Goal: Task Accomplishment & Management: Use online tool/utility

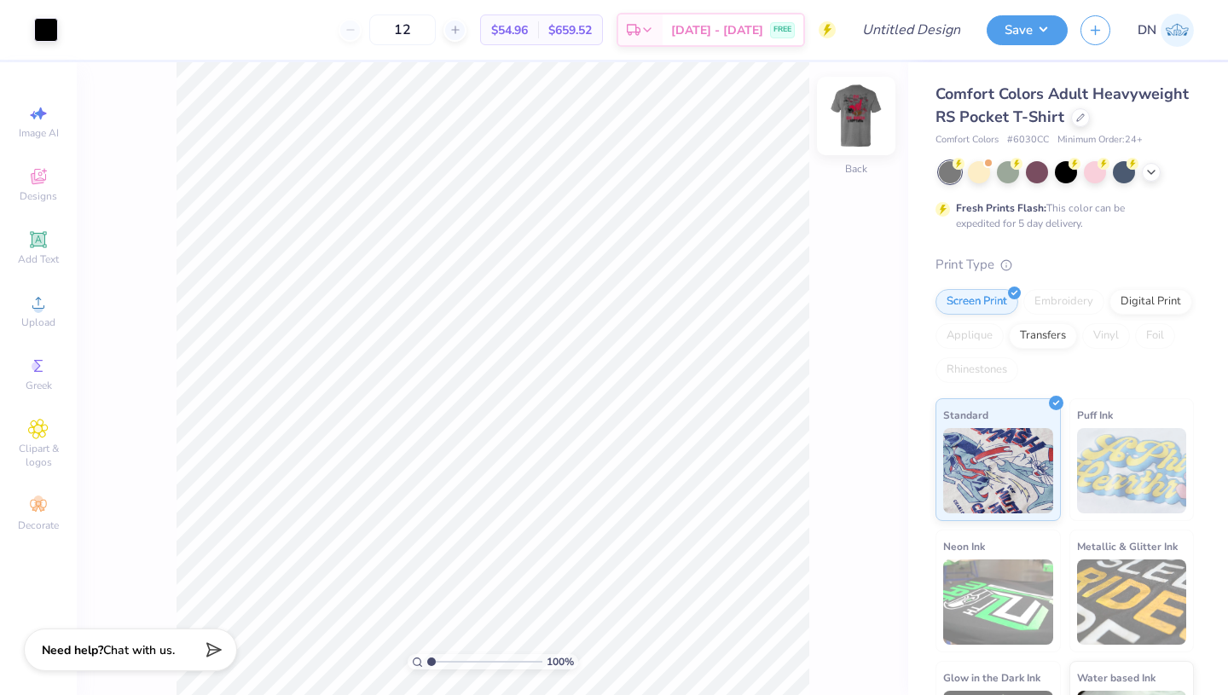
click at [854, 116] on img at bounding box center [856, 116] width 68 height 68
click at [854, 116] on img at bounding box center [856, 116] width 34 height 34
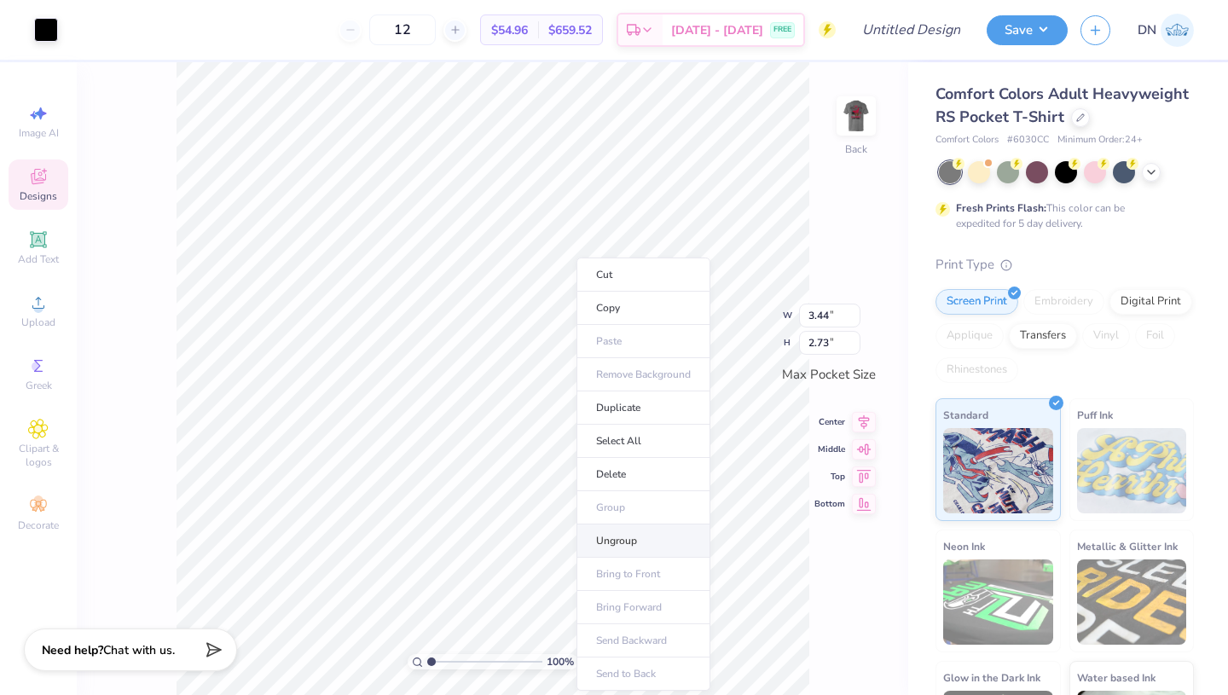
click at [626, 531] on li "Ungroup" at bounding box center [643, 540] width 134 height 33
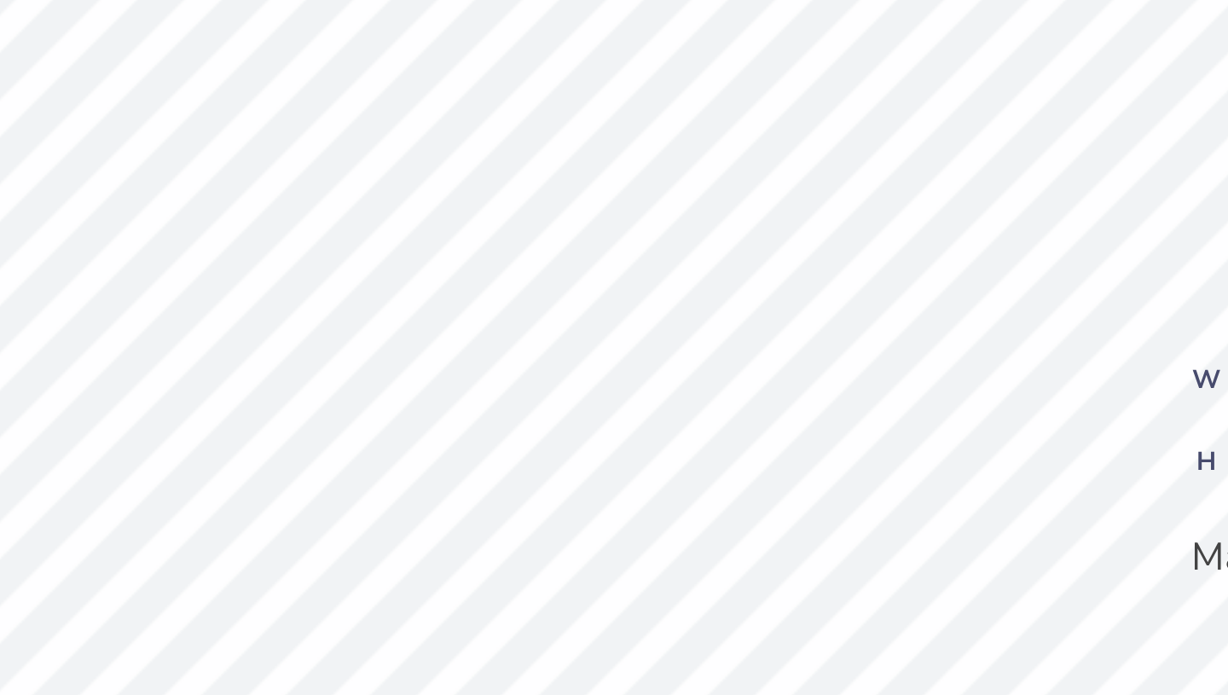
type textarea "C"
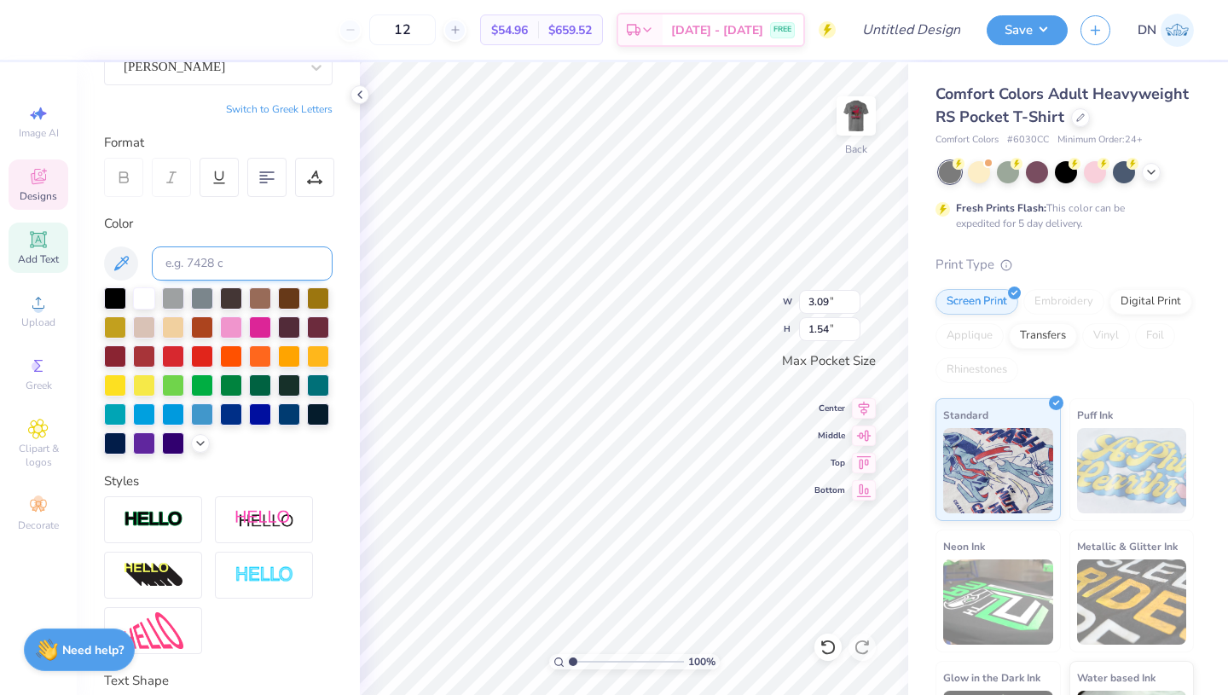
scroll to position [171, 0]
type textarea "SIG DELT"
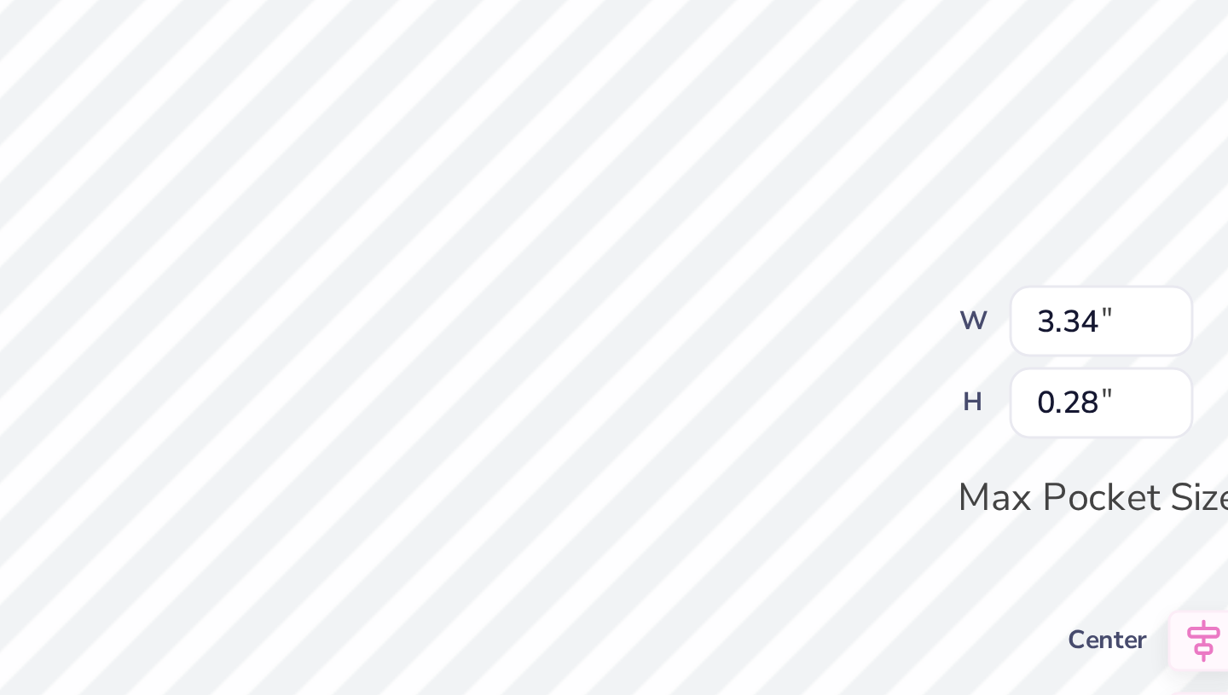
scroll to position [0, 2]
type textarea "DUDE's weekend"
type input "1.68"
type input "0.26"
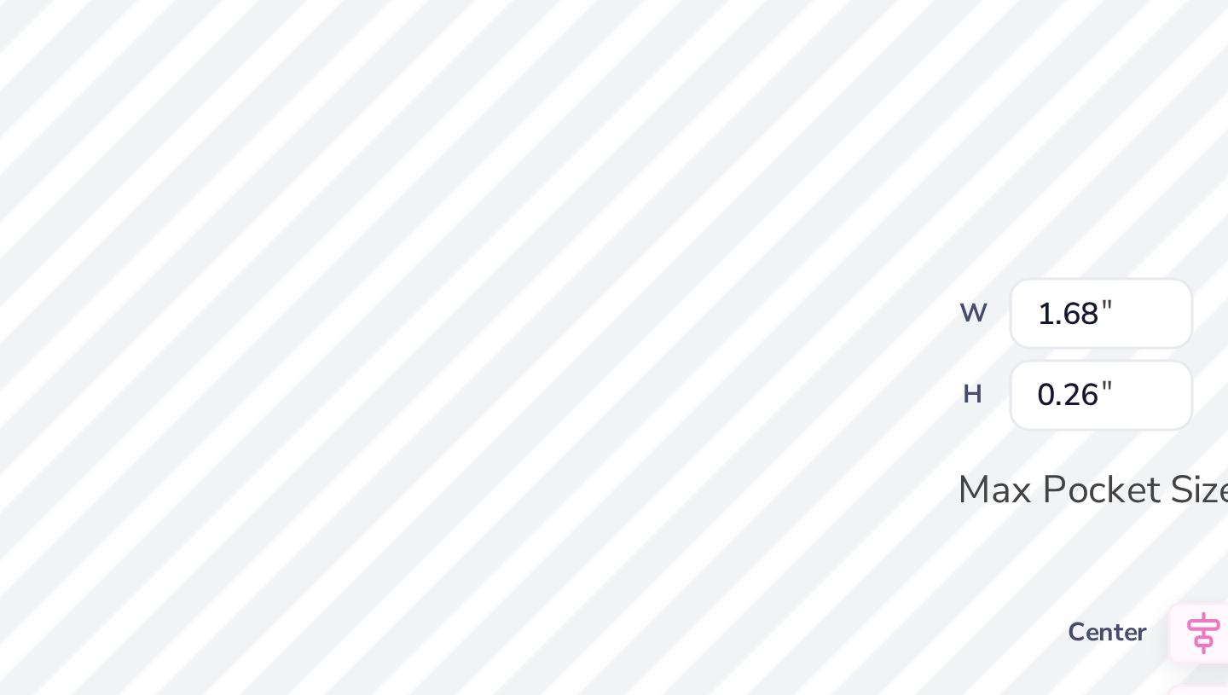
type textarea "fall 2025"
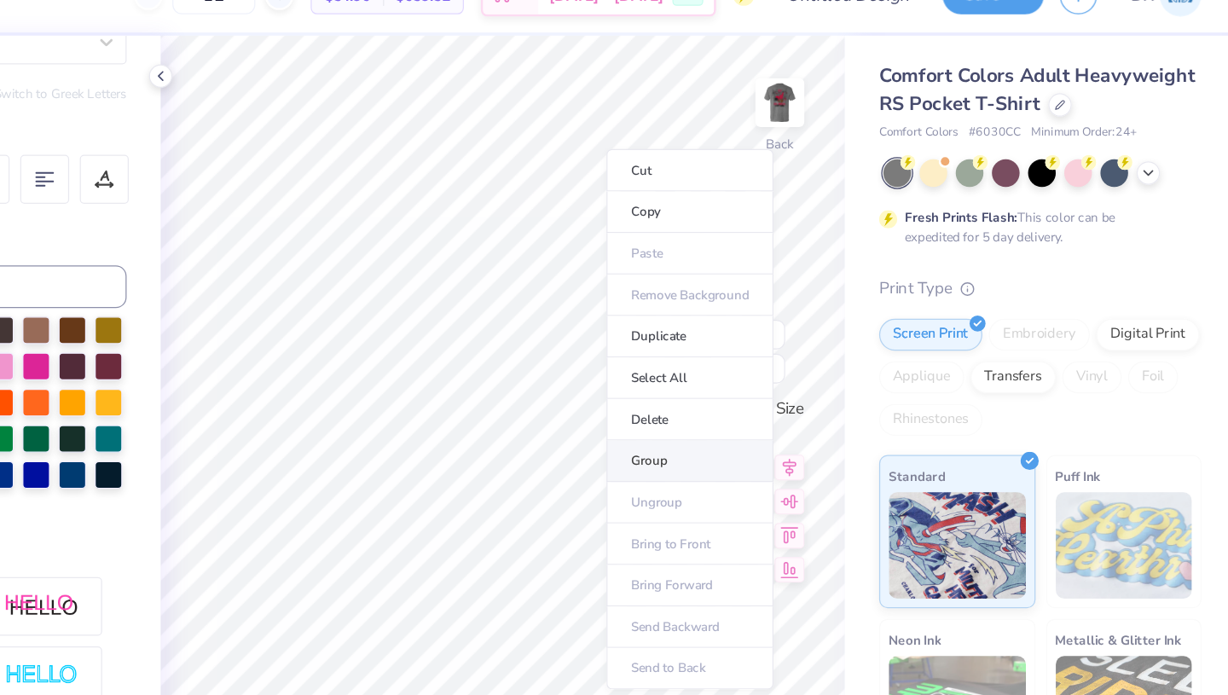
click at [765, 401] on li "Group" at bounding box center [784, 403] width 134 height 33
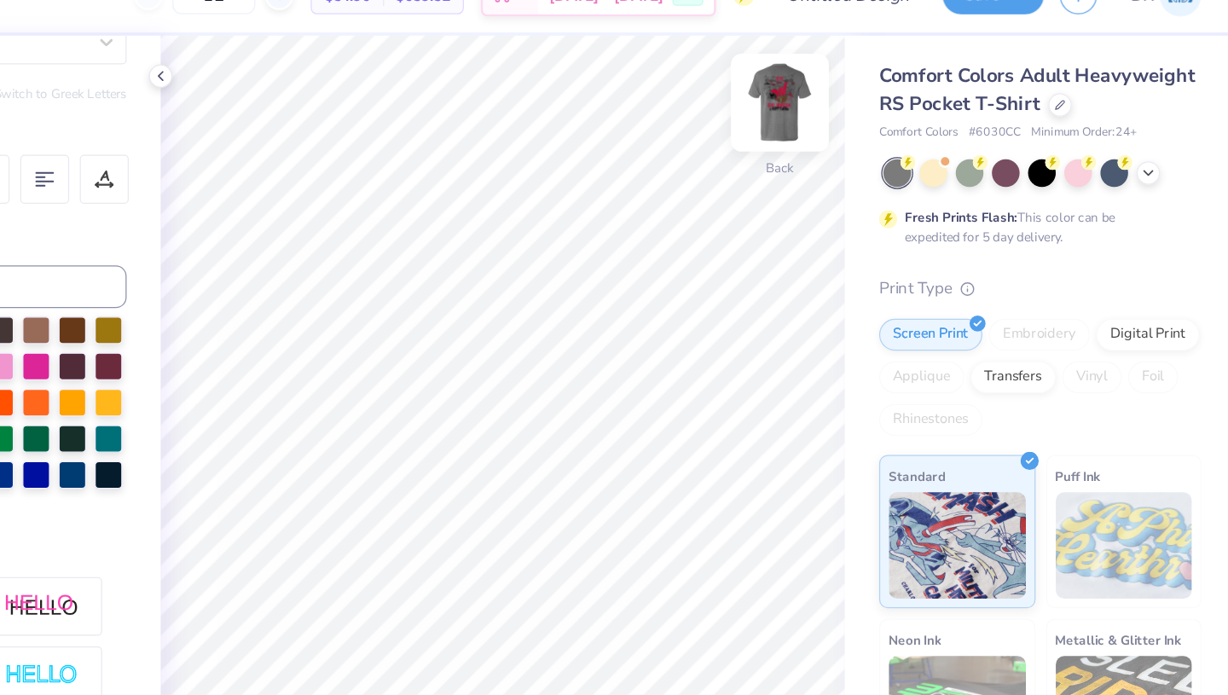
click at [860, 119] on img at bounding box center [856, 116] width 68 height 68
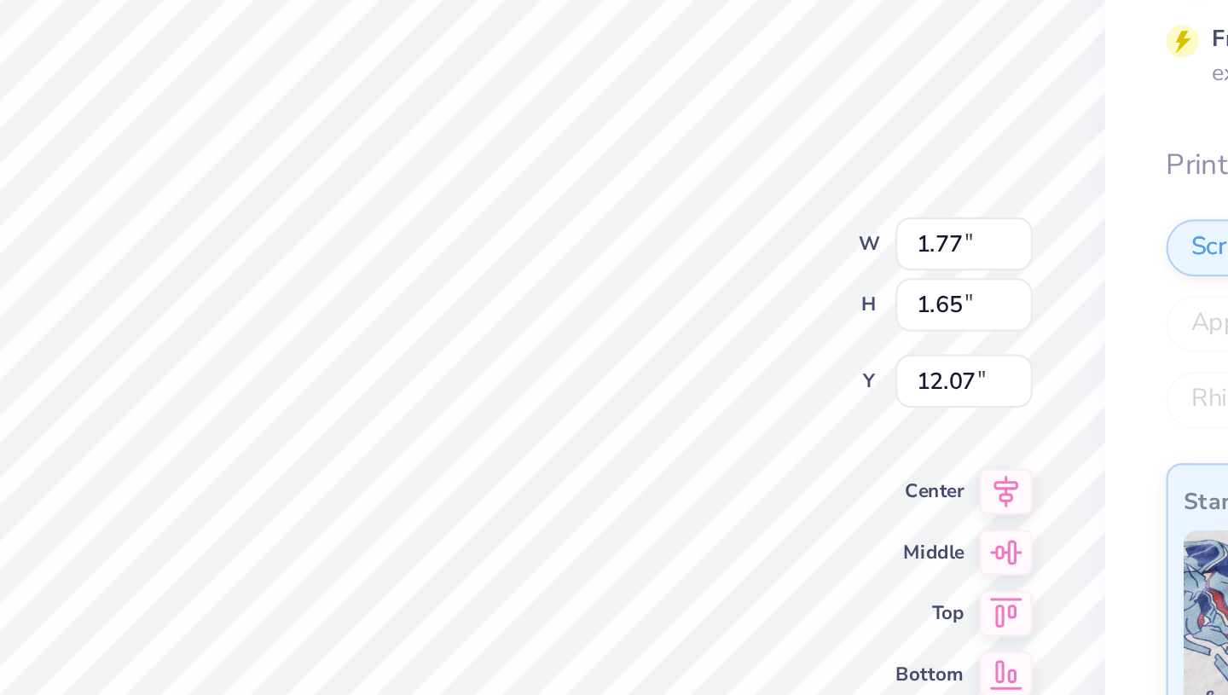
scroll to position [172, 0]
type textarea "2025"
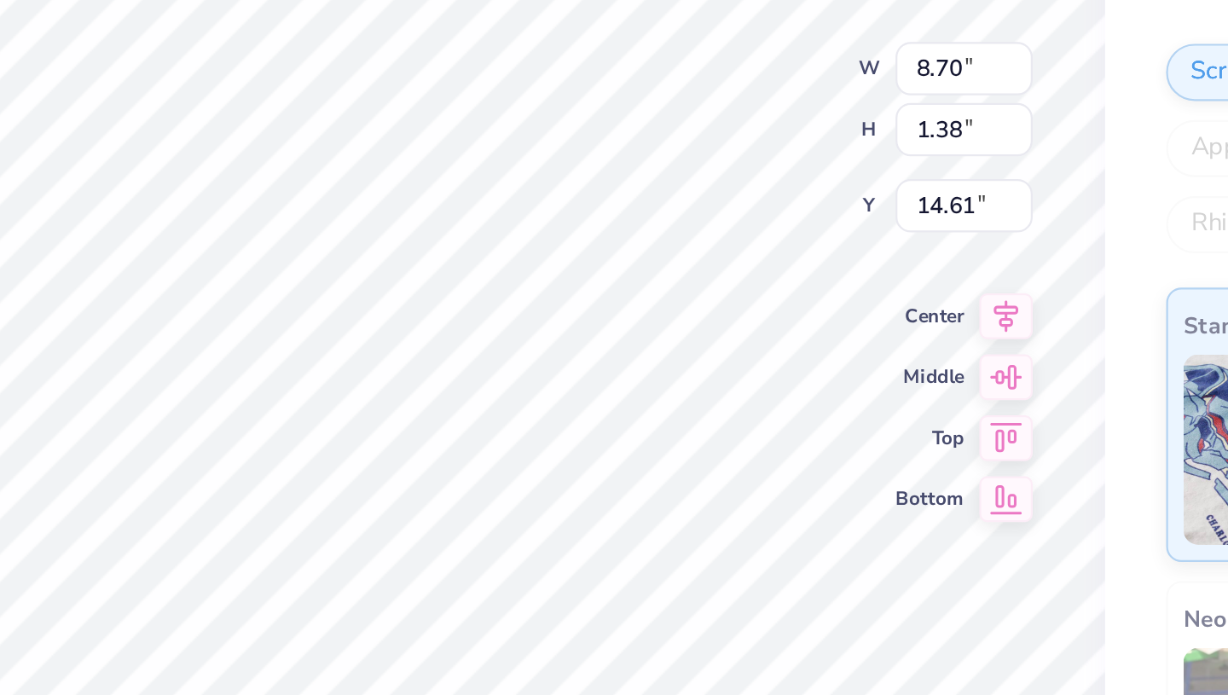
type input "14.61"
type textarea "c"
type textarea "SIG DELT"
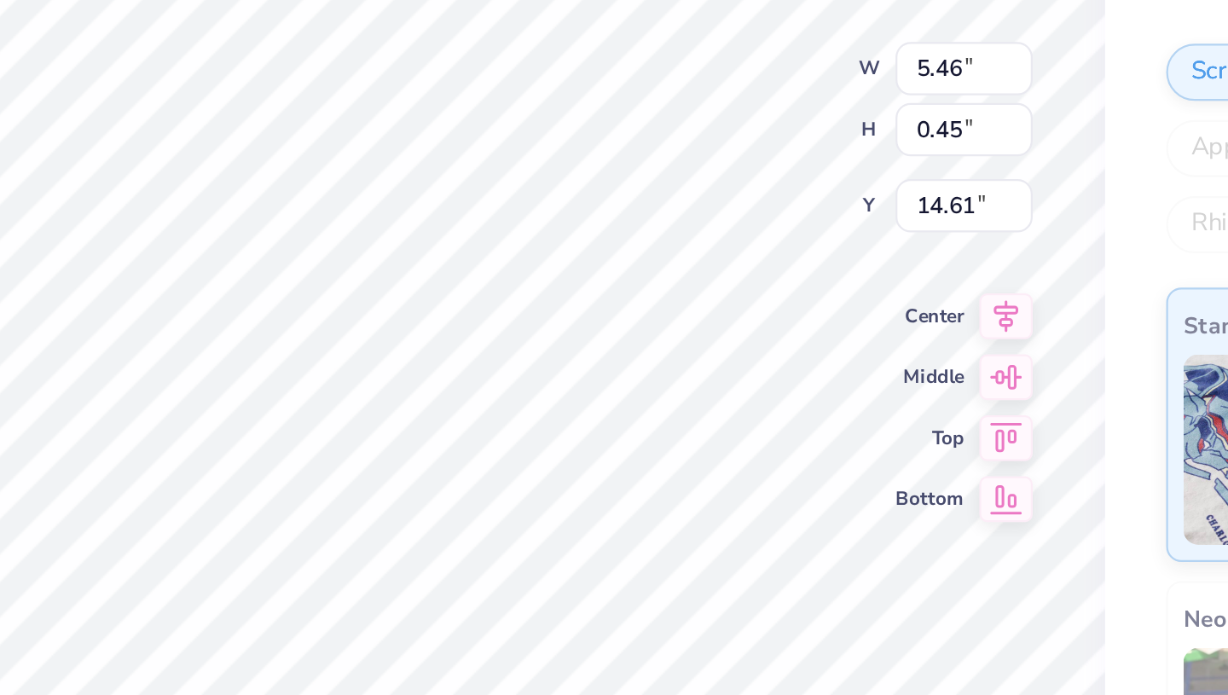
type input "5.46"
type input "0.45"
type input "15.99"
type textarea "[GEOGRAPHIC_DATA], [US_STATE]"
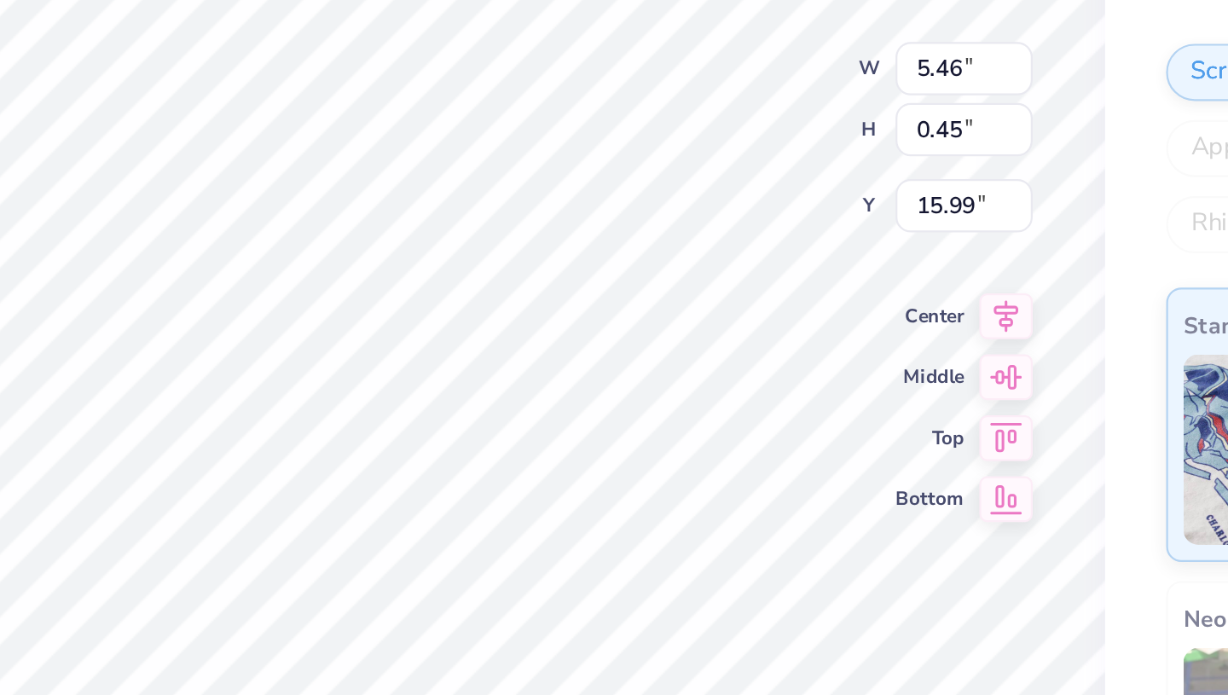
scroll to position [0, 9]
type input "7.22"
type input "0.61"
type input "16.51"
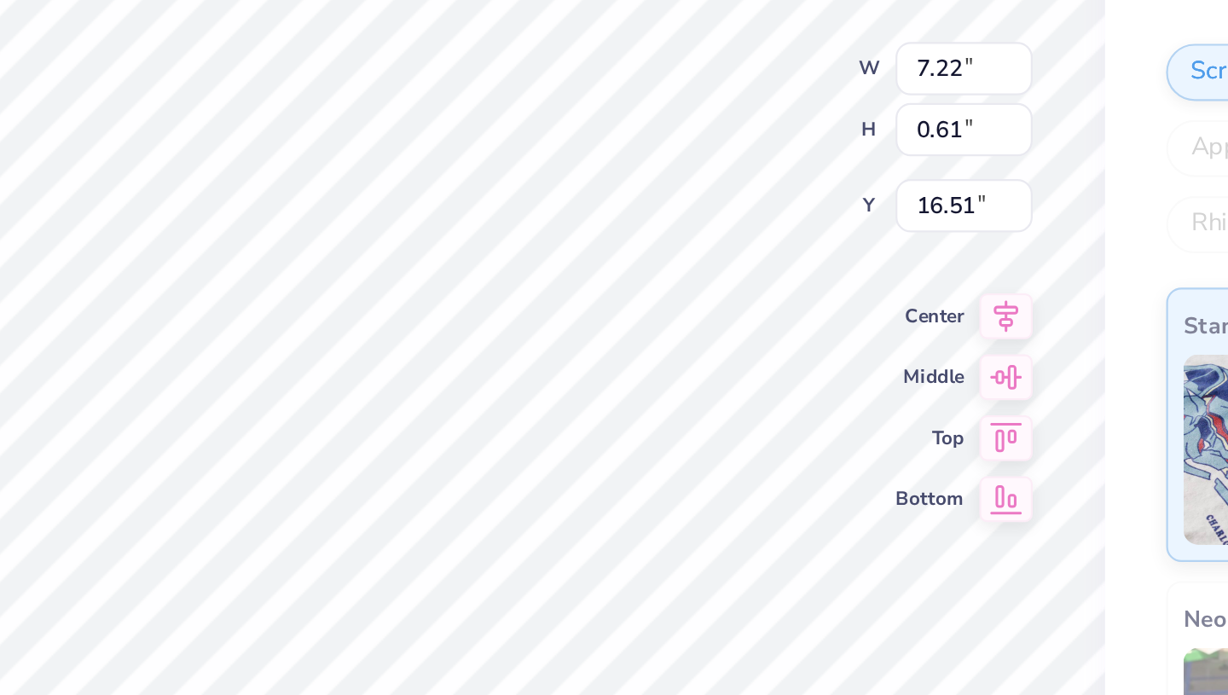
type textarea "DUDE's weekend"
type input "5.95"
type input "0.45"
type input "15.99"
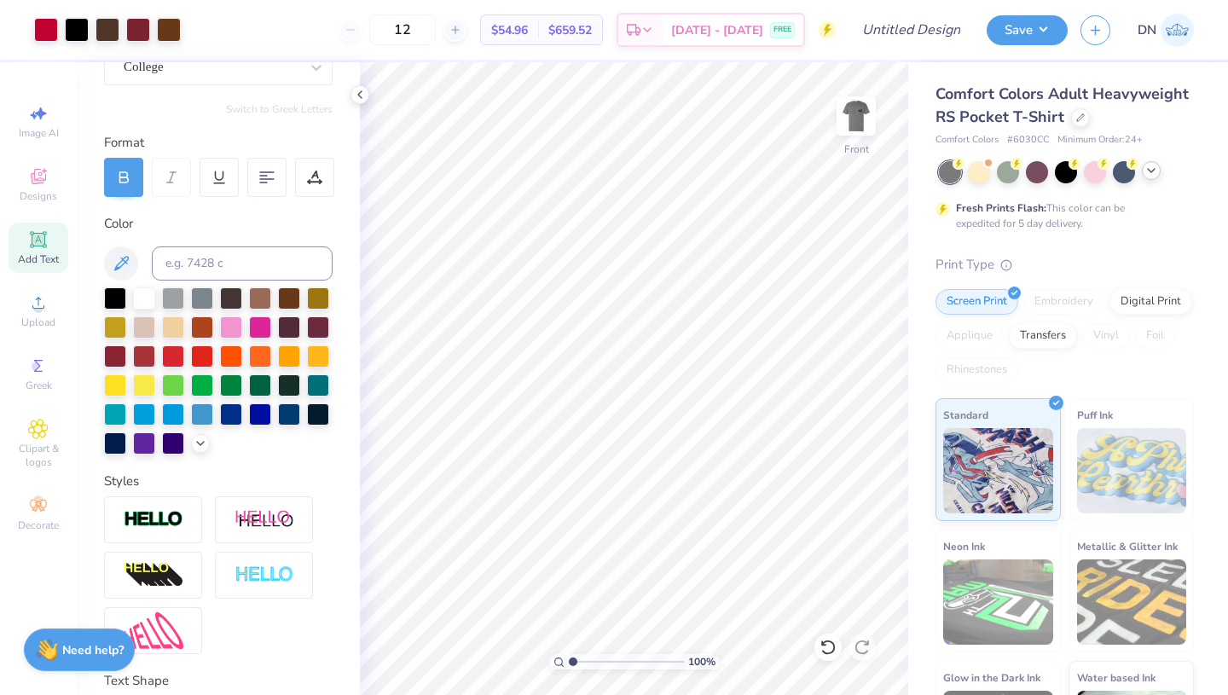
click at [1146, 170] on icon at bounding box center [1151, 171] width 14 height 14
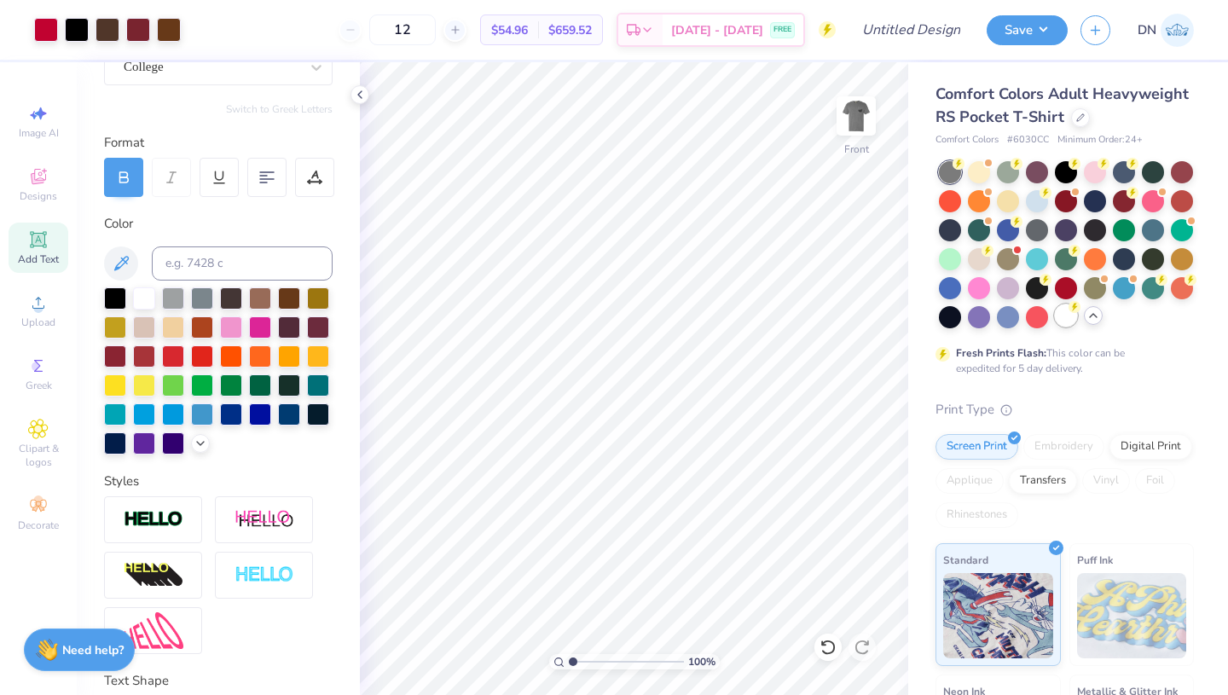
click at [1067, 320] on div at bounding box center [1066, 315] width 22 height 22
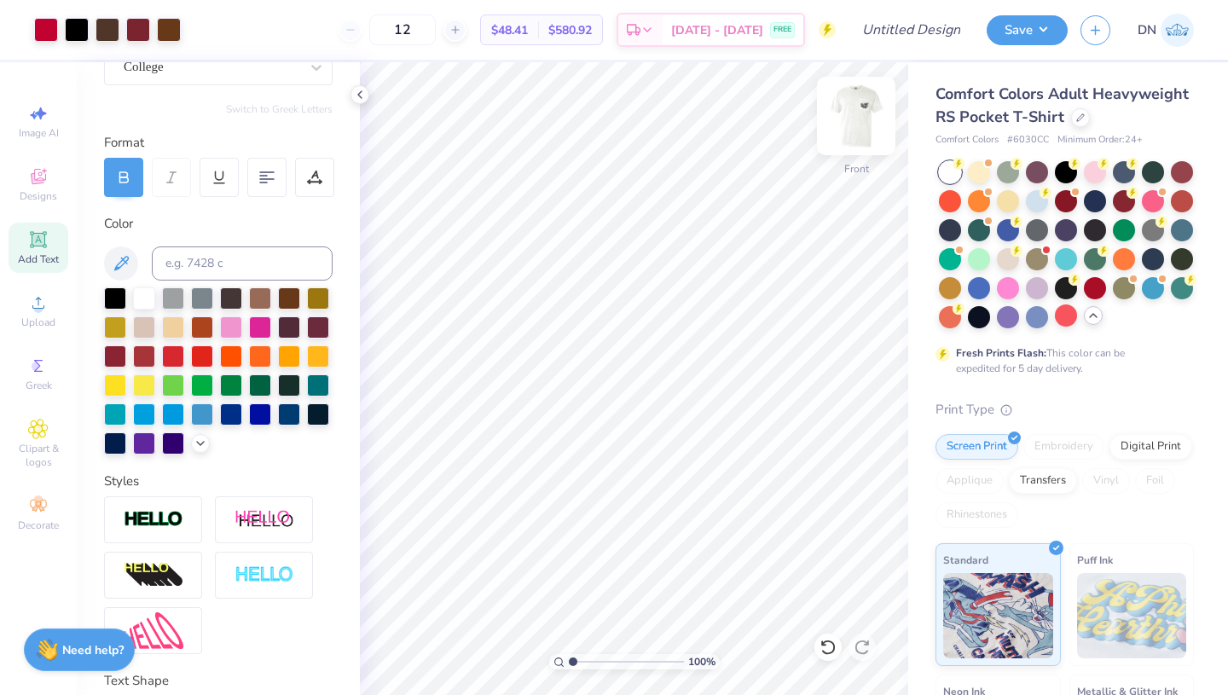
click at [858, 117] on img at bounding box center [856, 116] width 68 height 68
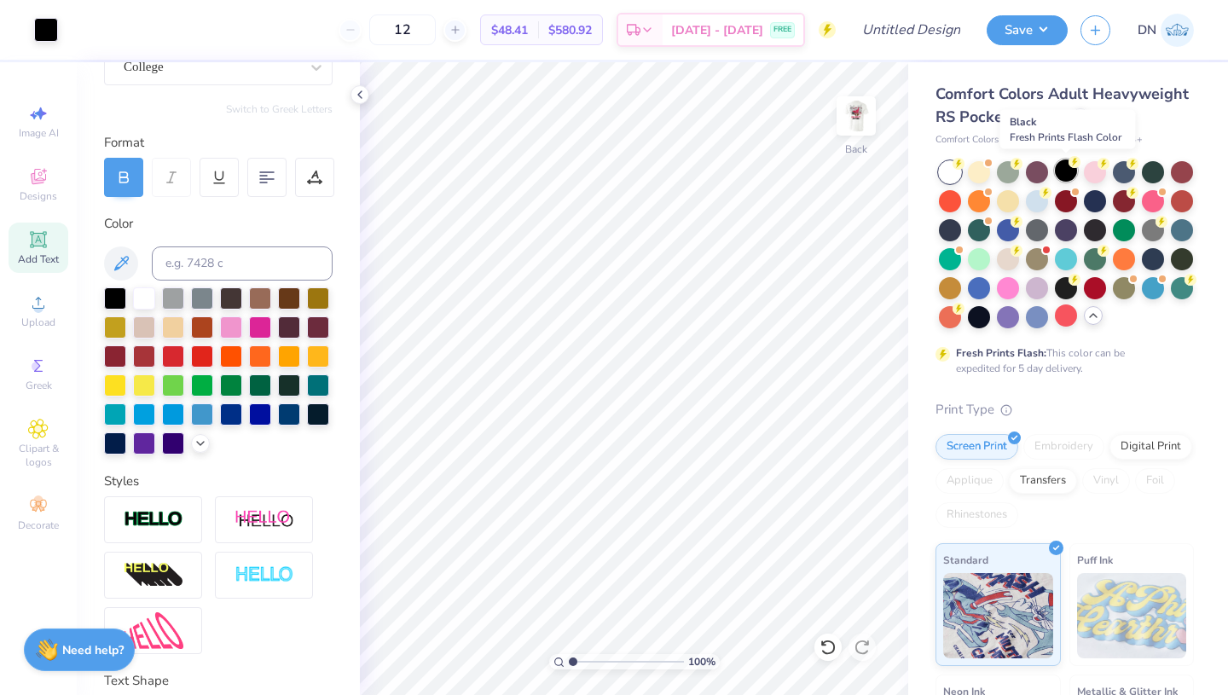
click at [1063, 163] on div at bounding box center [1066, 170] width 22 height 22
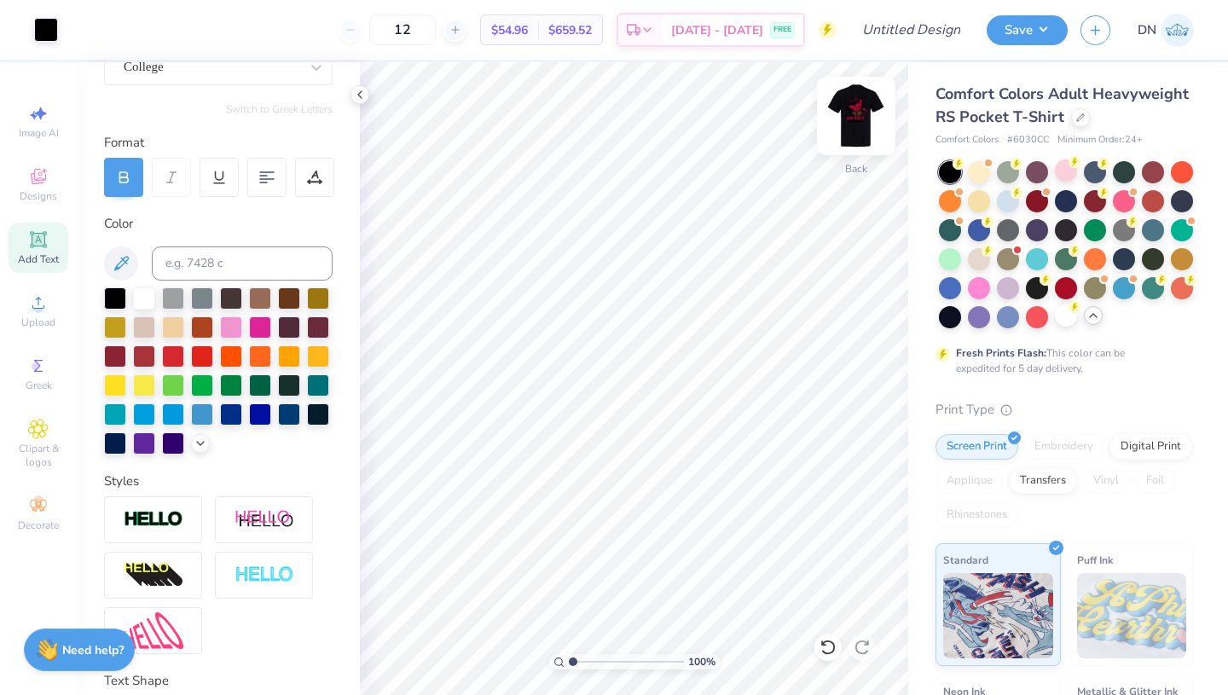
click at [860, 123] on img at bounding box center [856, 116] width 68 height 68
click at [80, 30] on div at bounding box center [77, 28] width 24 height 24
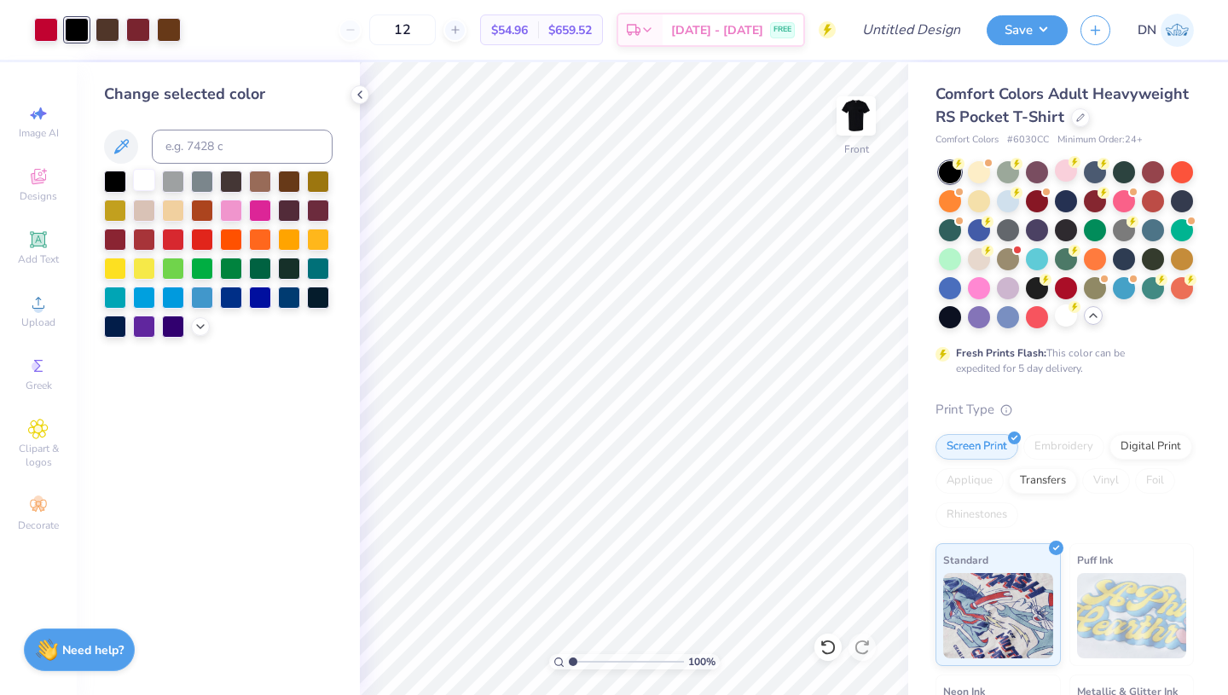
click at [148, 179] on div at bounding box center [144, 180] width 22 height 22
click at [852, 132] on img at bounding box center [856, 116] width 68 height 68
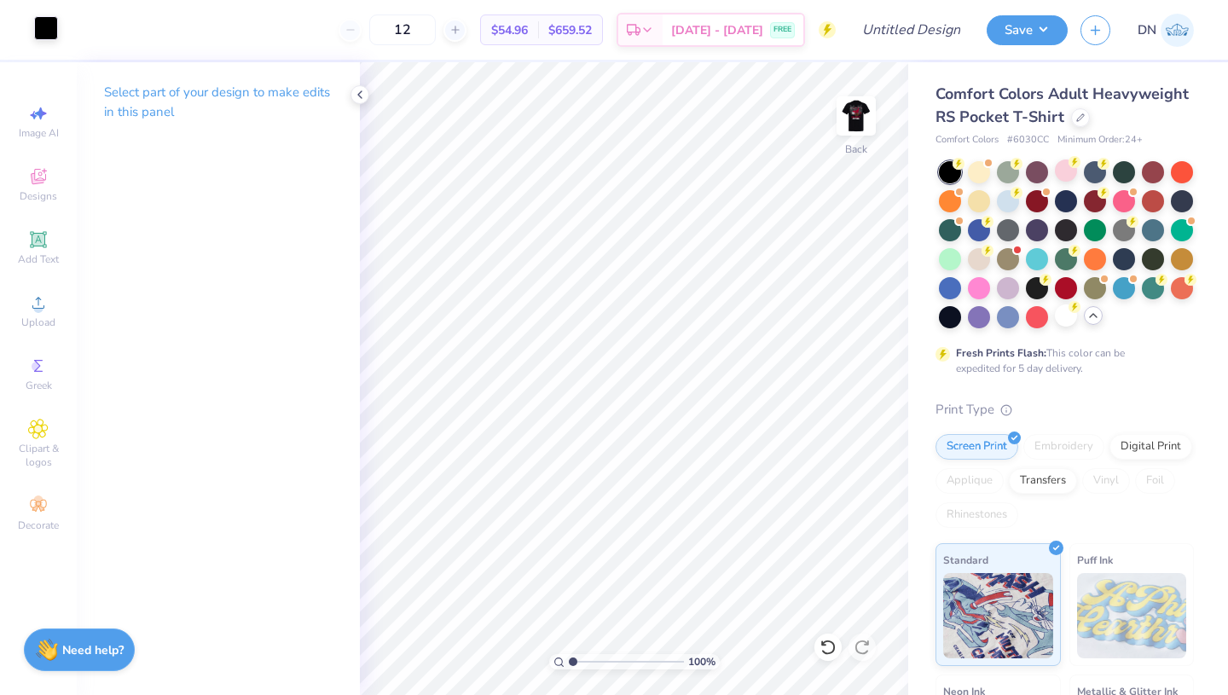
click at [46, 28] on div at bounding box center [46, 28] width 24 height 24
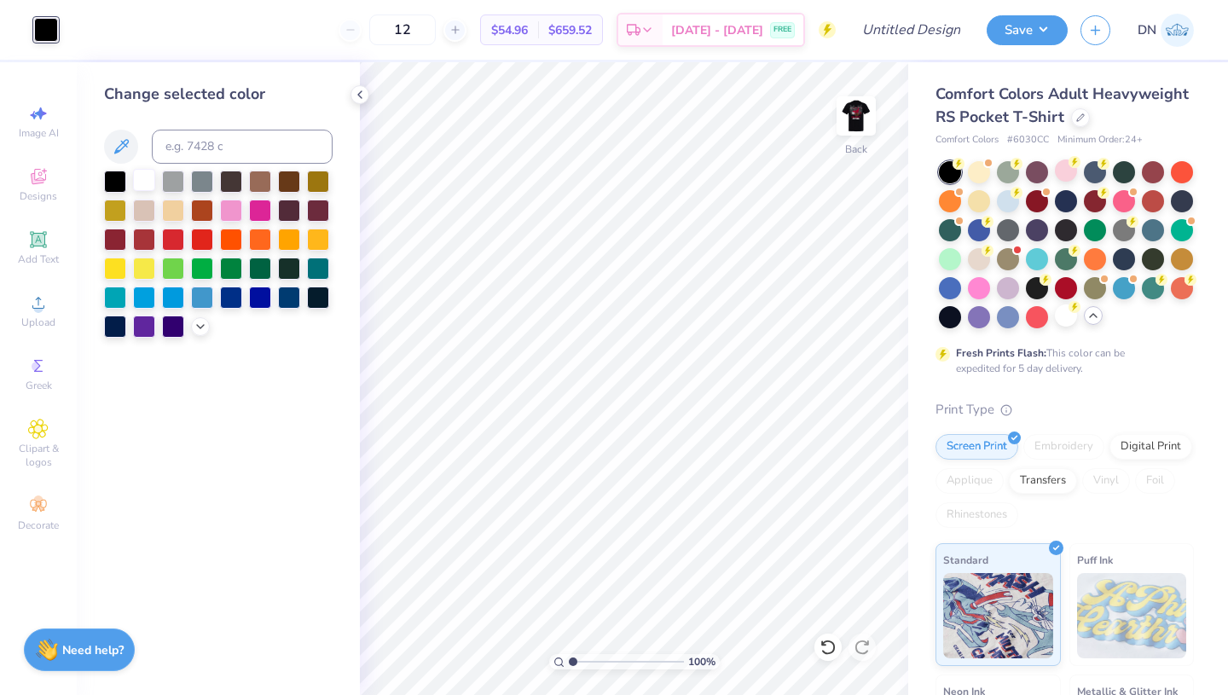
click at [148, 177] on div at bounding box center [144, 180] width 22 height 22
click at [862, 120] on img at bounding box center [856, 116] width 68 height 68
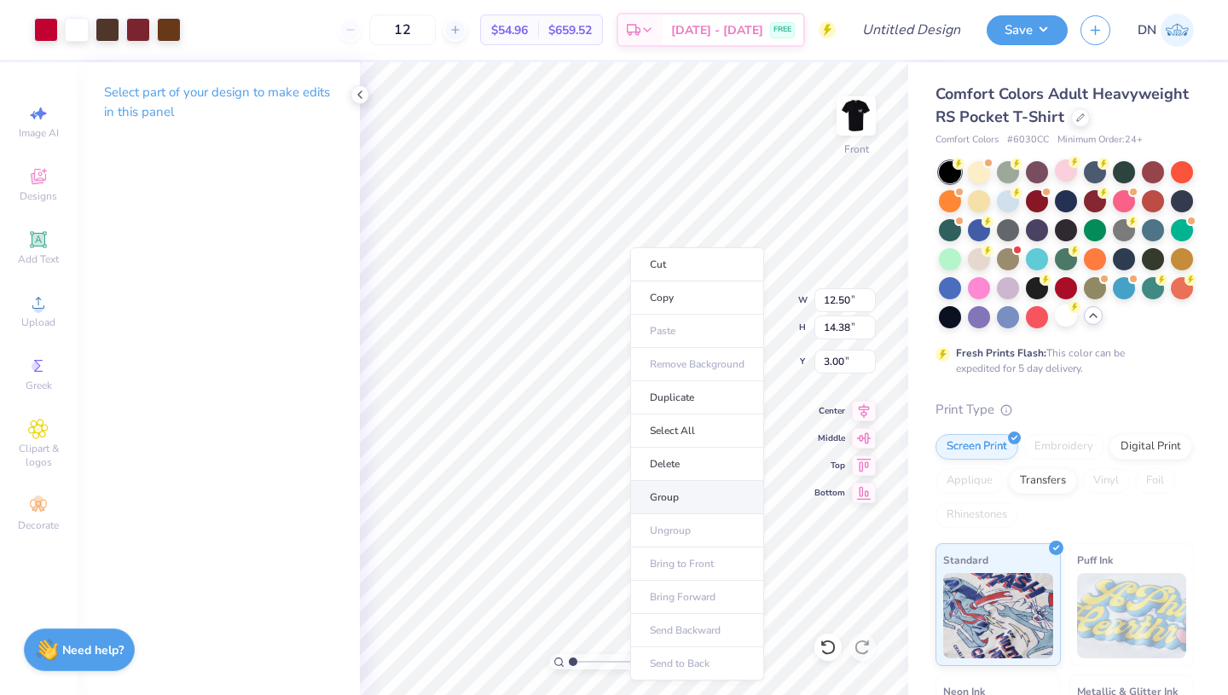
click at [673, 490] on li "Group" at bounding box center [697, 497] width 134 height 33
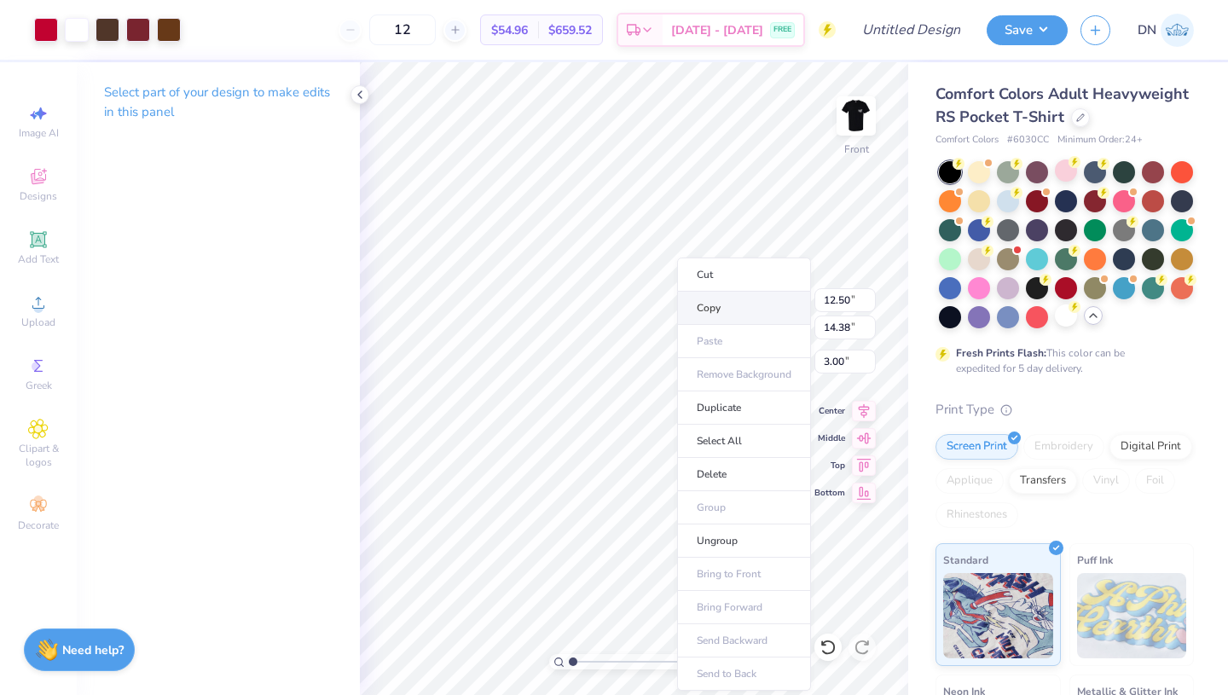
click at [714, 303] on li "Copy" at bounding box center [744, 308] width 134 height 33
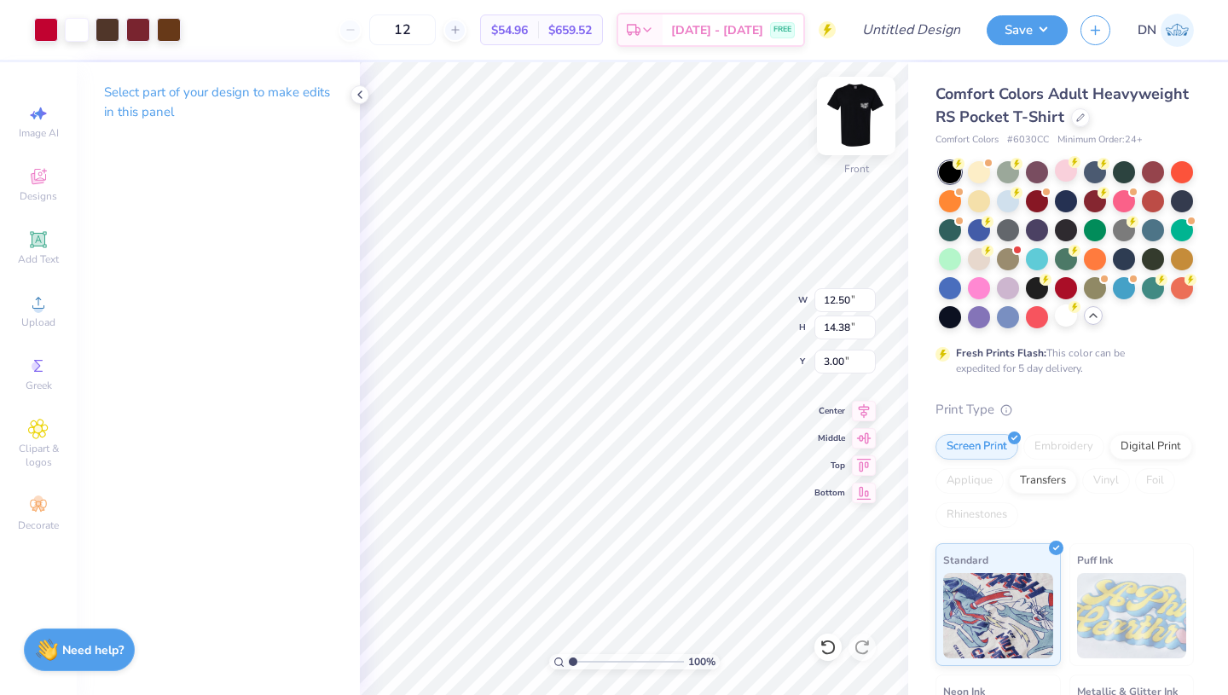
click at [852, 125] on img at bounding box center [856, 116] width 68 height 68
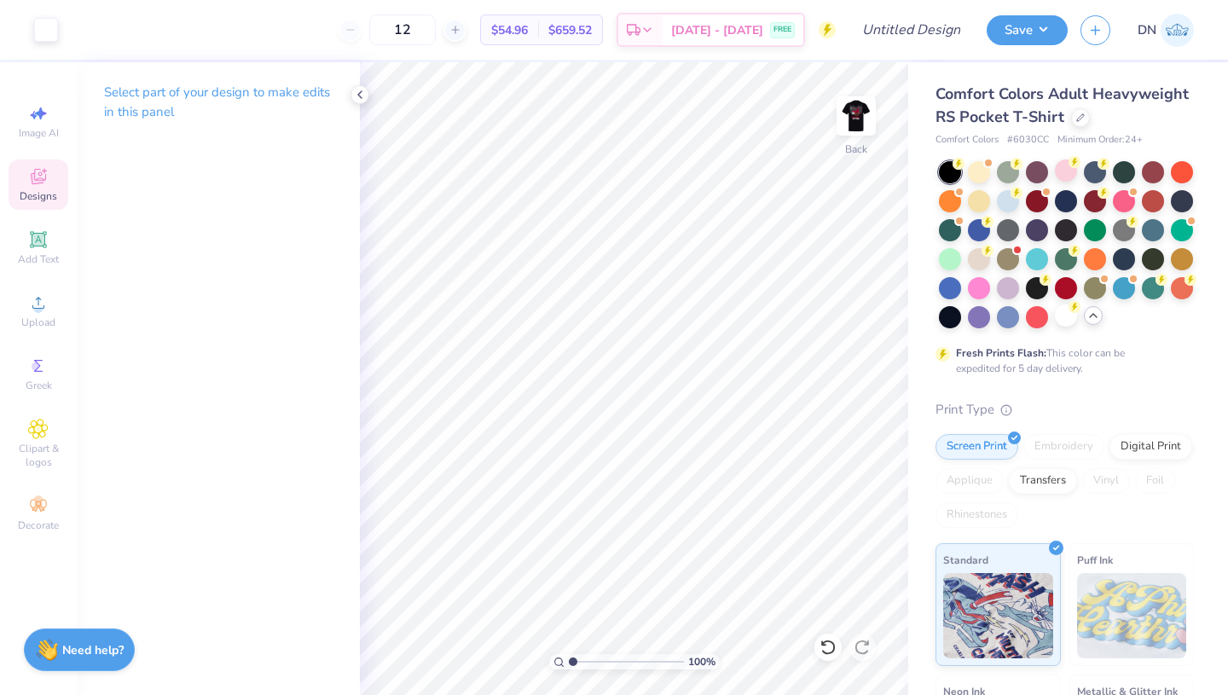
click at [40, 187] on div "Designs" at bounding box center [39, 184] width 60 height 50
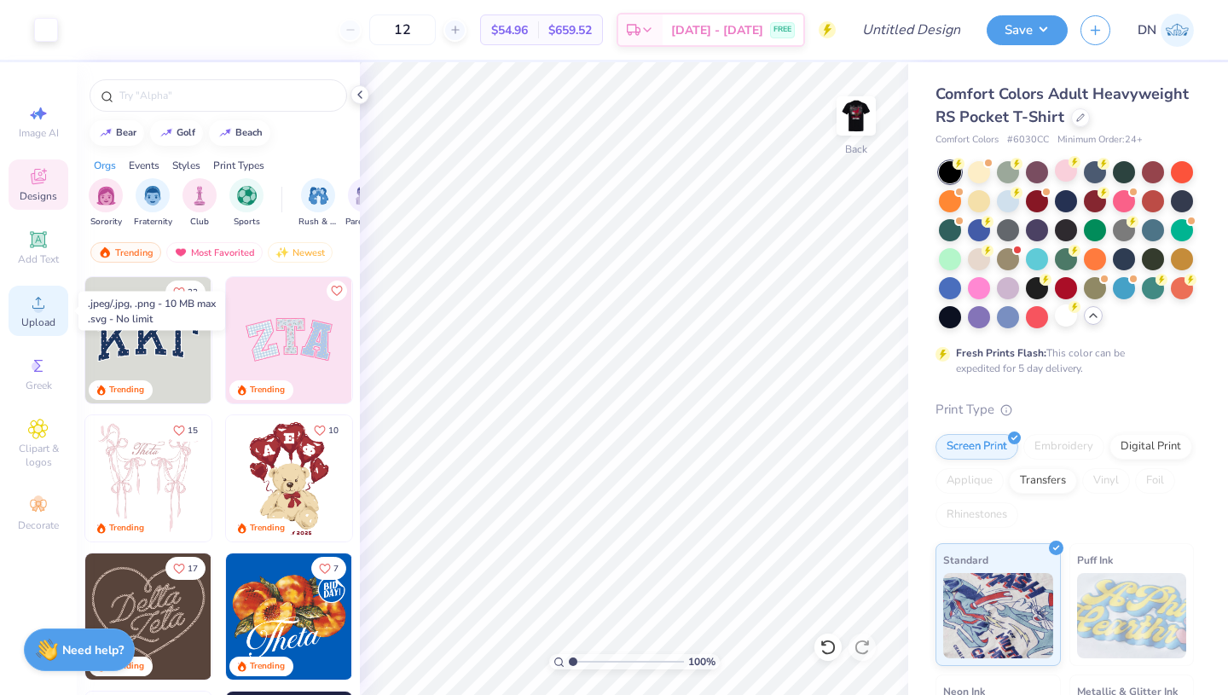
click at [38, 307] on circle at bounding box center [37, 308] width 9 height 9
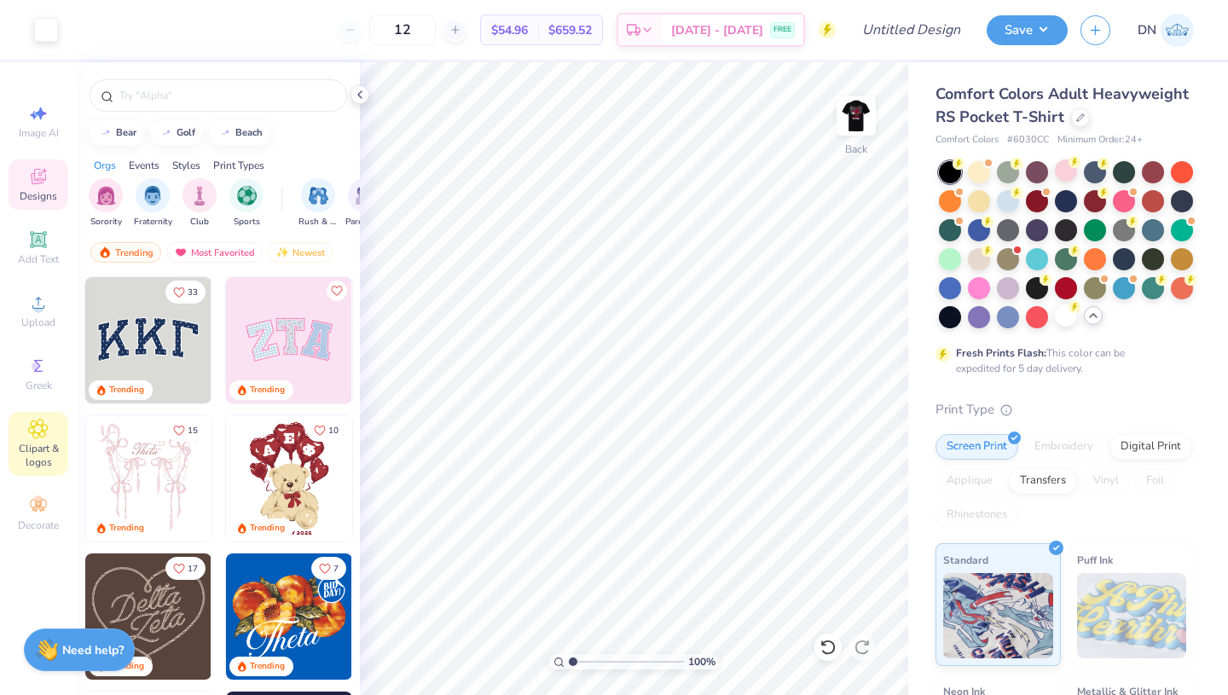
click at [38, 427] on icon at bounding box center [38, 429] width 9 height 9
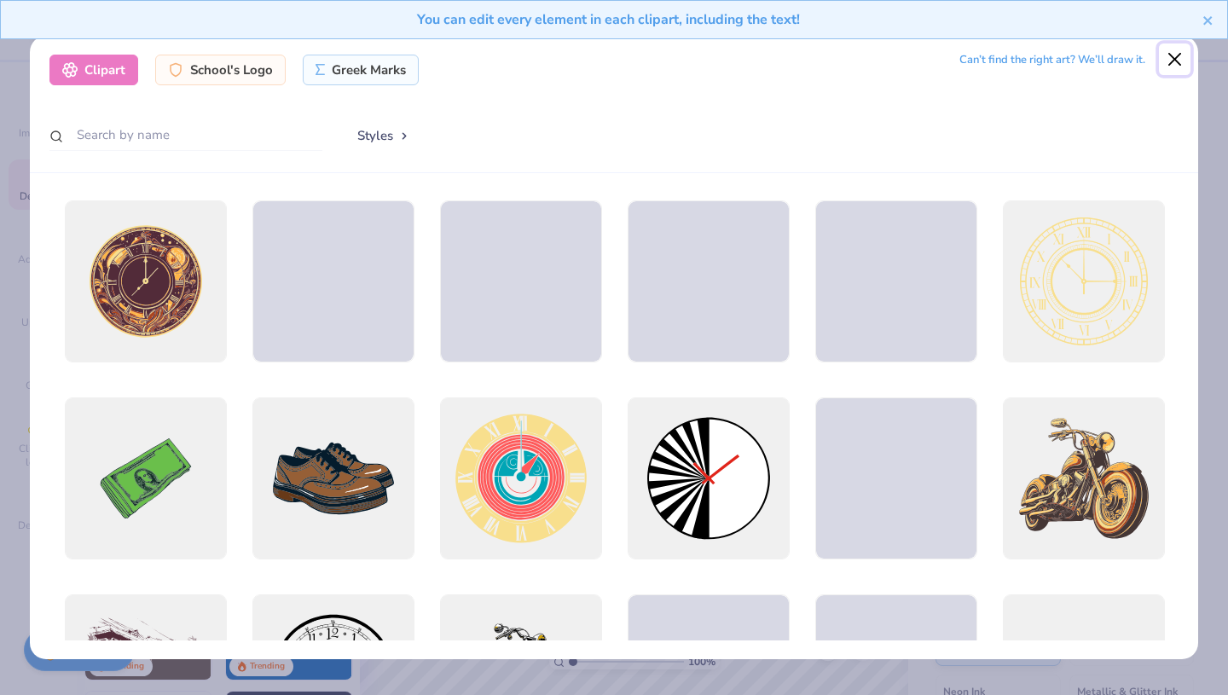
click at [1175, 58] on button "Close" at bounding box center [1175, 59] width 32 height 32
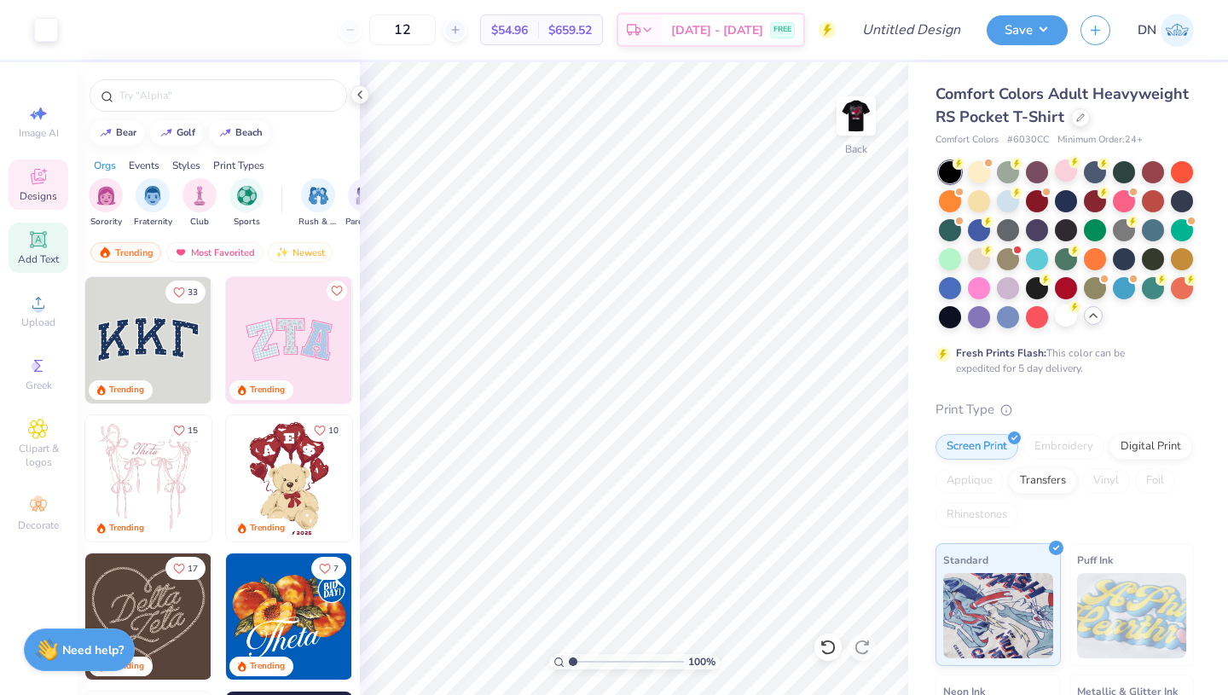
click at [43, 242] on icon at bounding box center [38, 239] width 13 height 13
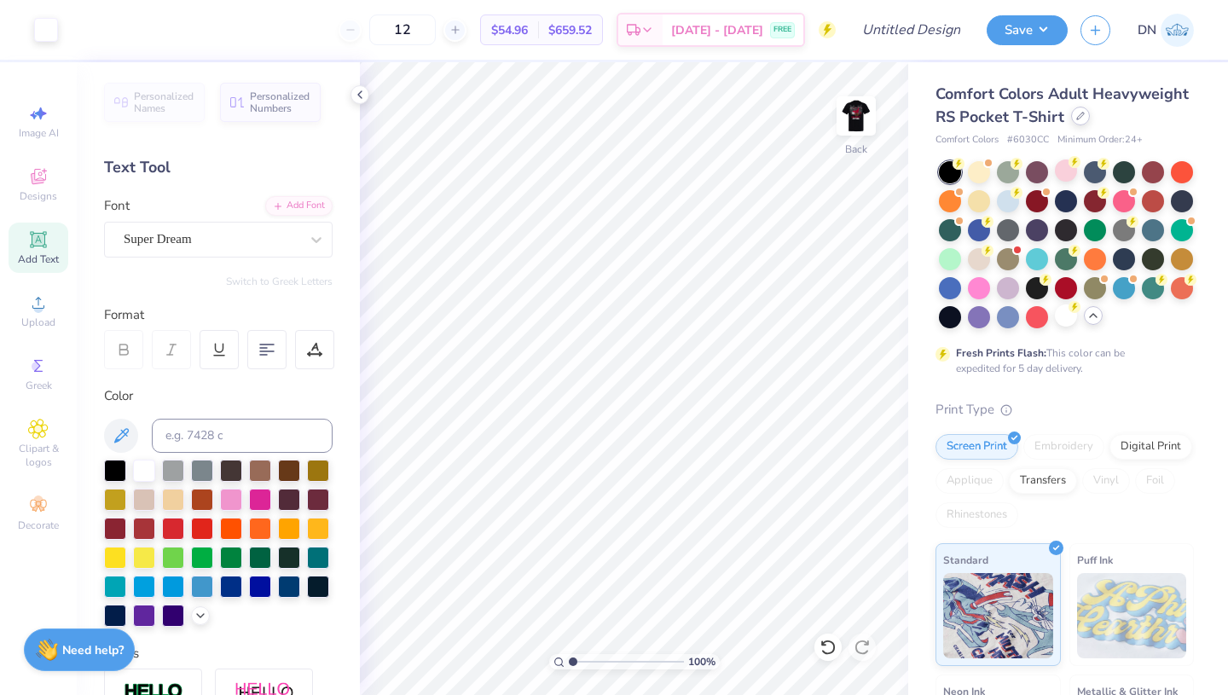
click at [1080, 124] on div at bounding box center [1080, 116] width 19 height 19
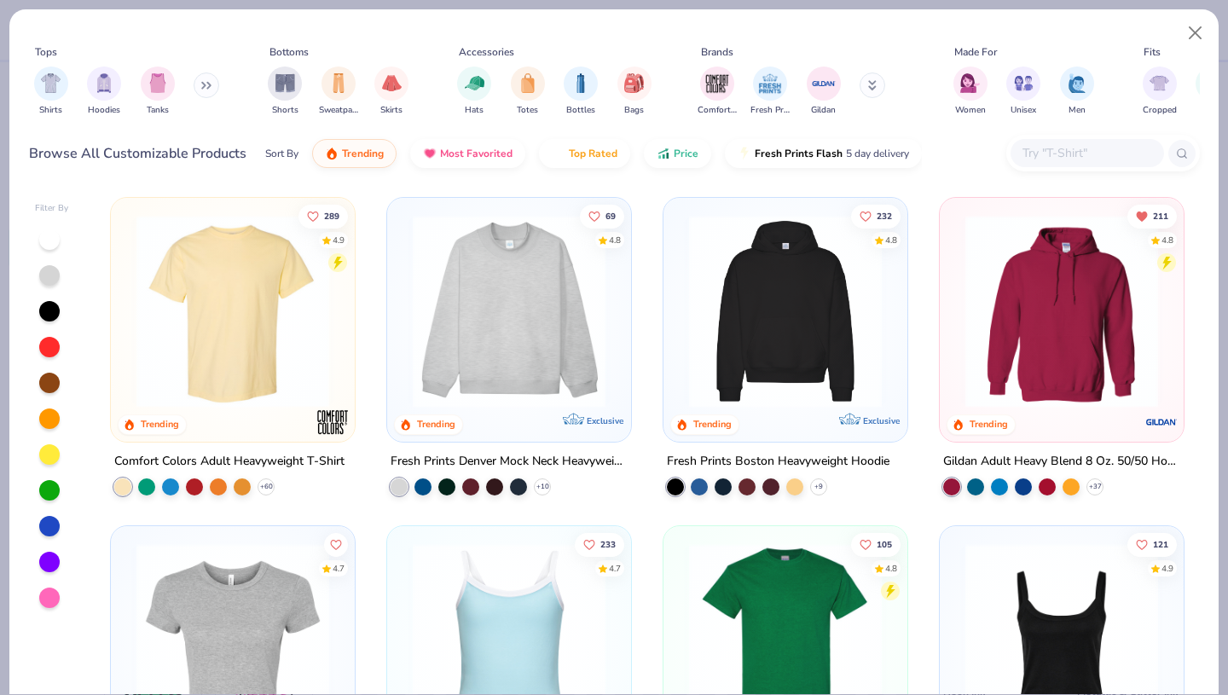
click at [1047, 146] on input "text" at bounding box center [1086, 153] width 131 height 20
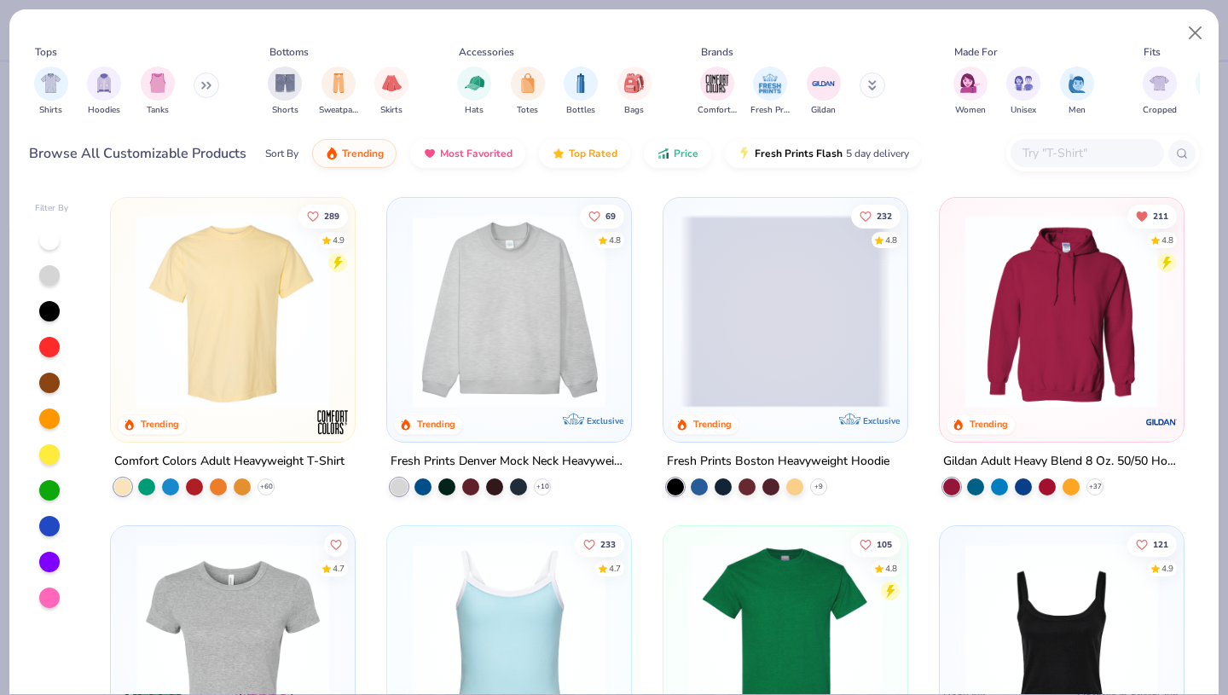
click at [214, 344] on img at bounding box center [233, 311] width 210 height 193
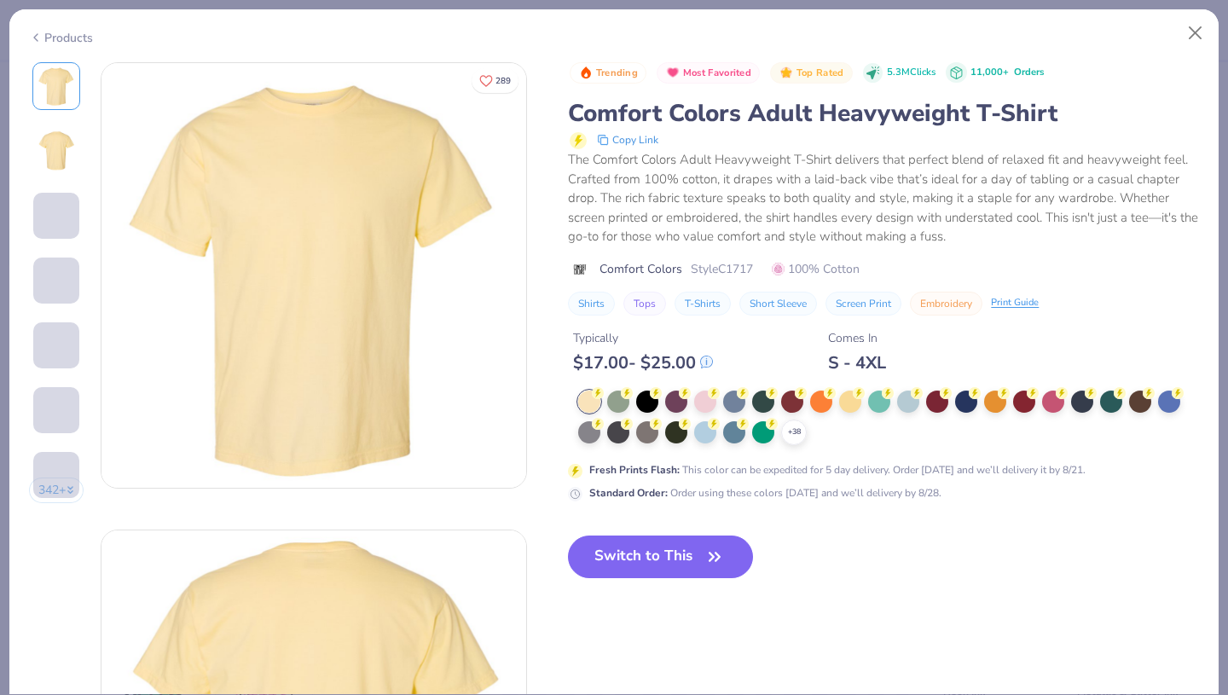
click at [644, 402] on div at bounding box center [647, 402] width 22 height 22
click at [611, 549] on button "Switch to This" at bounding box center [660, 557] width 185 height 43
click at [696, 553] on button "Switch to This" at bounding box center [660, 557] width 185 height 43
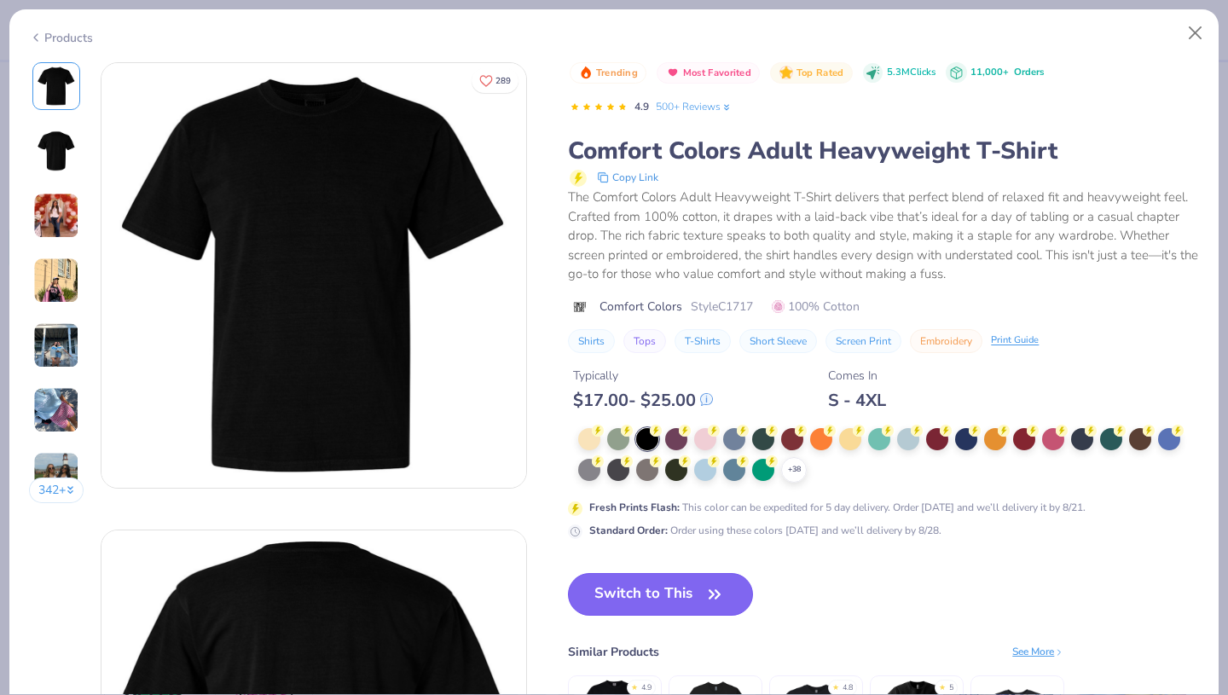
click at [653, 586] on button "Switch to This" at bounding box center [660, 594] width 185 height 43
click at [697, 596] on button "Switch to This" at bounding box center [660, 594] width 185 height 43
click at [1192, 32] on button "Close" at bounding box center [1195, 33] width 32 height 32
click at [642, 596] on button "Switch to This" at bounding box center [660, 594] width 185 height 43
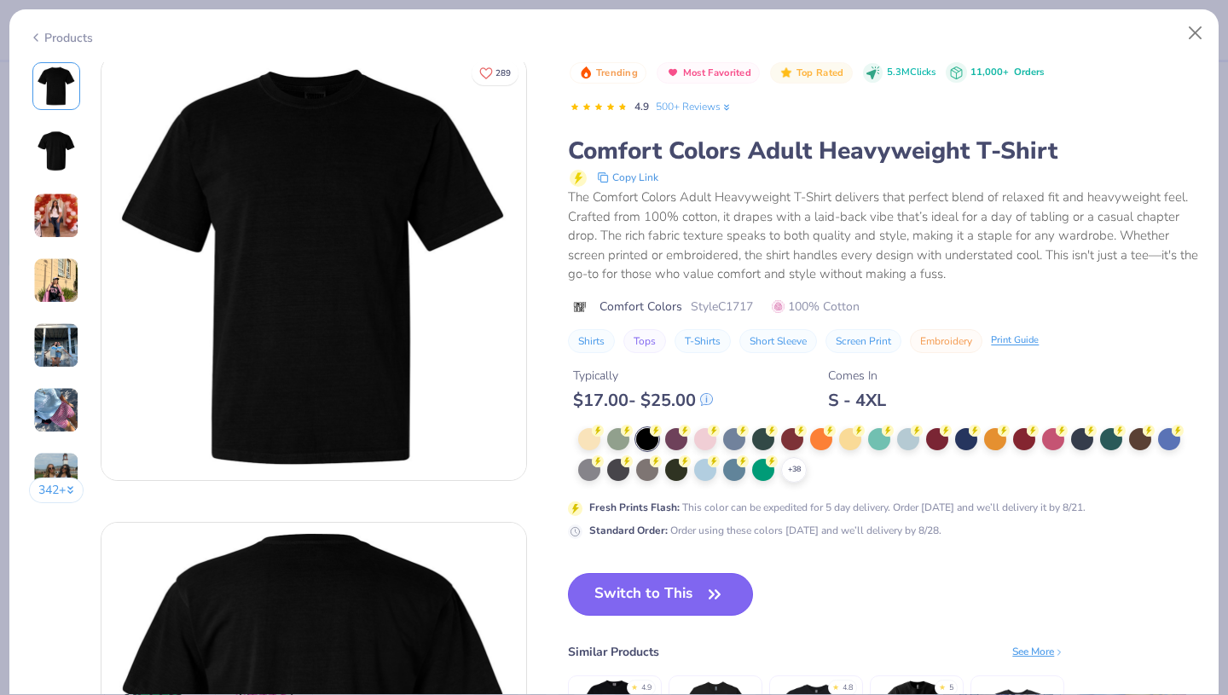
click at [700, 595] on button "Switch to This" at bounding box center [660, 594] width 185 height 43
click at [1198, 32] on button "Close" at bounding box center [1195, 33] width 32 height 32
click at [1191, 38] on button "Close" at bounding box center [1195, 33] width 32 height 32
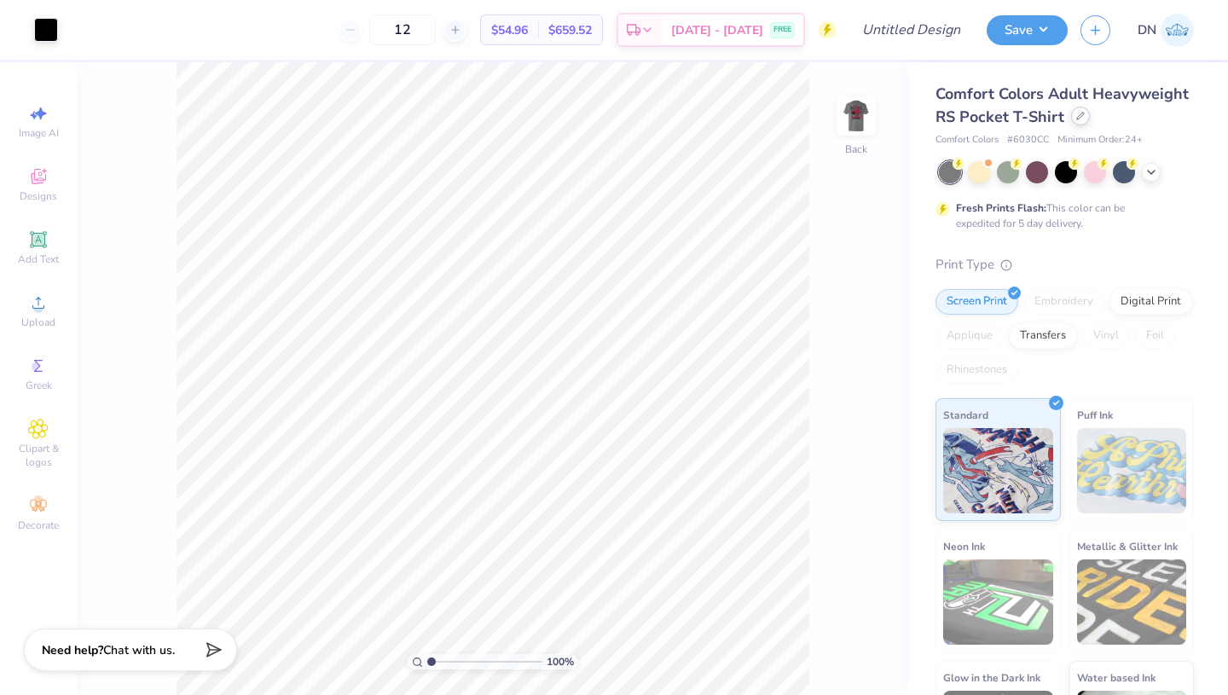
click at [1080, 121] on div at bounding box center [1080, 116] width 19 height 19
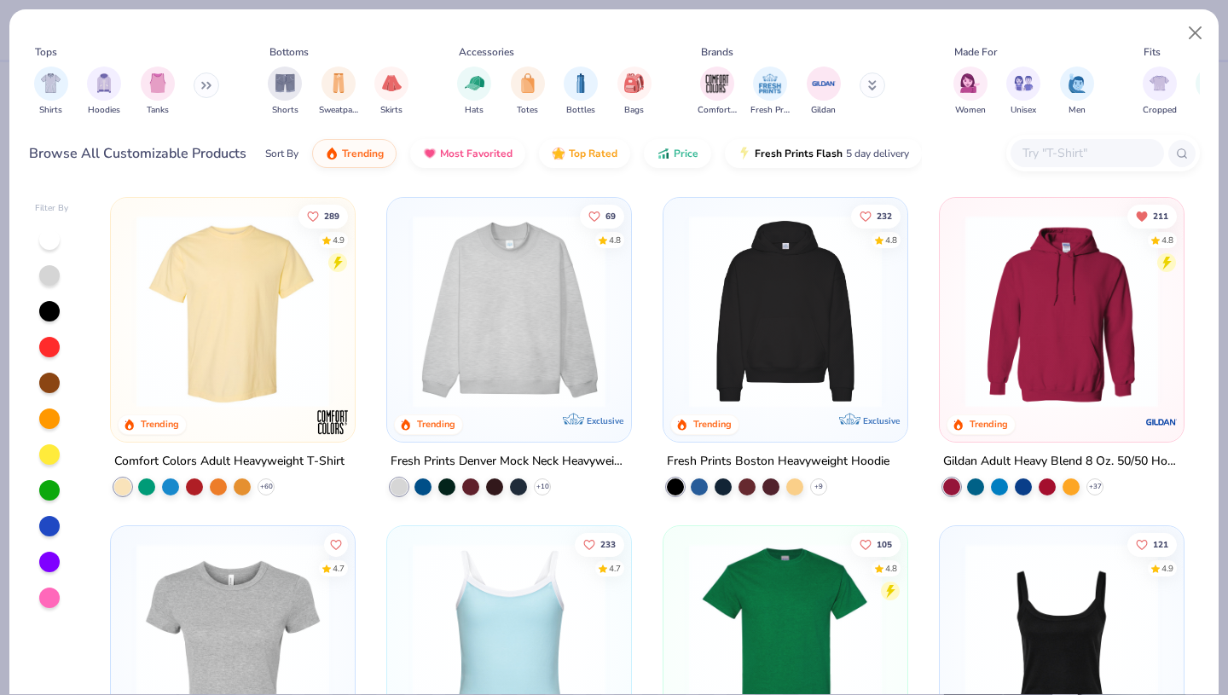
click at [237, 324] on img at bounding box center [233, 311] width 210 height 193
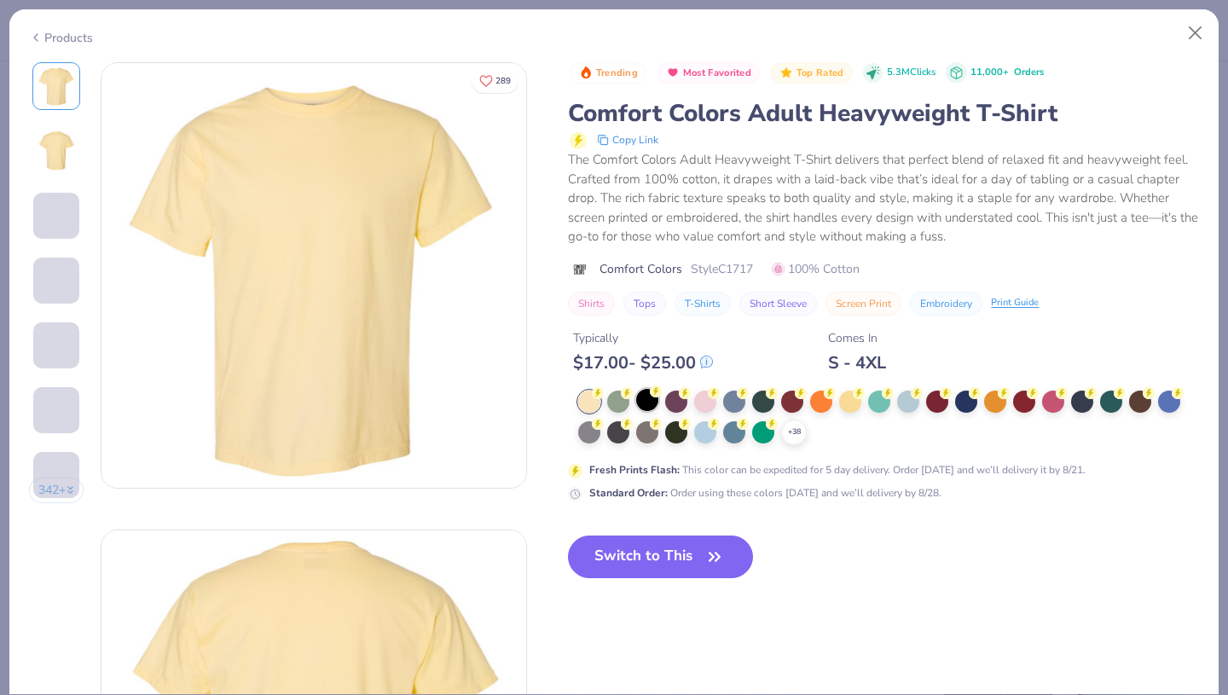
click at [647, 402] on div at bounding box center [647, 400] width 22 height 22
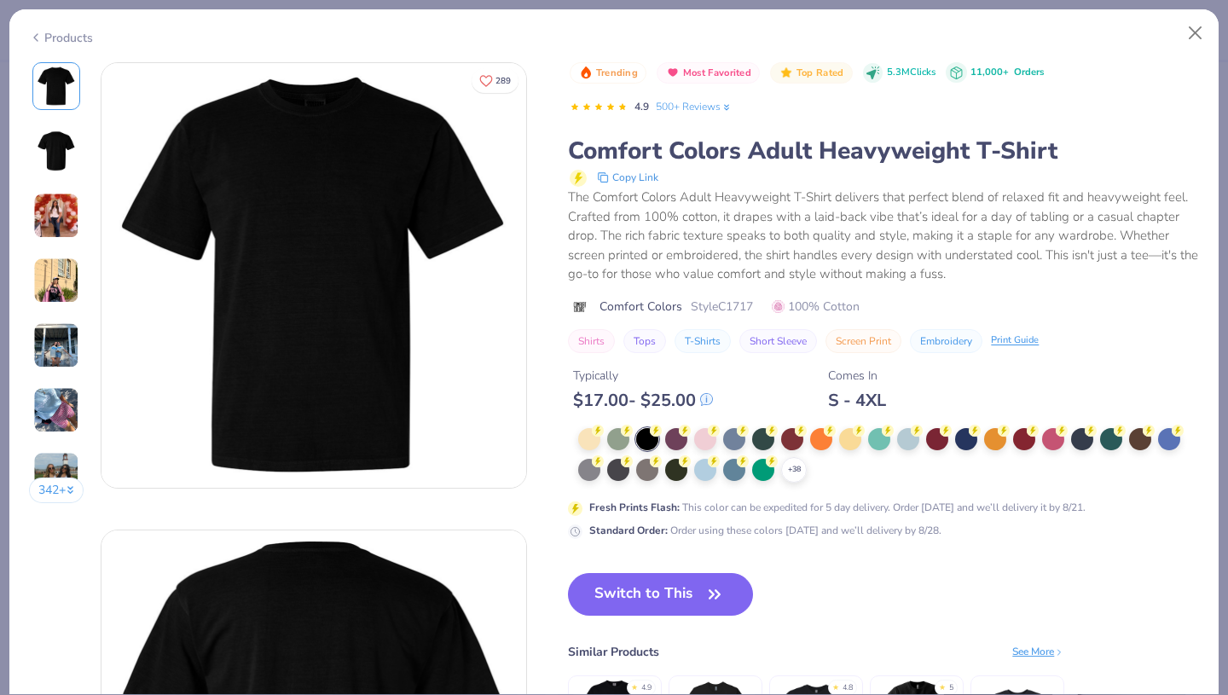
click at [698, 586] on button "Switch to This" at bounding box center [660, 594] width 185 height 43
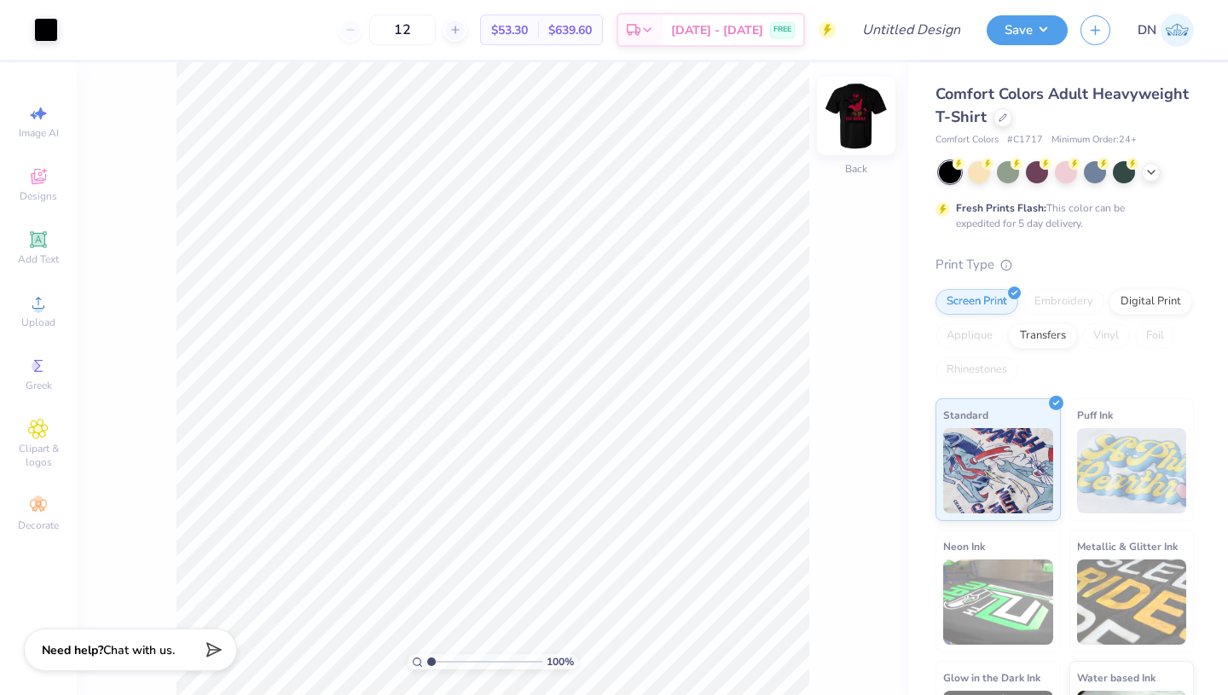
click at [864, 125] on img at bounding box center [856, 116] width 68 height 68
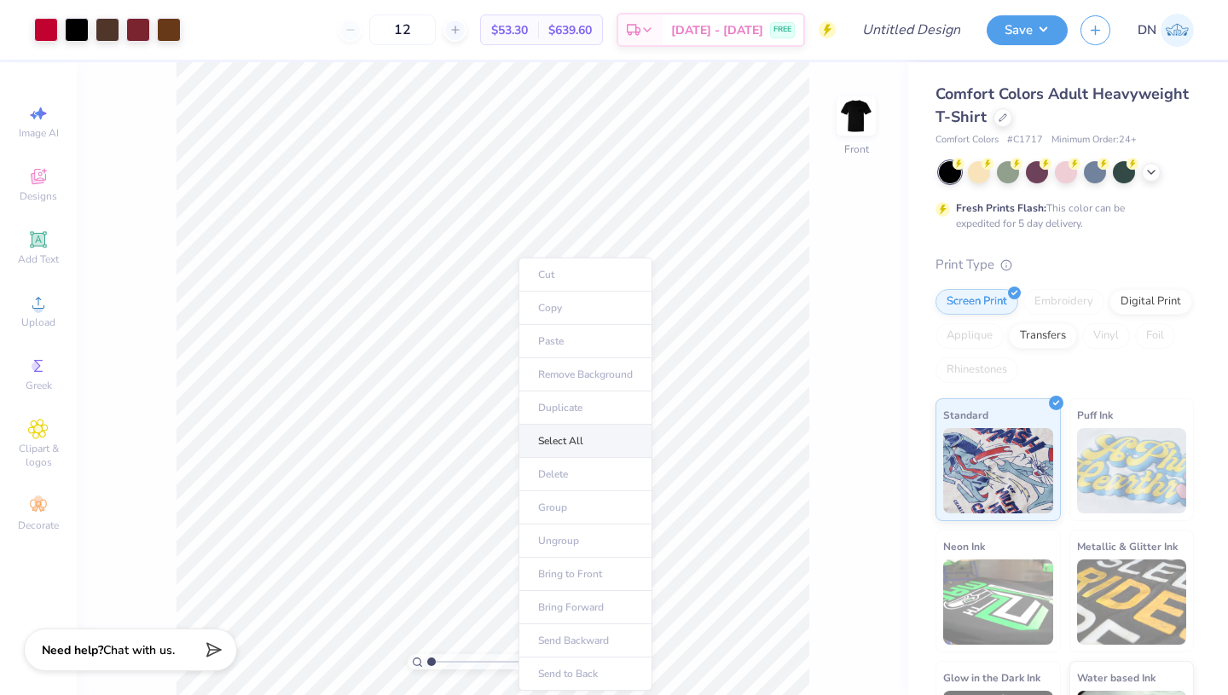
click at [549, 439] on li "Select All" at bounding box center [585, 441] width 134 height 33
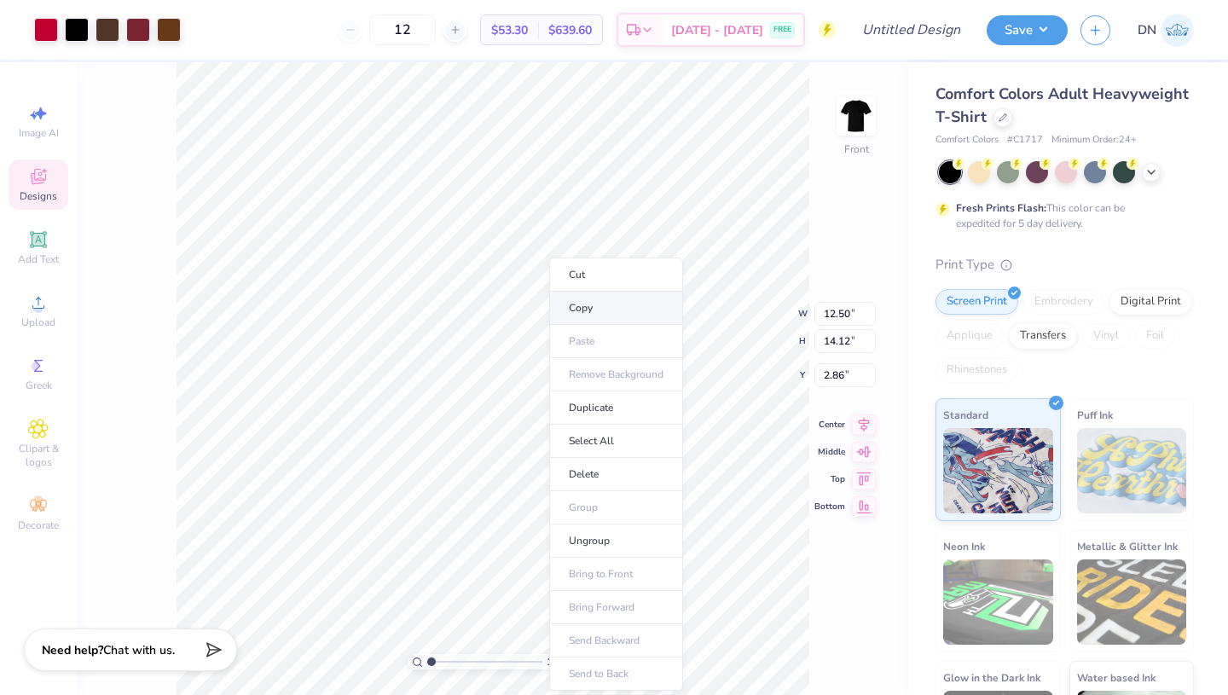
click at [595, 305] on li "Copy" at bounding box center [616, 308] width 134 height 33
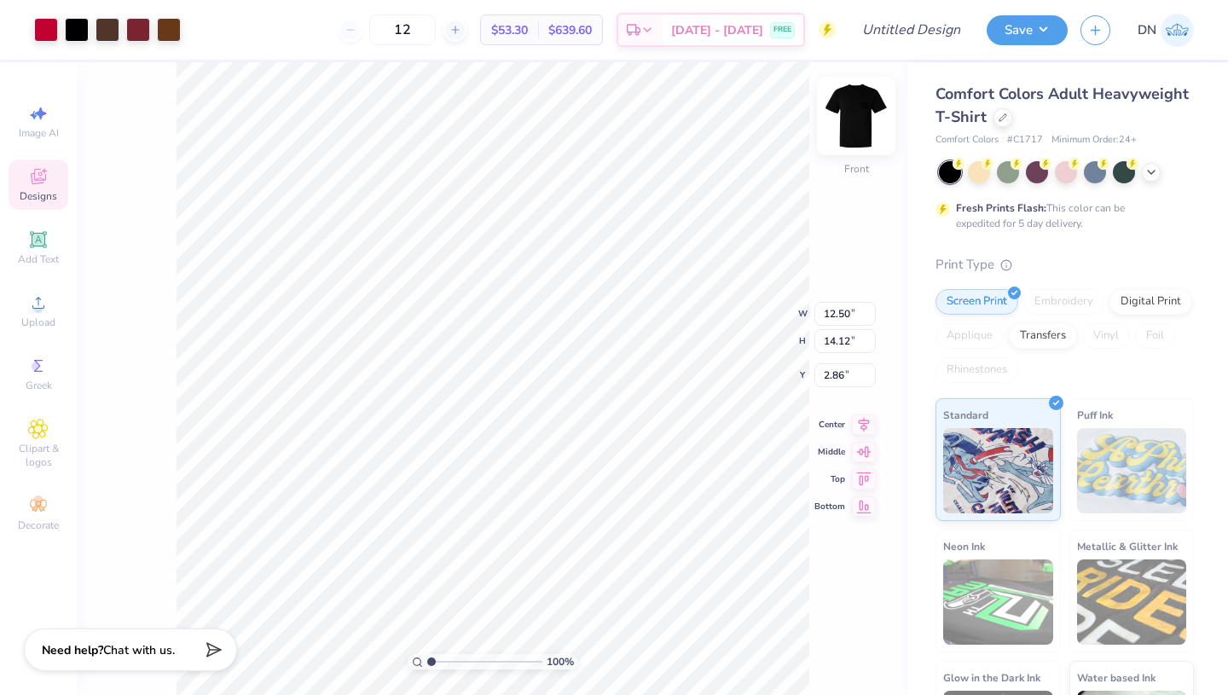
click at [875, 119] on img at bounding box center [856, 116] width 68 height 68
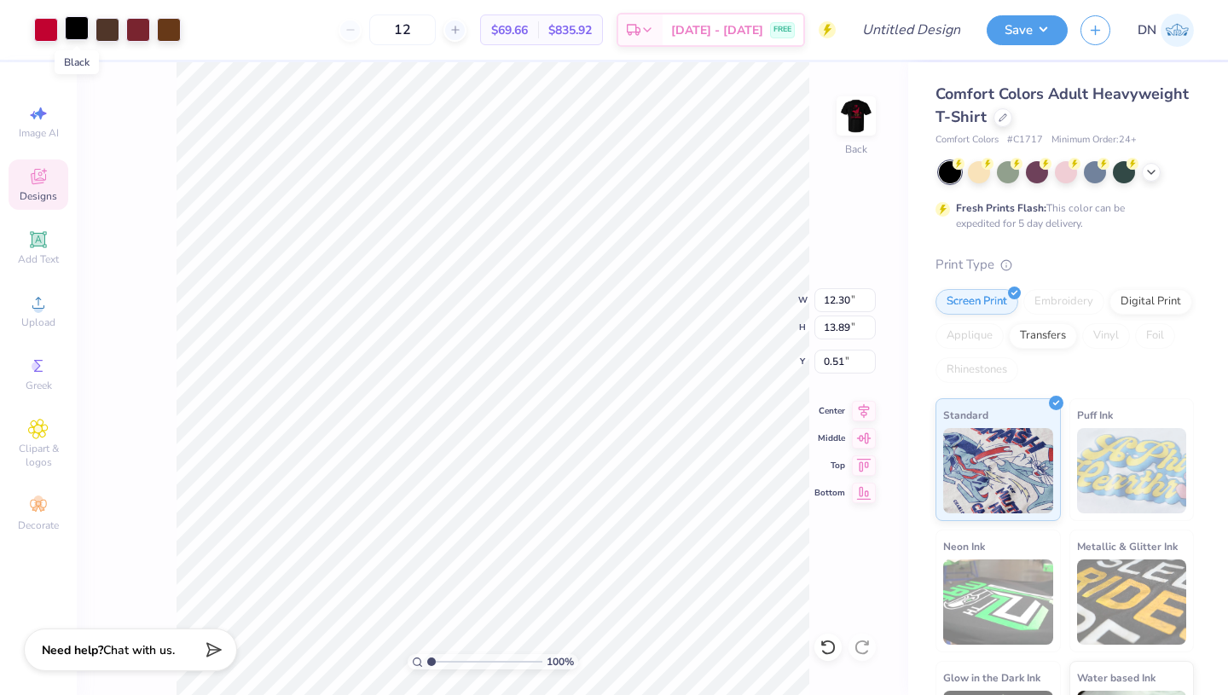
click at [79, 30] on div at bounding box center [77, 28] width 24 height 24
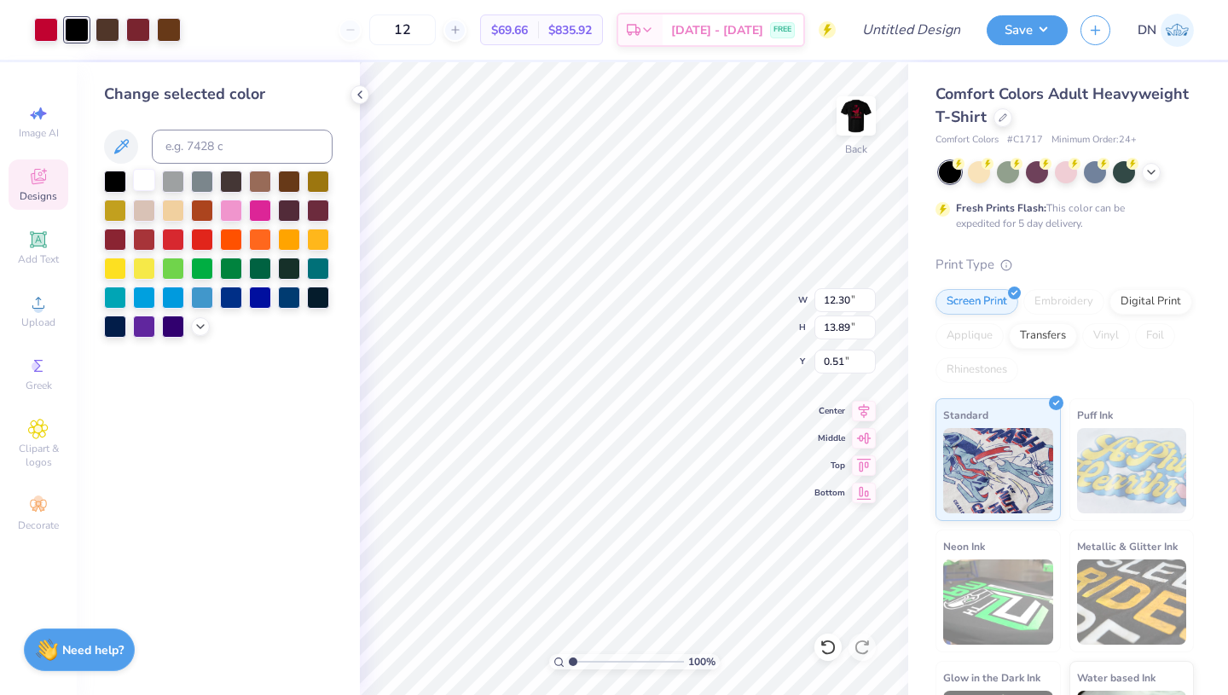
click at [147, 177] on div at bounding box center [144, 180] width 22 height 22
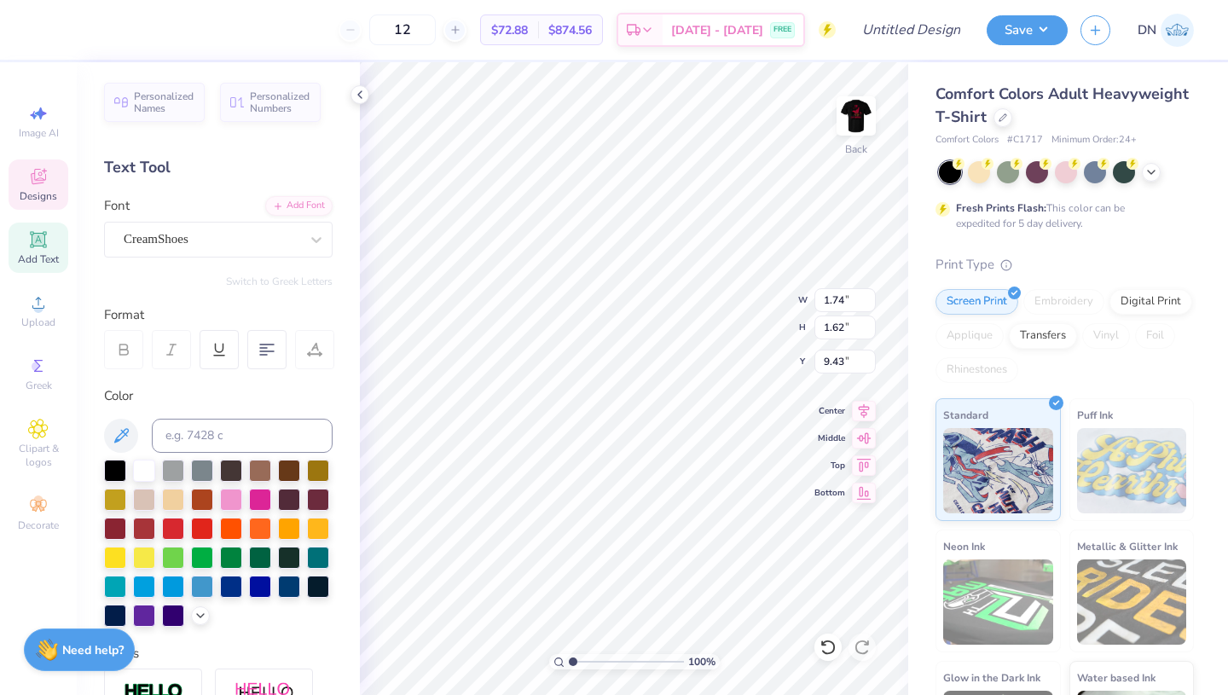
type textarea "2025"
type input "8.56"
type input "1.36"
type input "11.82"
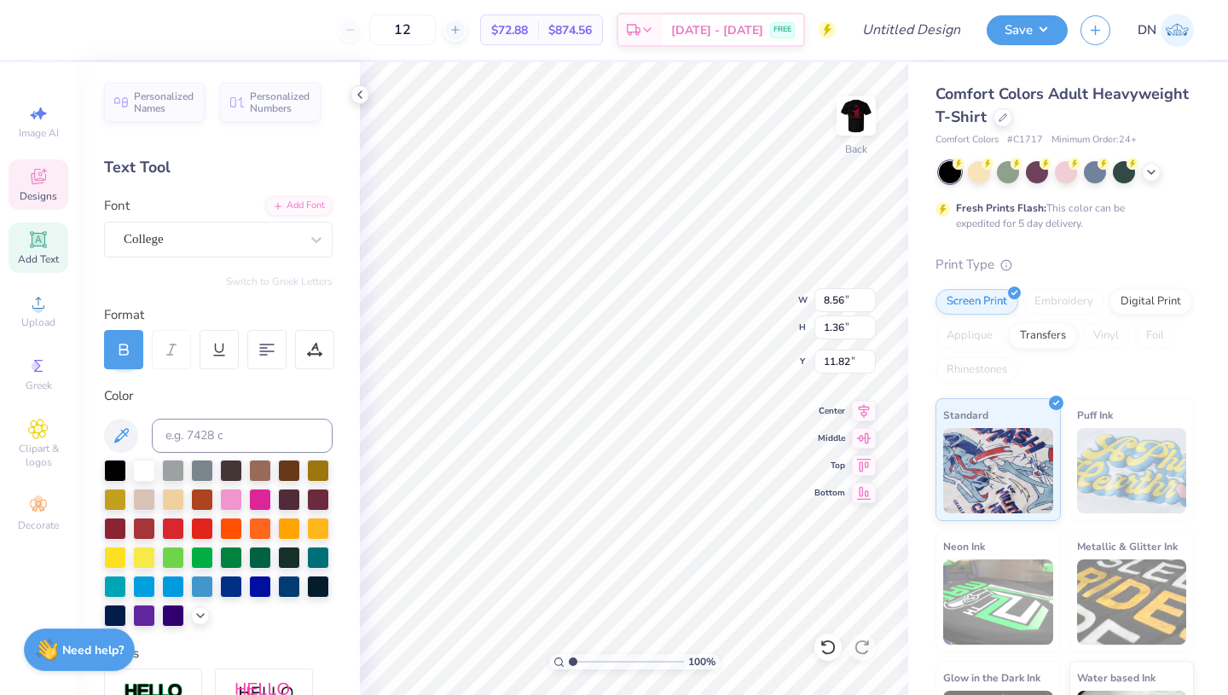
type textarea "SIG DELT"
type input "5.37"
type input "0.44"
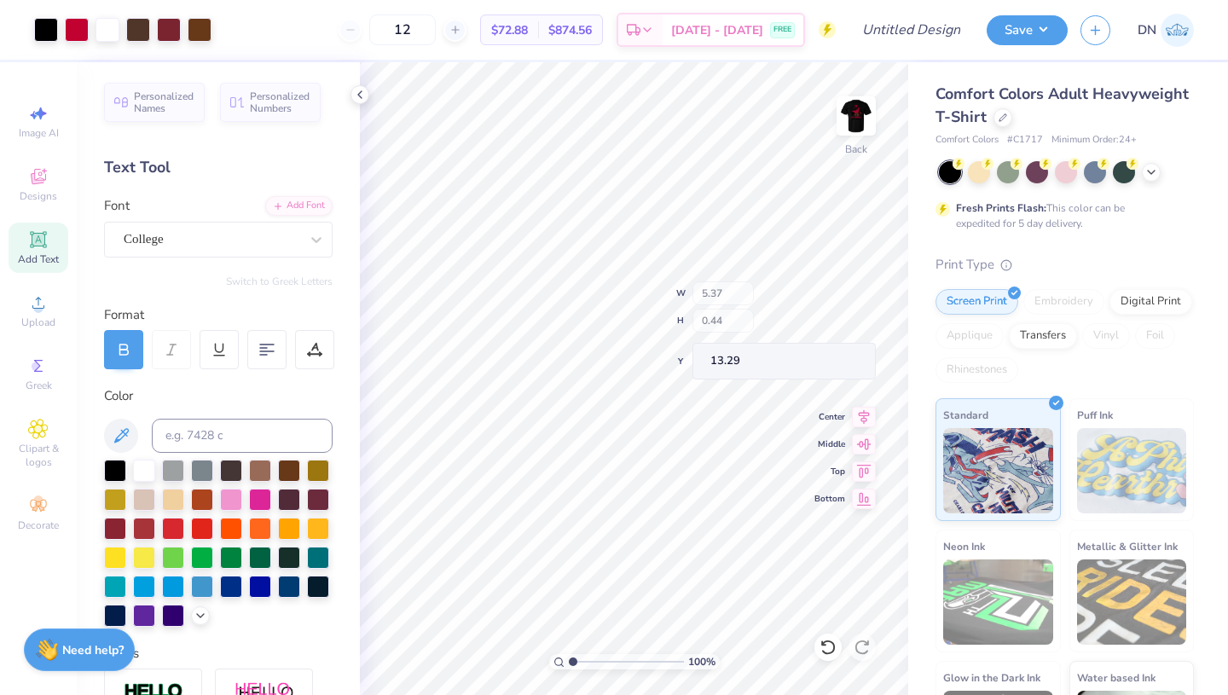
type input "13.18"
click at [831, 650] on icon at bounding box center [828, 647] width 17 height 17
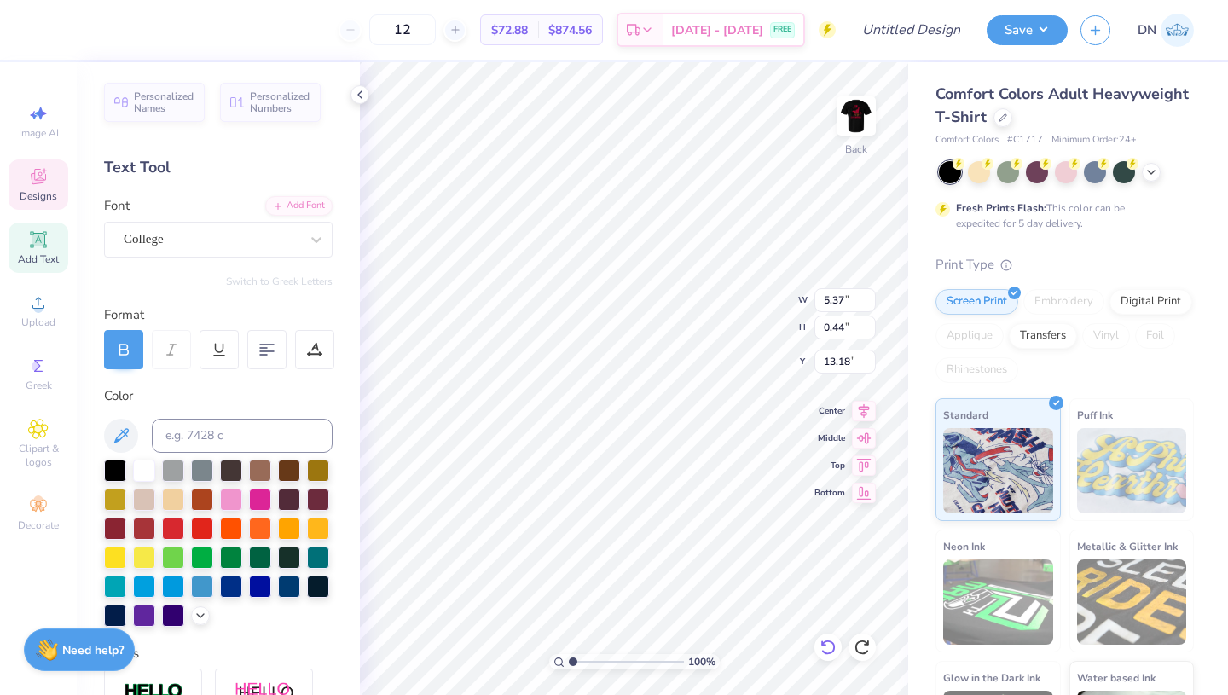
scroll to position [0, 0]
type textarea "s"
type textarea "[GEOGRAPHIC_DATA], [US_STATE]"
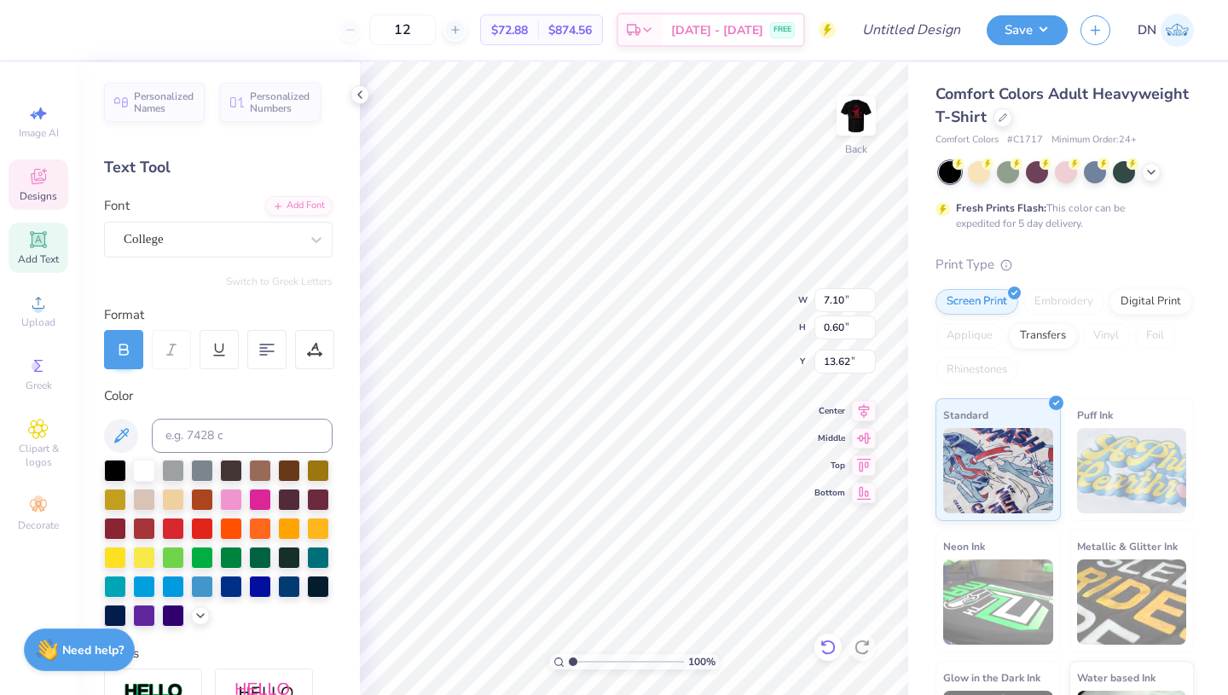
type input "13.62"
type textarea "DUDE's weekend"
type input "5.85"
type input "0.44"
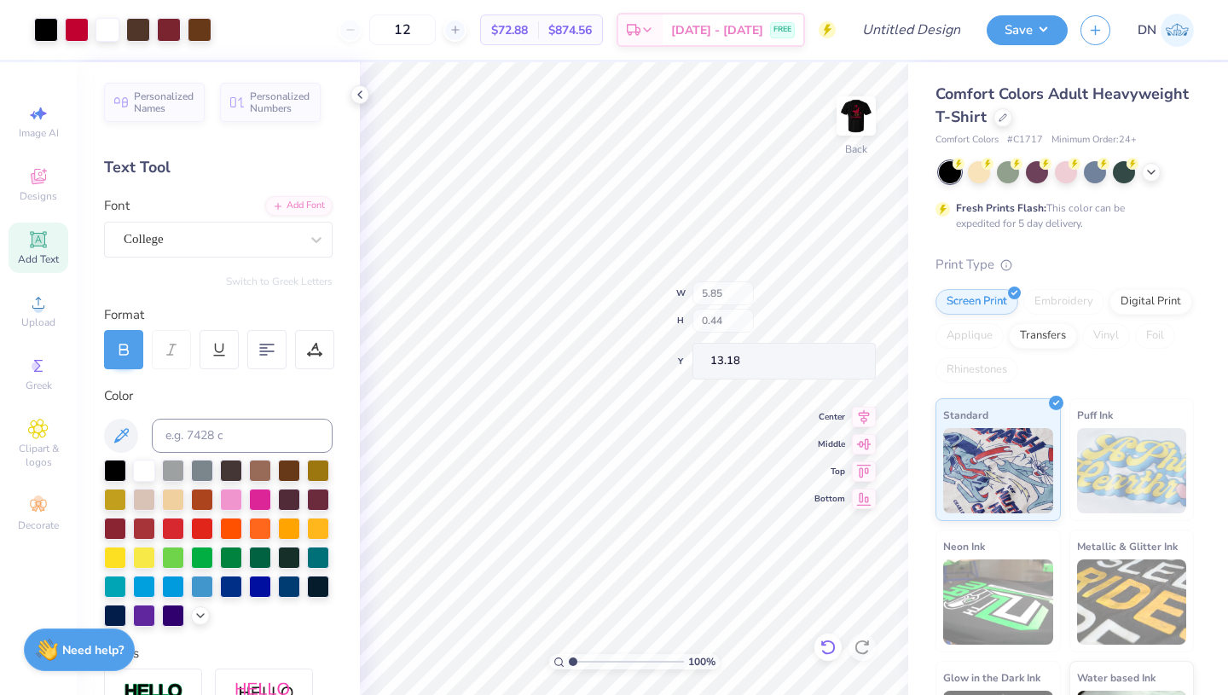
type input "13.47"
type input "9.91"
type input "9.01"
type input "2.68"
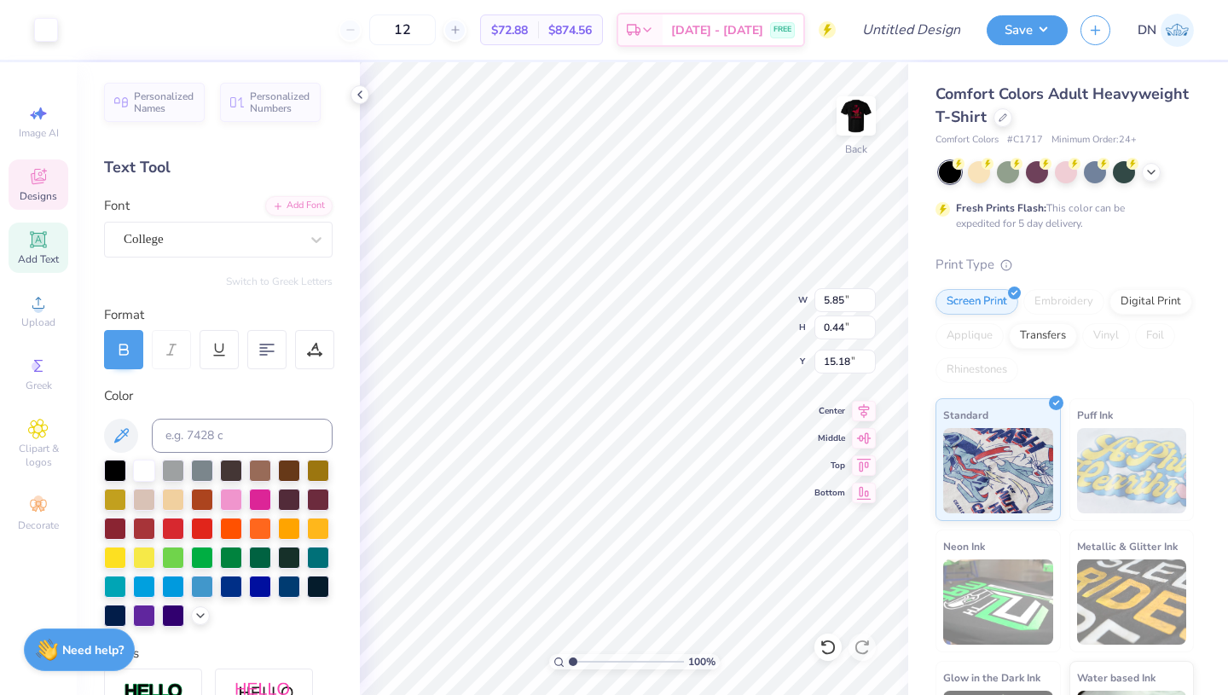
type input "5.85"
type input "0.44"
type input "15.18"
type input "8.10"
type input "1.36"
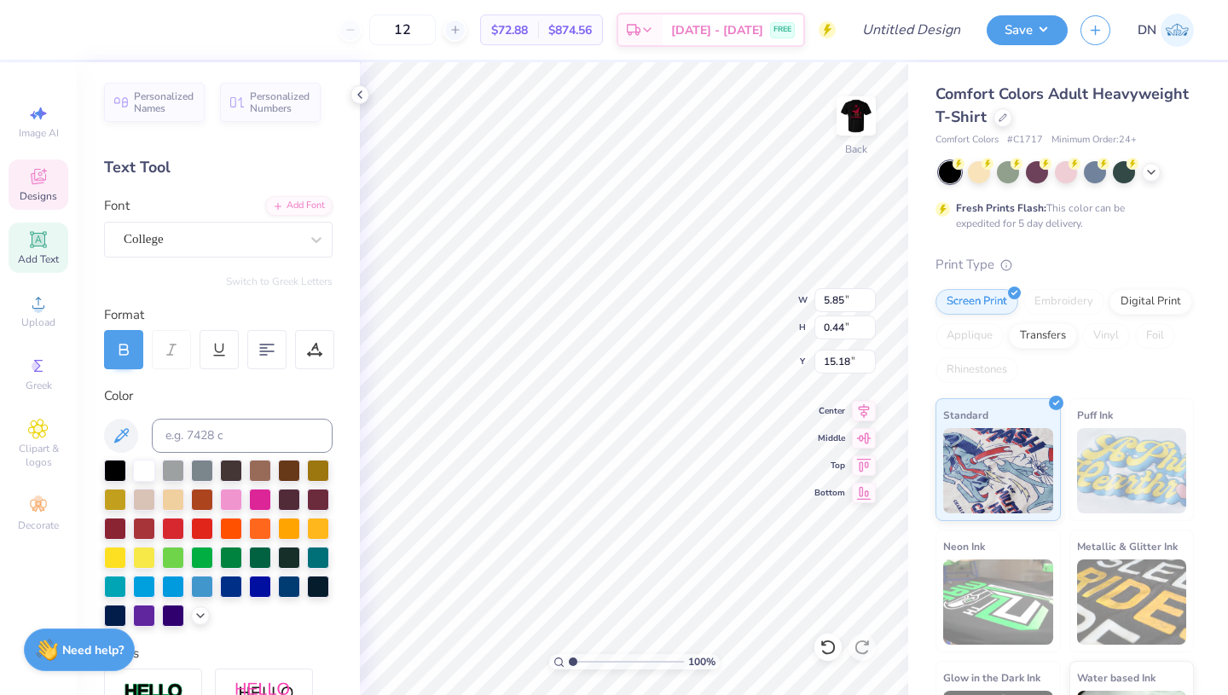
type input "11.82"
type input "6.85"
type input "5.66"
click at [825, 646] on icon at bounding box center [828, 647] width 17 height 17
type input "5.15"
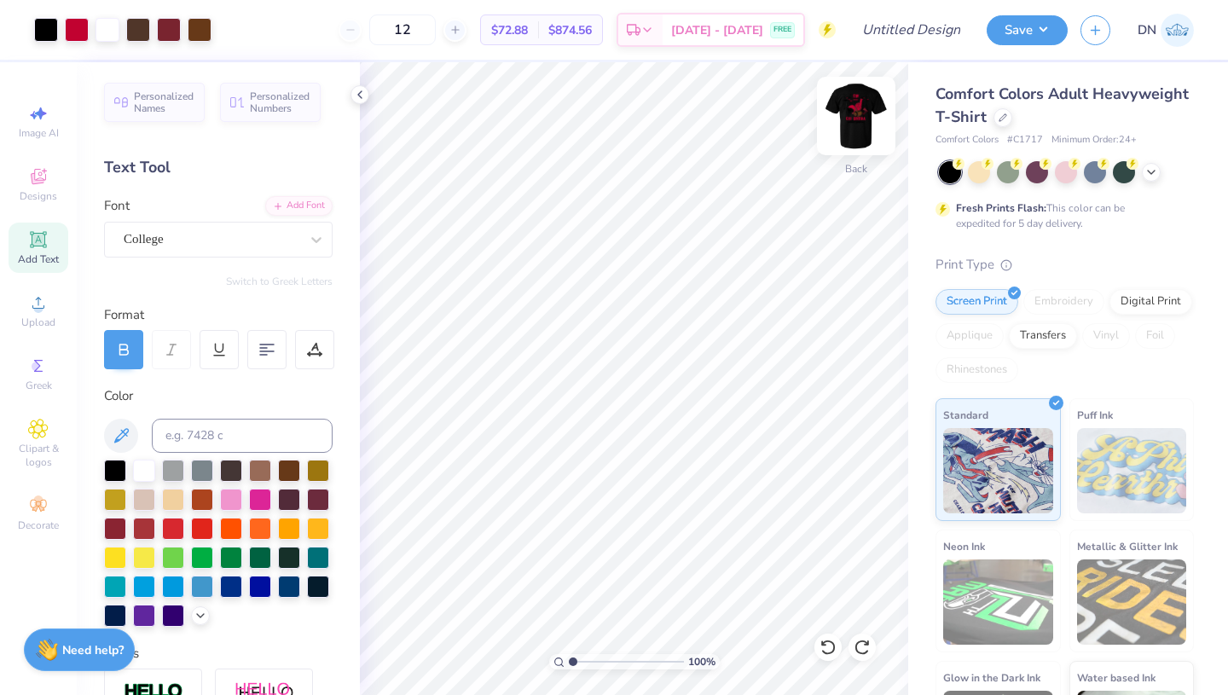
click at [863, 117] on img at bounding box center [856, 116] width 68 height 68
click at [849, 125] on img at bounding box center [856, 116] width 68 height 68
click at [825, 640] on icon at bounding box center [828, 647] width 17 height 17
click at [826, 642] on icon at bounding box center [828, 647] width 17 height 17
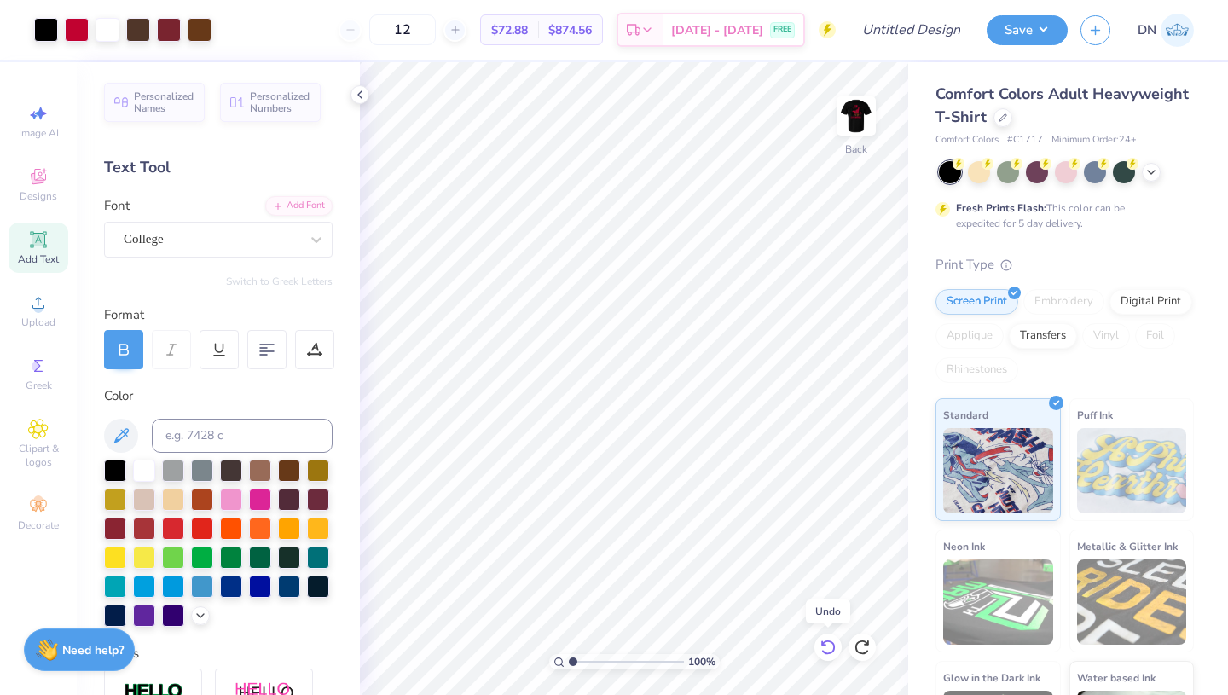
click at [827, 641] on icon at bounding box center [827, 647] width 14 height 15
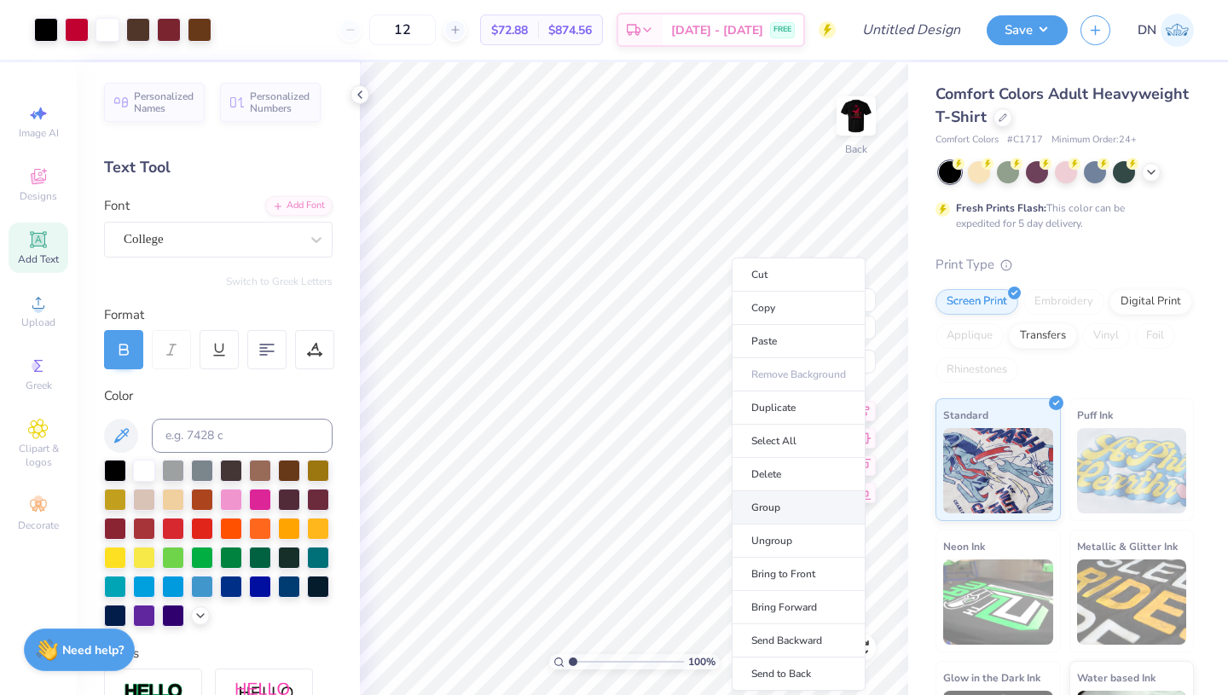
click at [778, 508] on li "Group" at bounding box center [799, 507] width 134 height 33
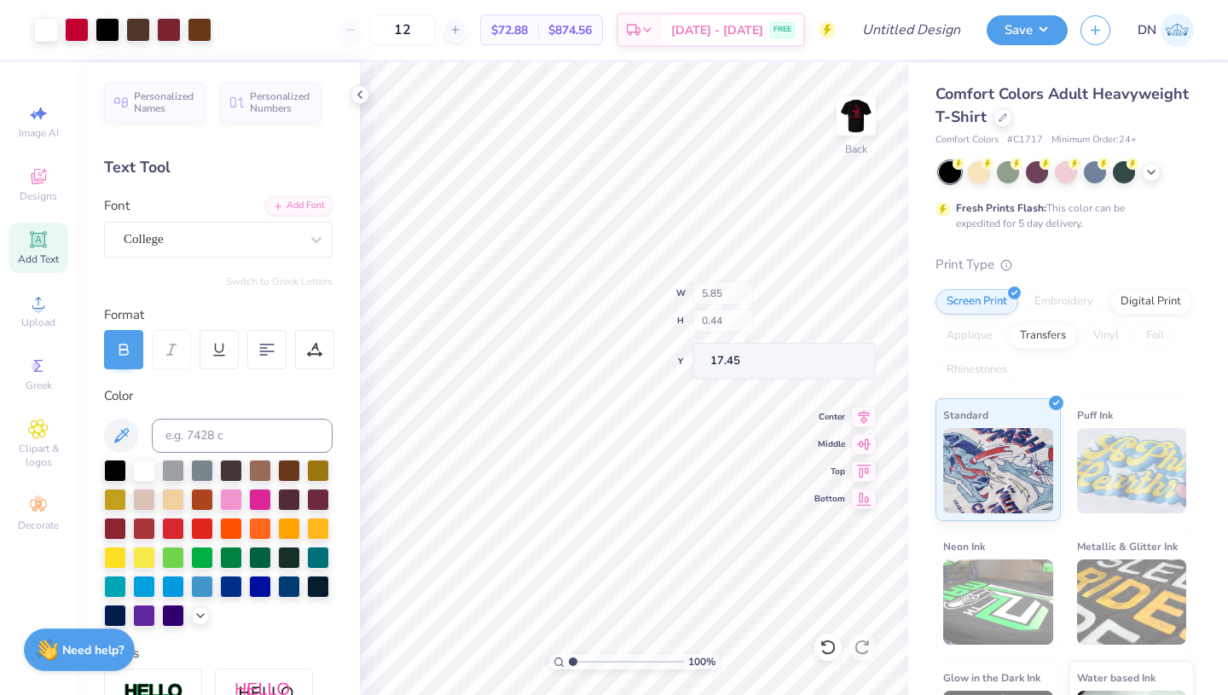
type input "5.85"
type input "0.44"
type input "17.45"
type input "12.30"
type input "11.18"
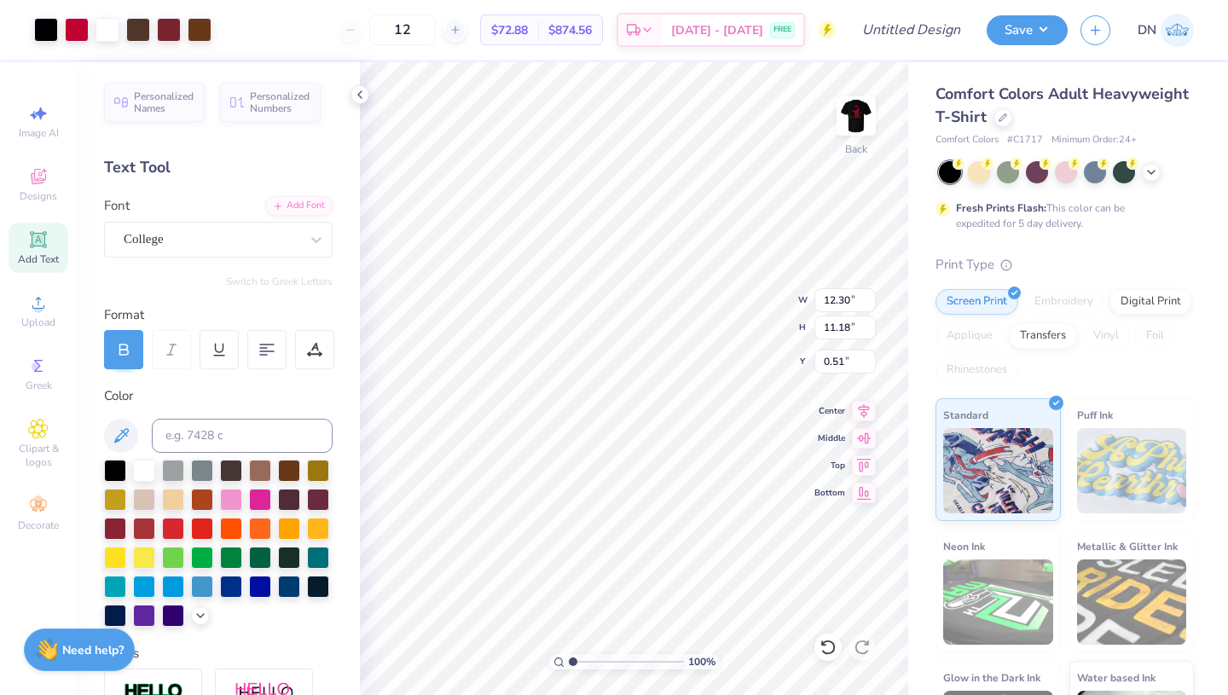
type input "0.51"
type input "9.80"
type input "8.90"
type input "0.50"
type input "8.10"
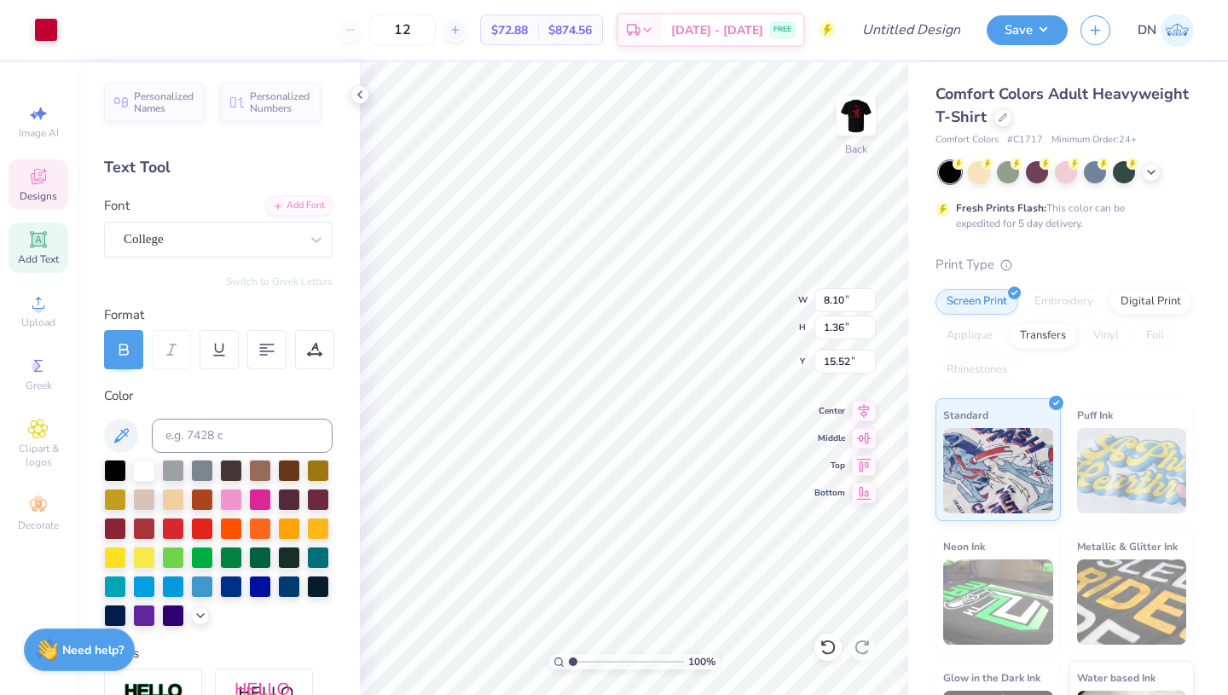
type input "1.36"
type input "15.52"
type input "5.85"
type input "0.44"
type input "17.45"
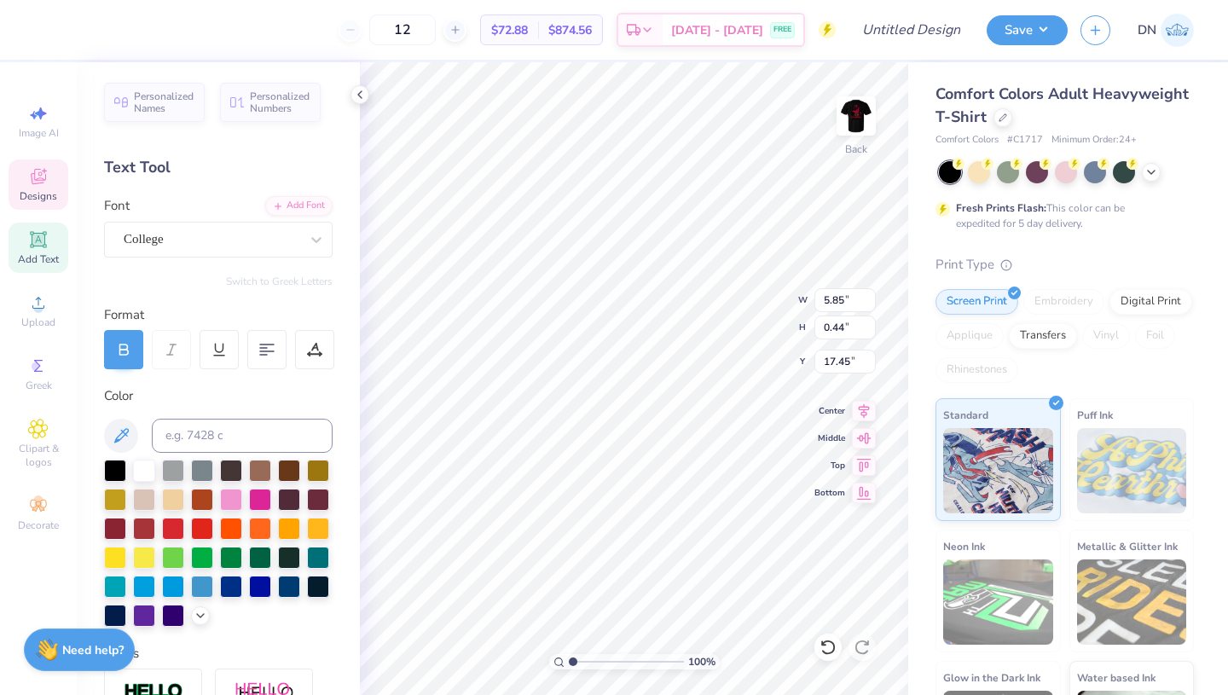
type input "6.38"
type input "1.07"
type input "13.38"
click at [866, 411] on icon at bounding box center [864, 408] width 11 height 14
click at [864, 406] on icon at bounding box center [864, 408] width 11 height 14
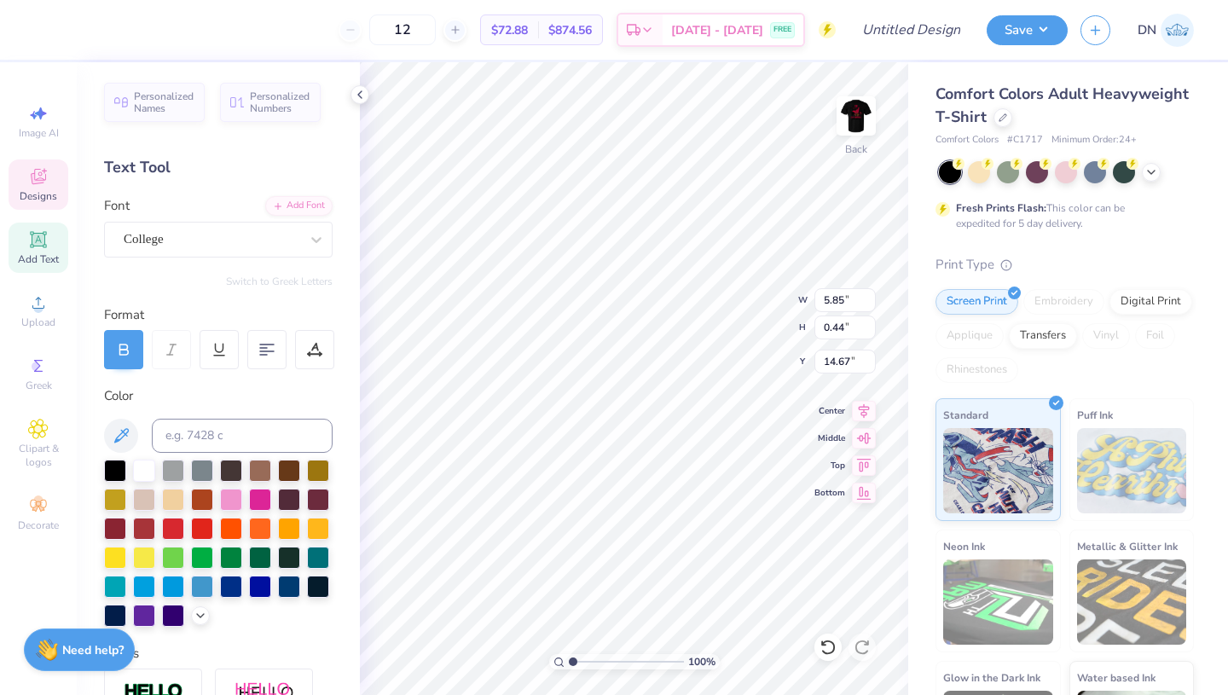
type input "5.85"
type input "0.44"
type input "14.67"
type input "6.47"
type input "0.60"
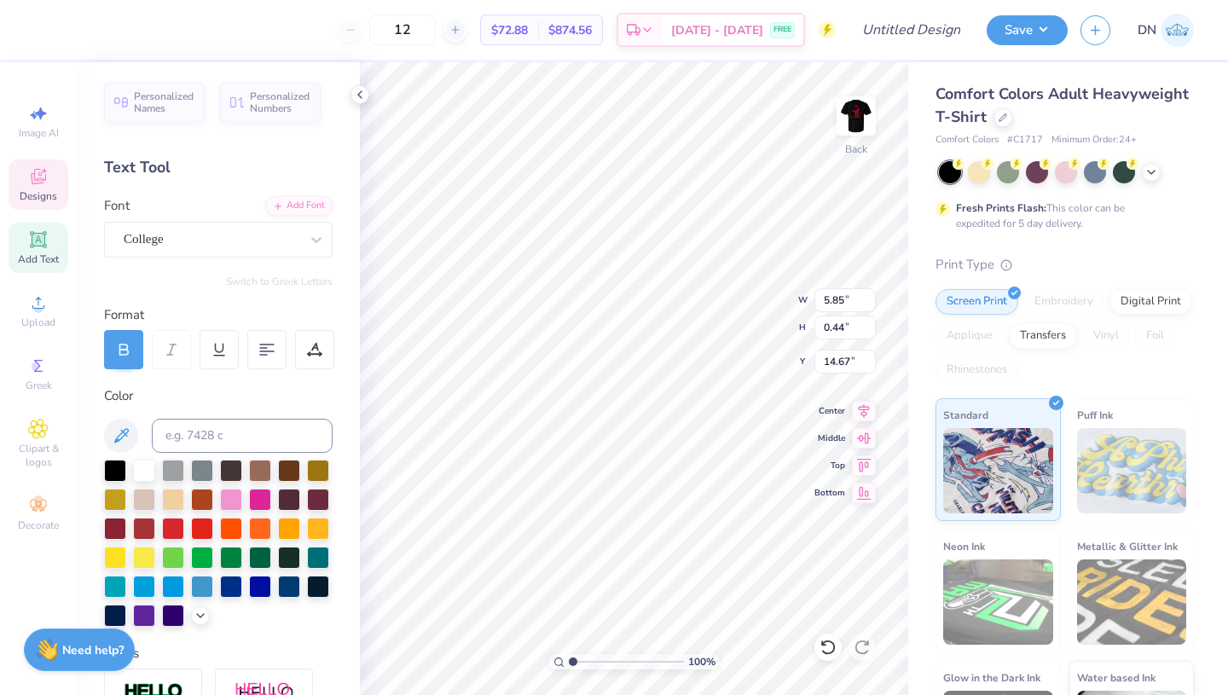
type input "18.16"
type input "9.80"
type input "8.90"
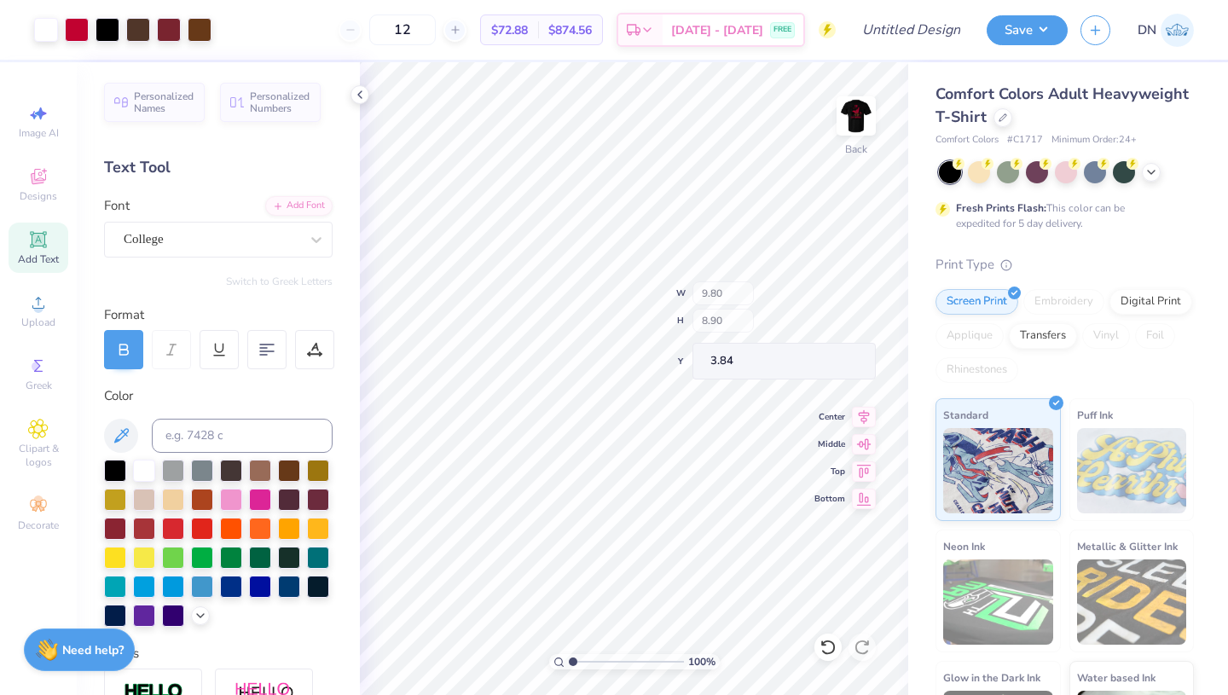
type input "3.34"
type input "12.50"
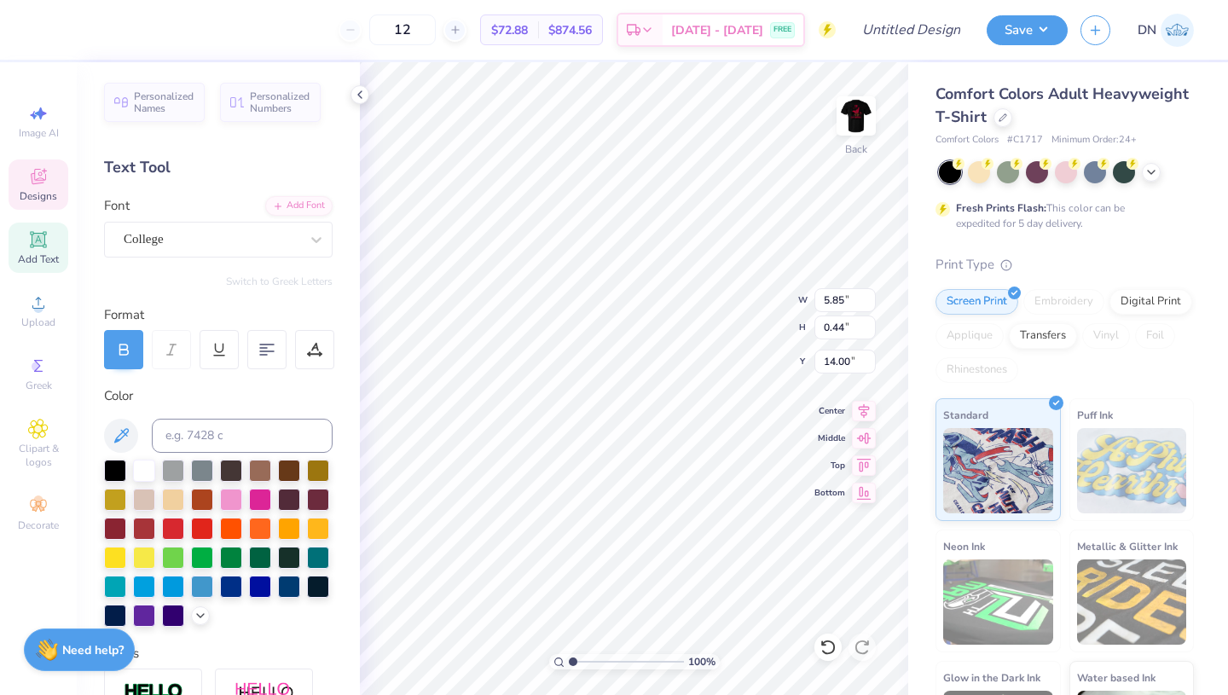
type input "14.00"
type input "12.24"
type input "5.42"
type input "0.91"
type input "12.40"
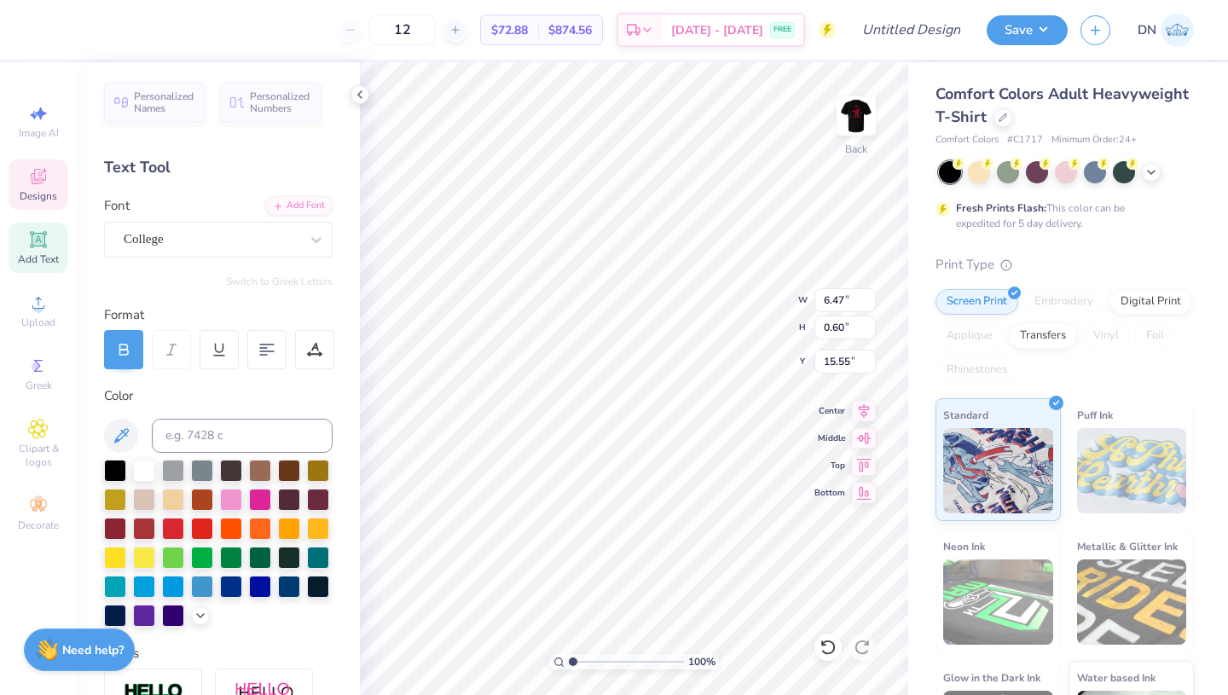
type input "6.47"
type input "0.60"
type input "15.55"
type input "5.05"
type input "0.47"
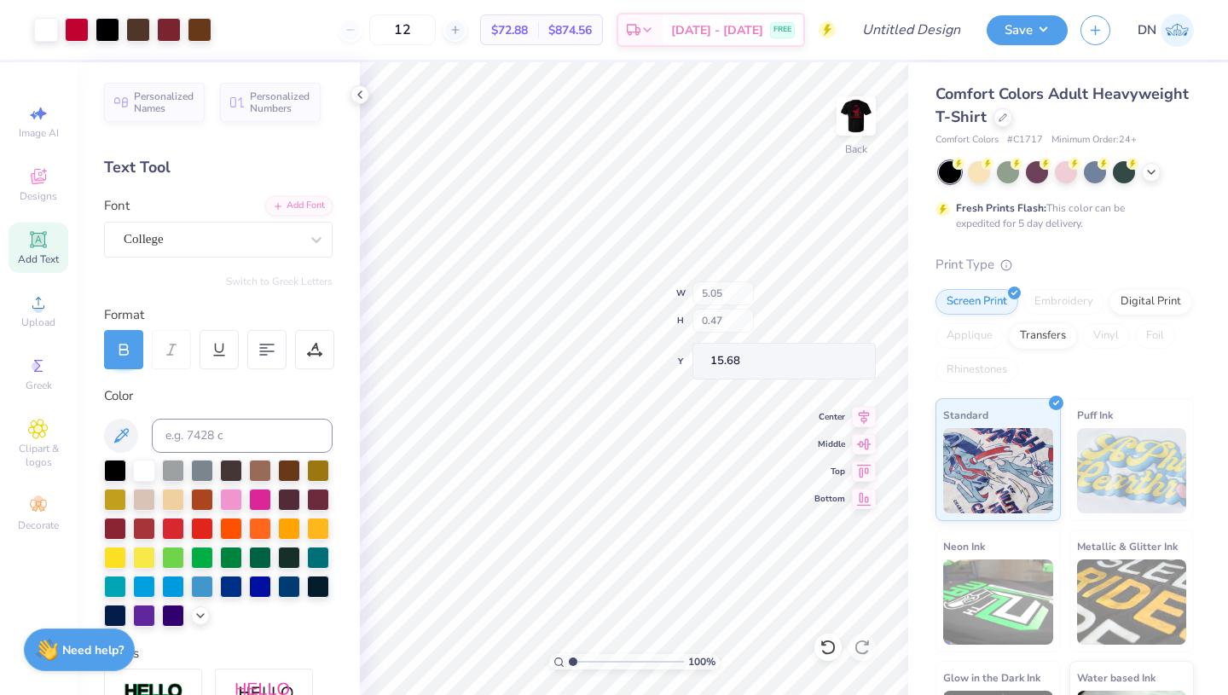
type input "14.57"
type input "14.05"
type input "14.32"
type input "3.60"
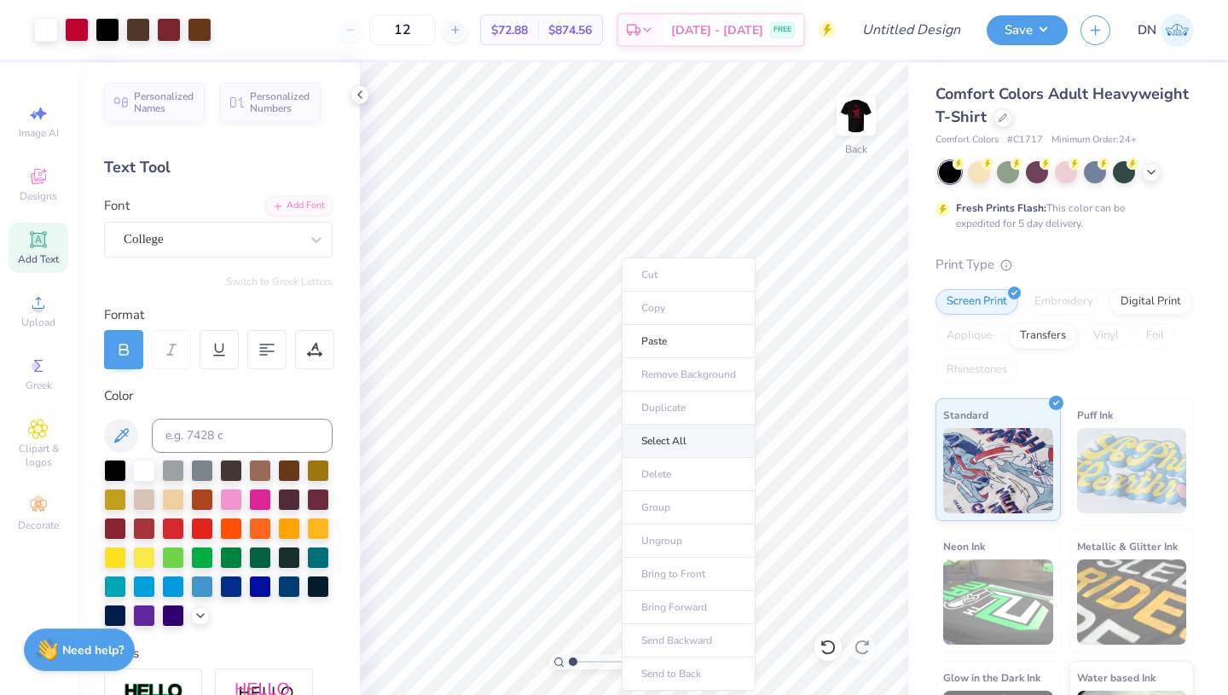
click at [669, 446] on li "Select All" at bounding box center [689, 441] width 134 height 33
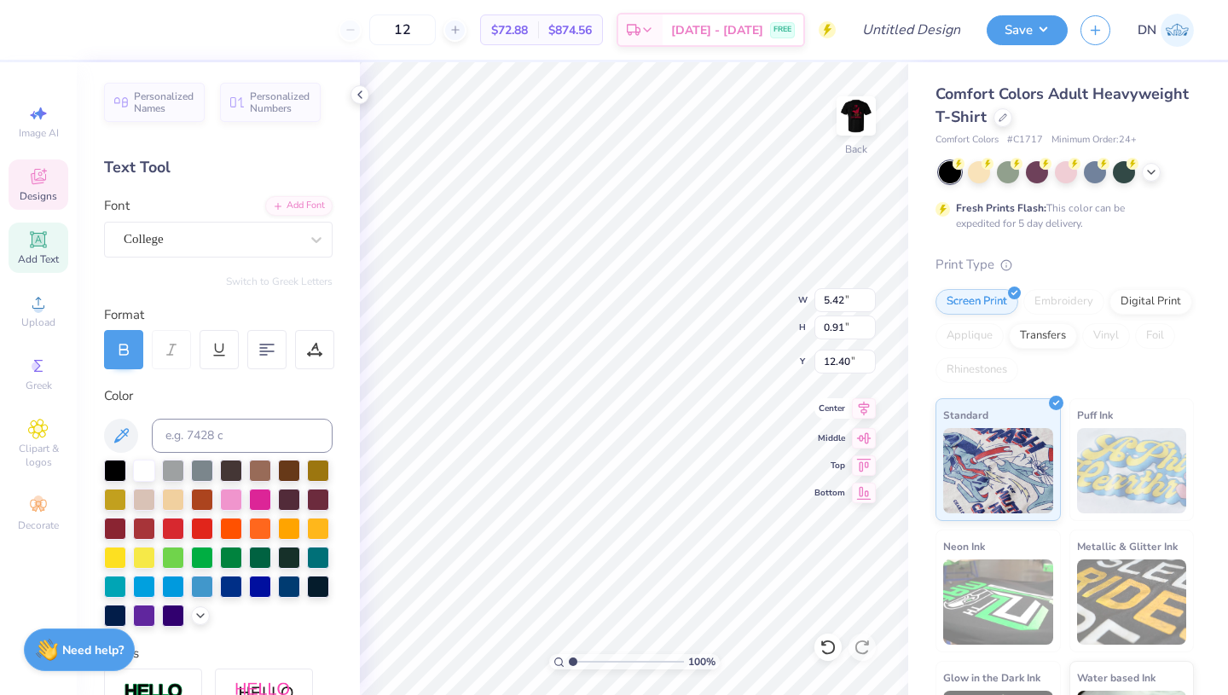
click at [864, 411] on icon at bounding box center [864, 408] width 24 height 20
type input "12.50"
click at [860, 412] on icon at bounding box center [864, 408] width 24 height 20
type input "3.14"
type input "0.53"
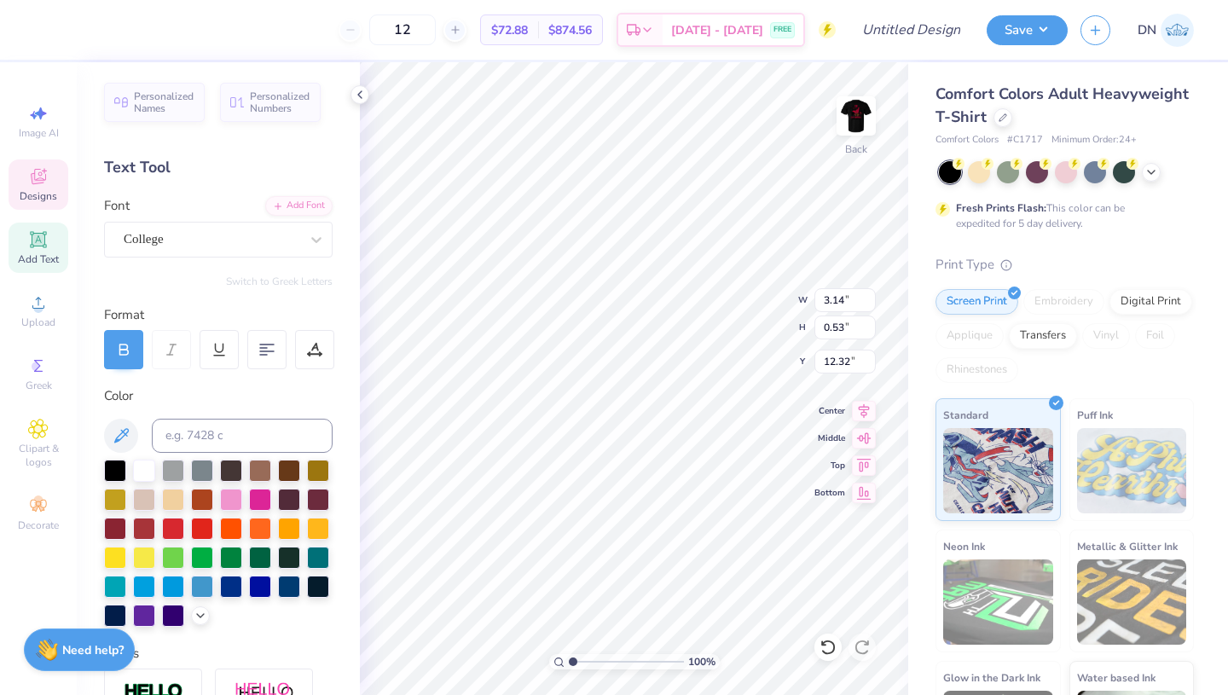
type input "12.32"
type input "9.80"
type input "8.90"
type input "3.60"
type input "3.14"
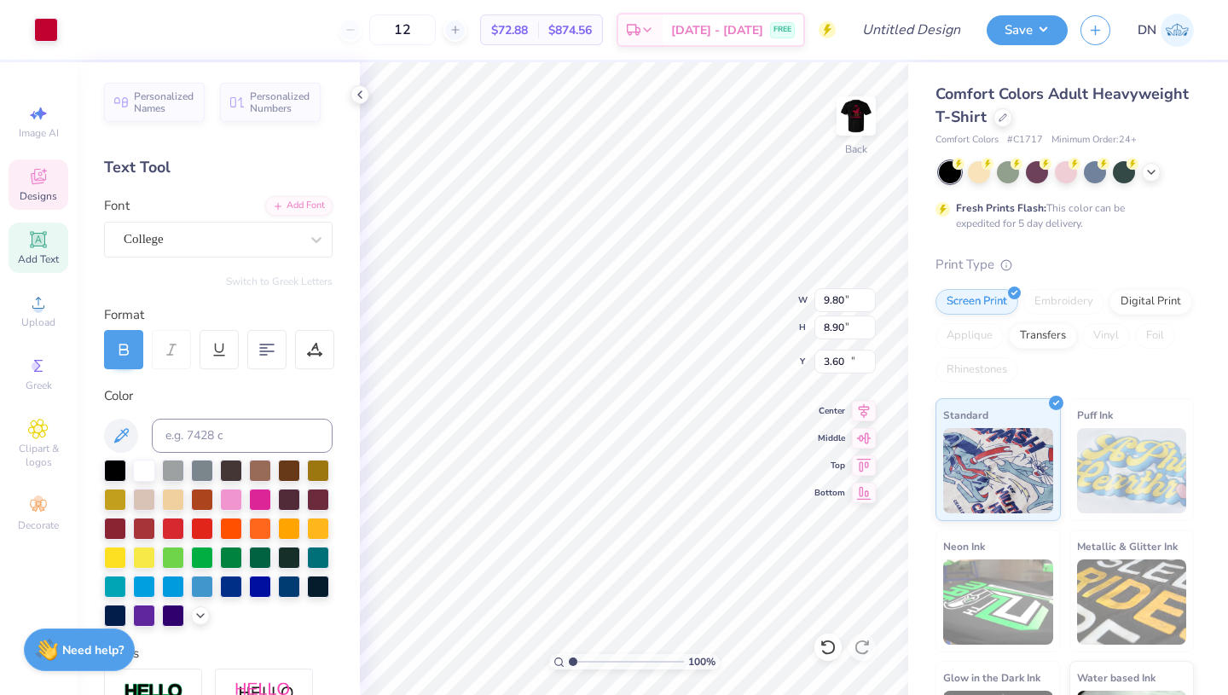
type input "0.53"
type input "5.18"
type input "11.13"
type input "10.12"
type input "3.50"
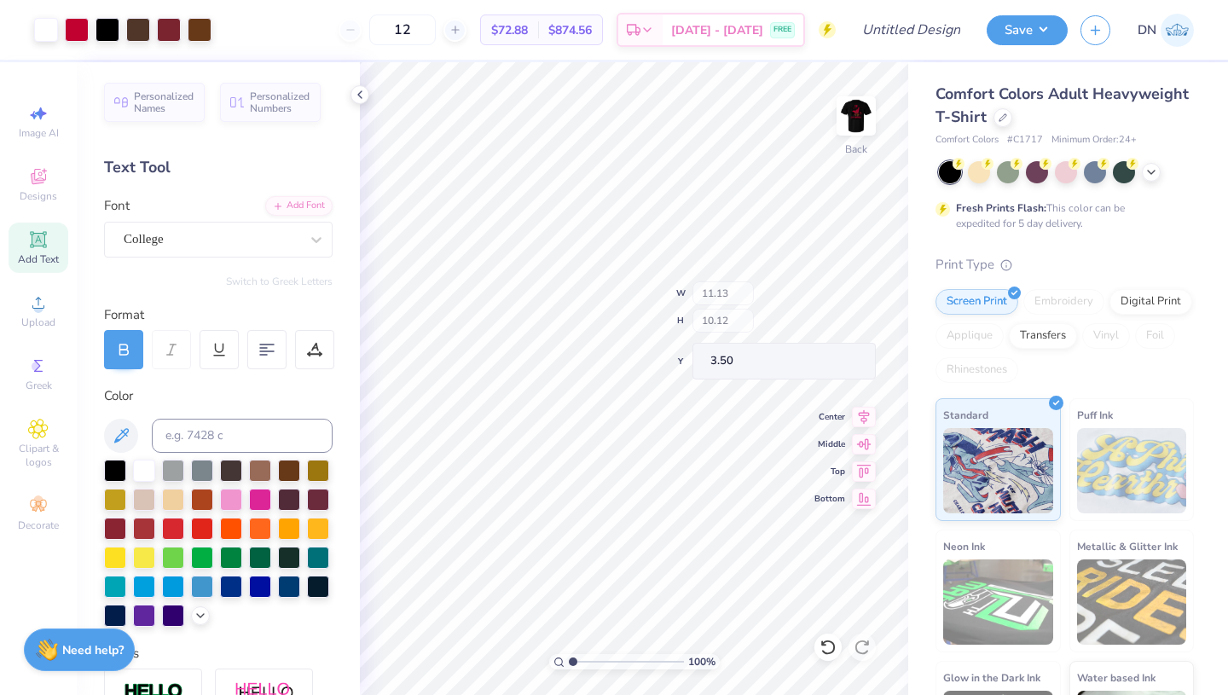
type input "3.14"
type input "0.53"
type input "4.84"
type input "2.08"
type input "0.35"
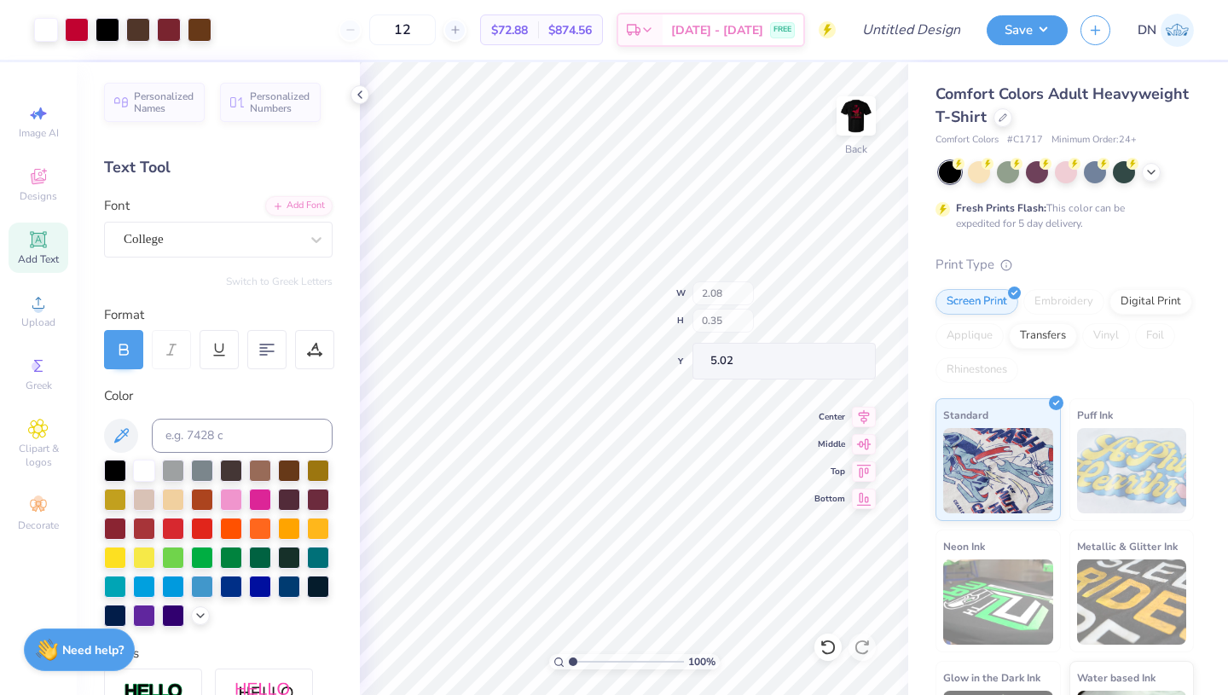
type input "5.02"
type input "11.13"
type input "10.12"
type input "3.50"
type input "5.17"
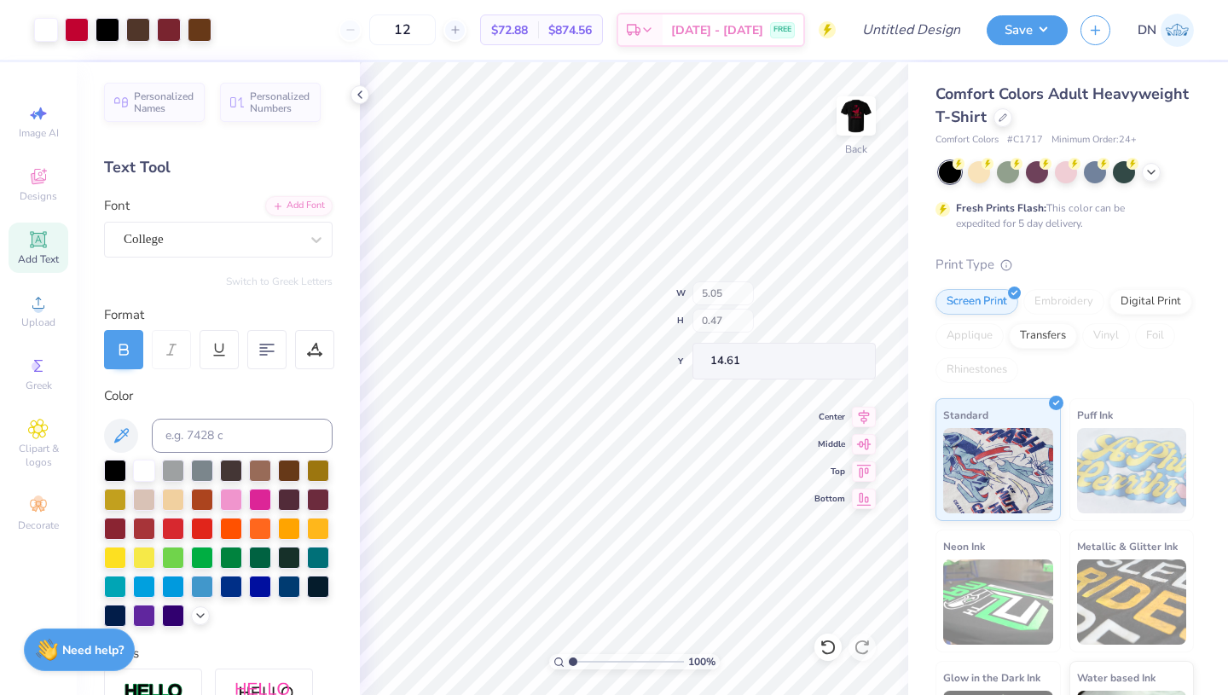
type input "14.61"
type input "13.92"
click at [857, 129] on img at bounding box center [856, 116] width 68 height 68
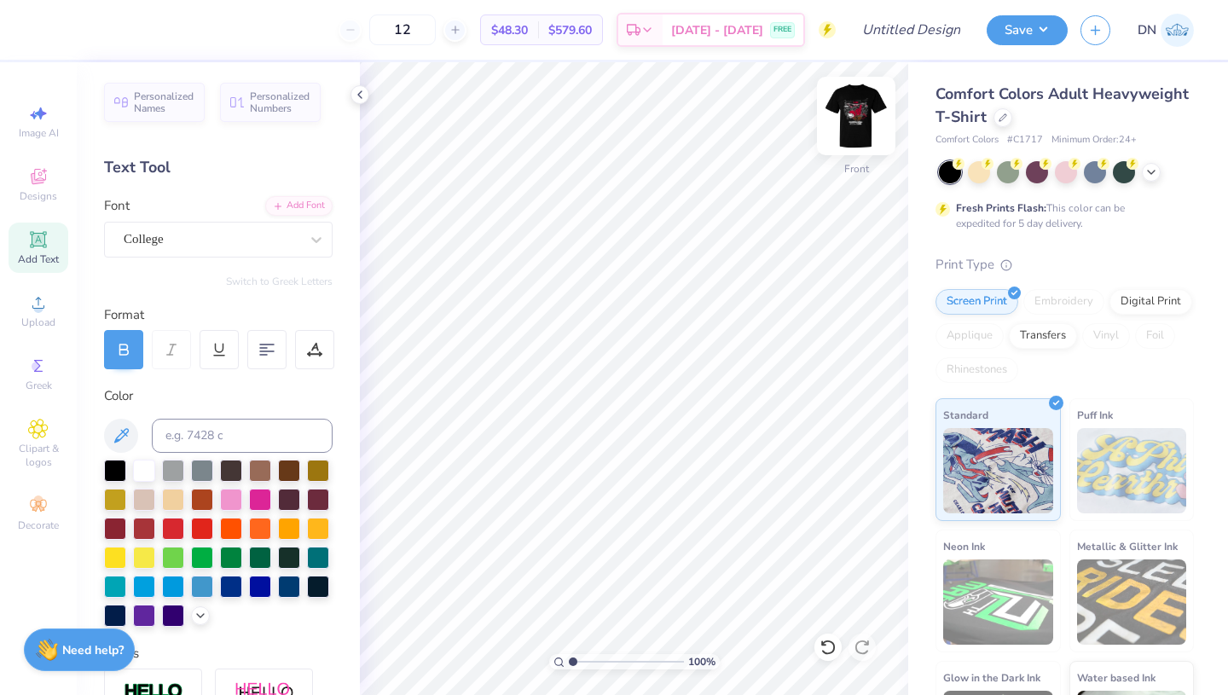
click at [854, 115] on img at bounding box center [856, 116] width 68 height 68
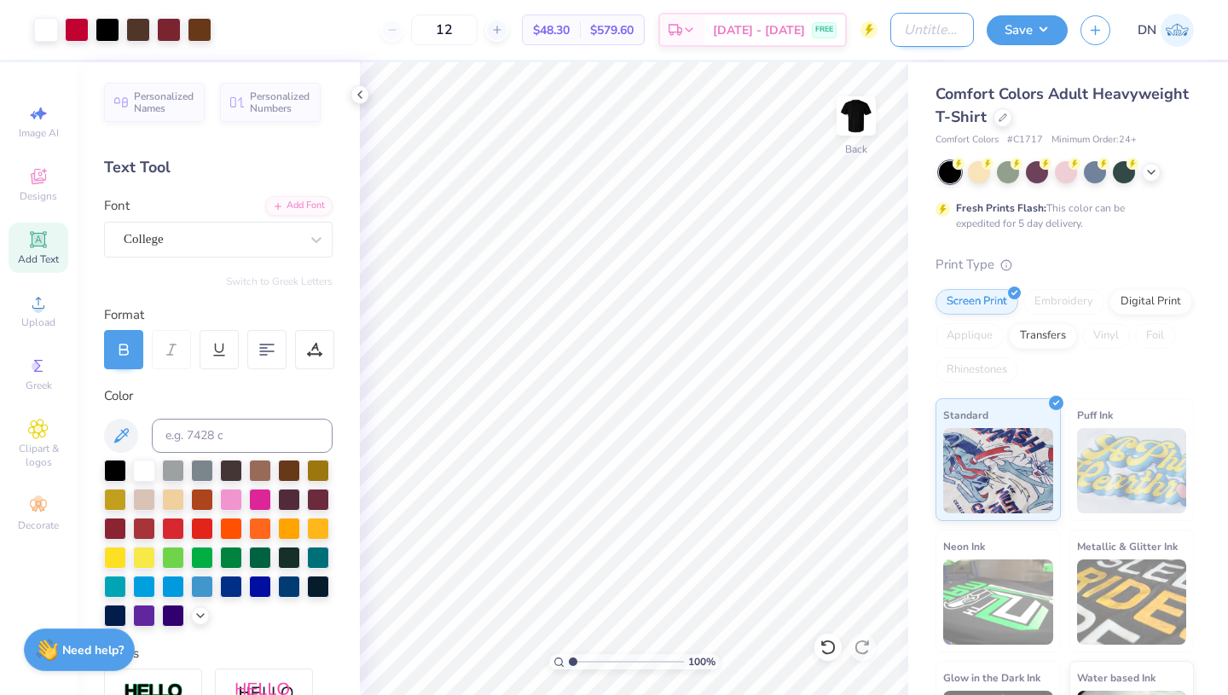
click at [891, 35] on input "Design Title" at bounding box center [932, 30] width 84 height 34
type input "SDT dad's weekend tee"
click at [1034, 25] on button "Save" at bounding box center [1027, 28] width 81 height 30
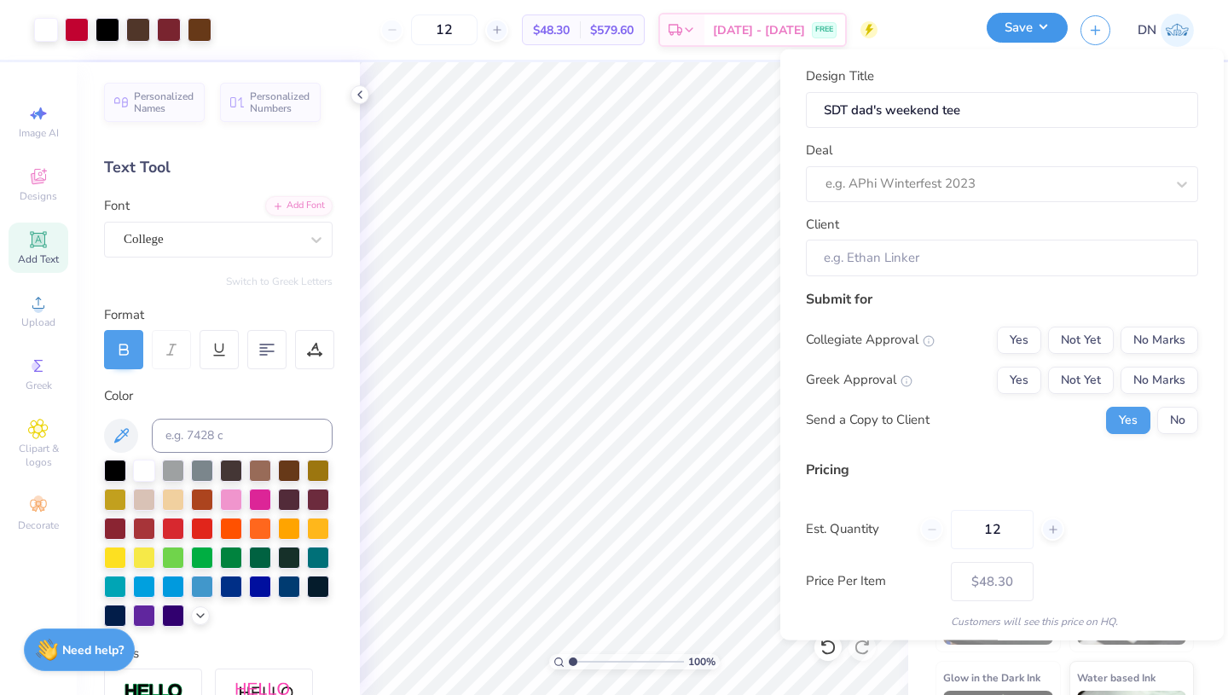
scroll to position [0, 0]
click at [987, 194] on div at bounding box center [994, 183] width 339 height 23
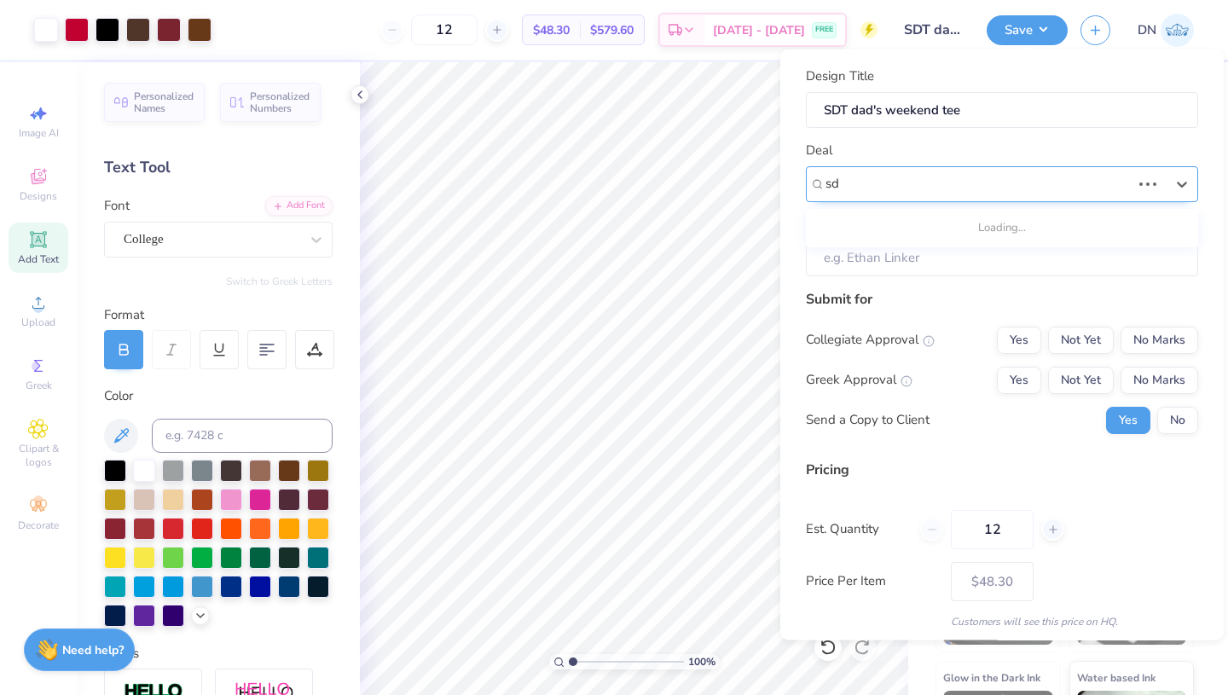
type input "s"
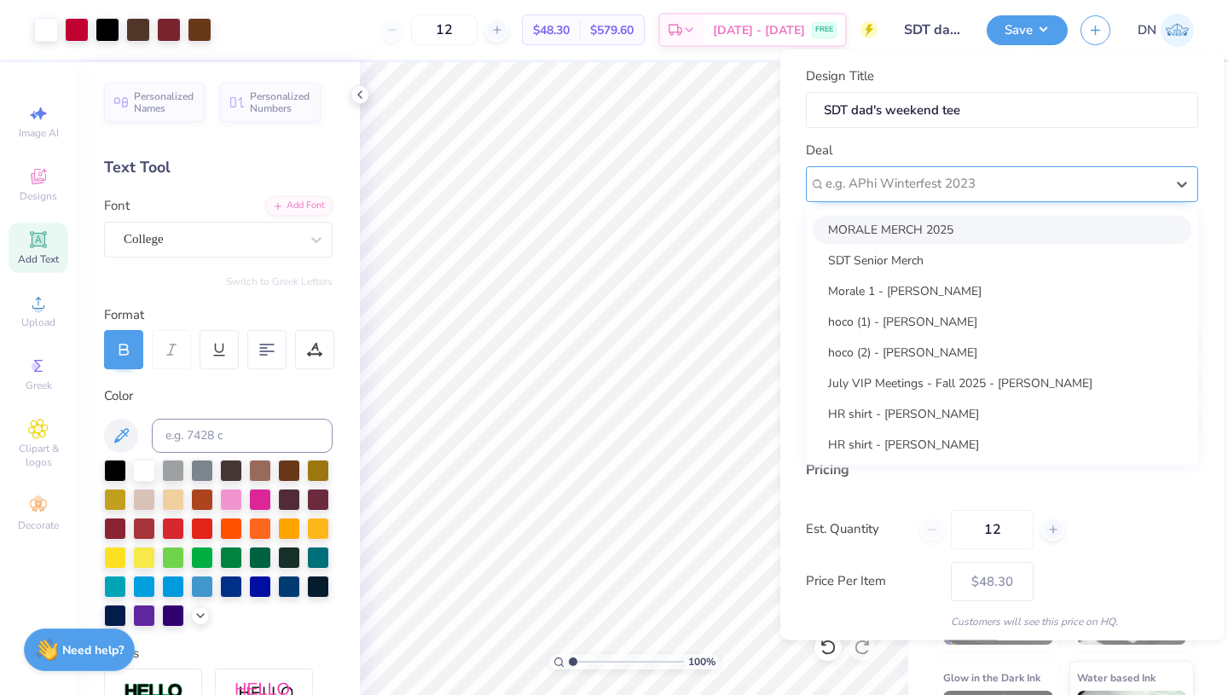
type input "d"
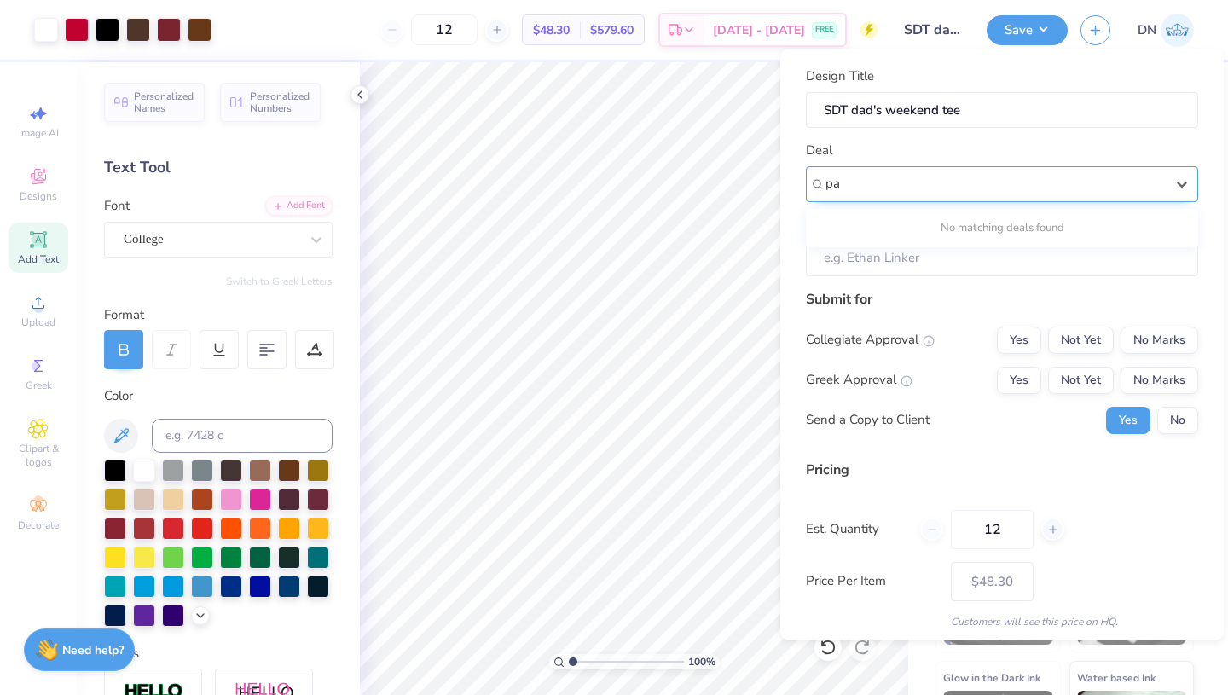
type input "p"
type input "d"
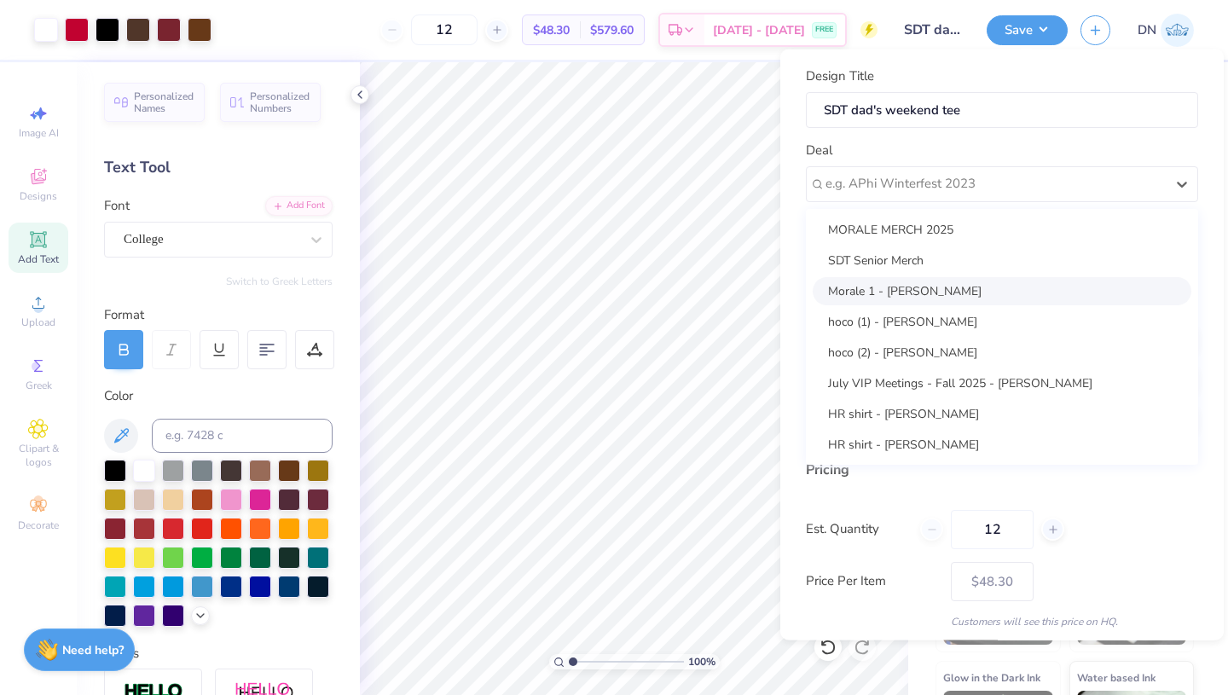
click at [796, 270] on div "Design Title SDT dad's weekend tee Deal option Morale 1 - [PERSON_NAME] focused…" at bounding box center [1001, 344] width 443 height 591
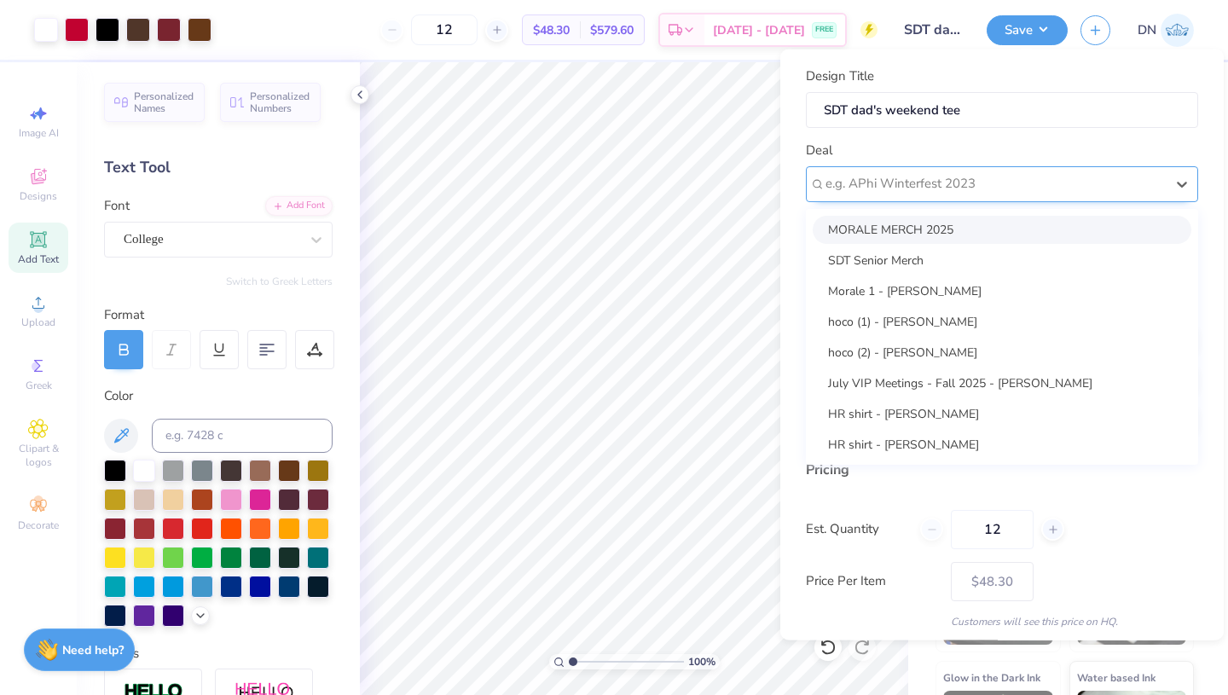
click at [894, 187] on div at bounding box center [994, 183] width 339 height 23
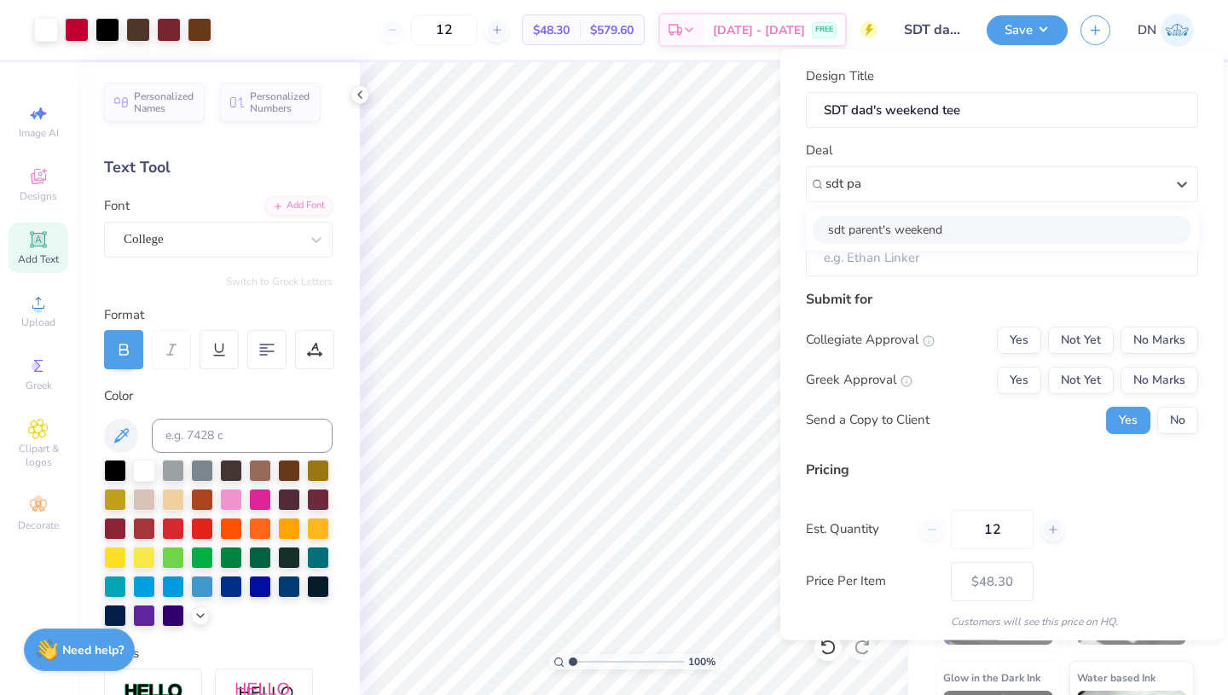
click at [909, 226] on div "sdt parent's weekend" at bounding box center [1002, 229] width 379 height 28
type input "sdt pa"
type input "[PERSON_NAME]"
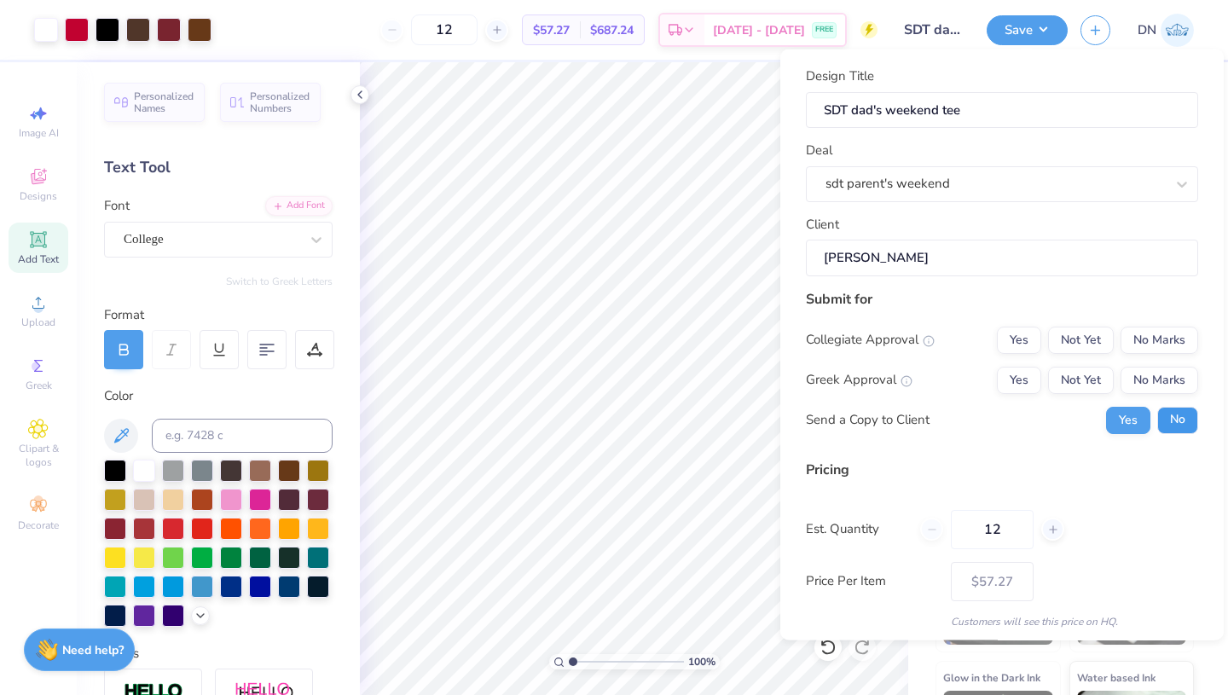
click at [1182, 414] on button "No" at bounding box center [1177, 419] width 41 height 27
click at [1159, 331] on button "No Marks" at bounding box center [1160, 339] width 78 height 27
click at [1010, 389] on button "Yes" at bounding box center [1019, 379] width 44 height 27
type input "$57.27"
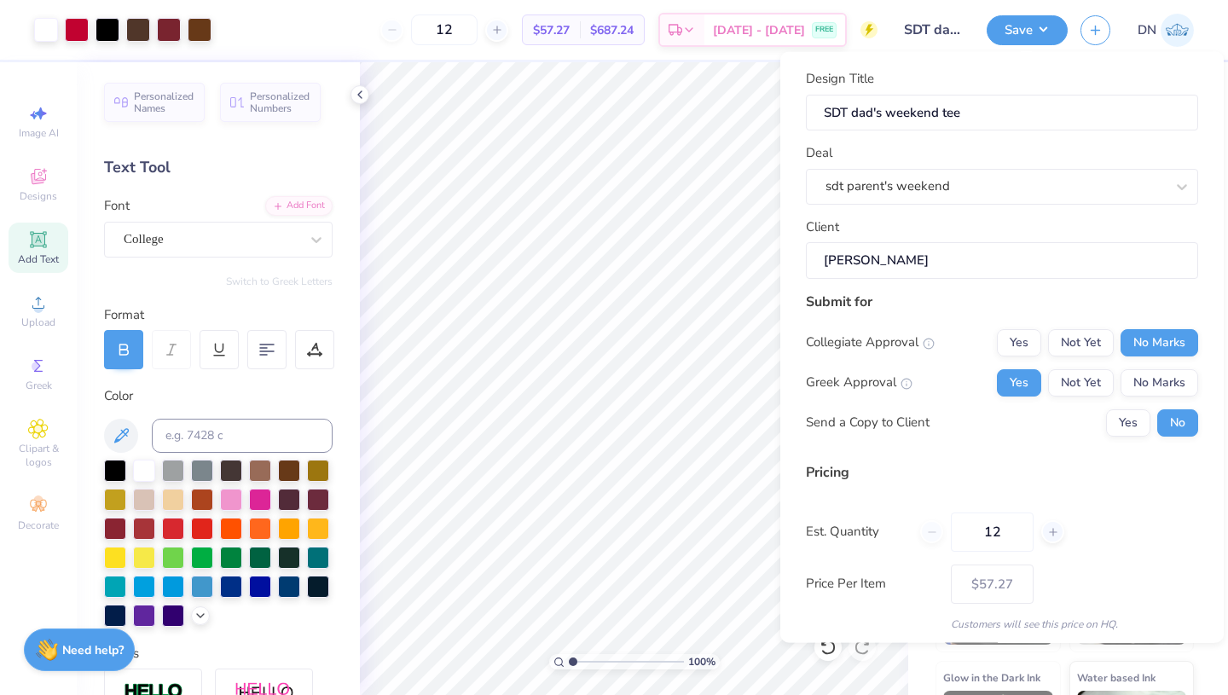
scroll to position [59, 0]
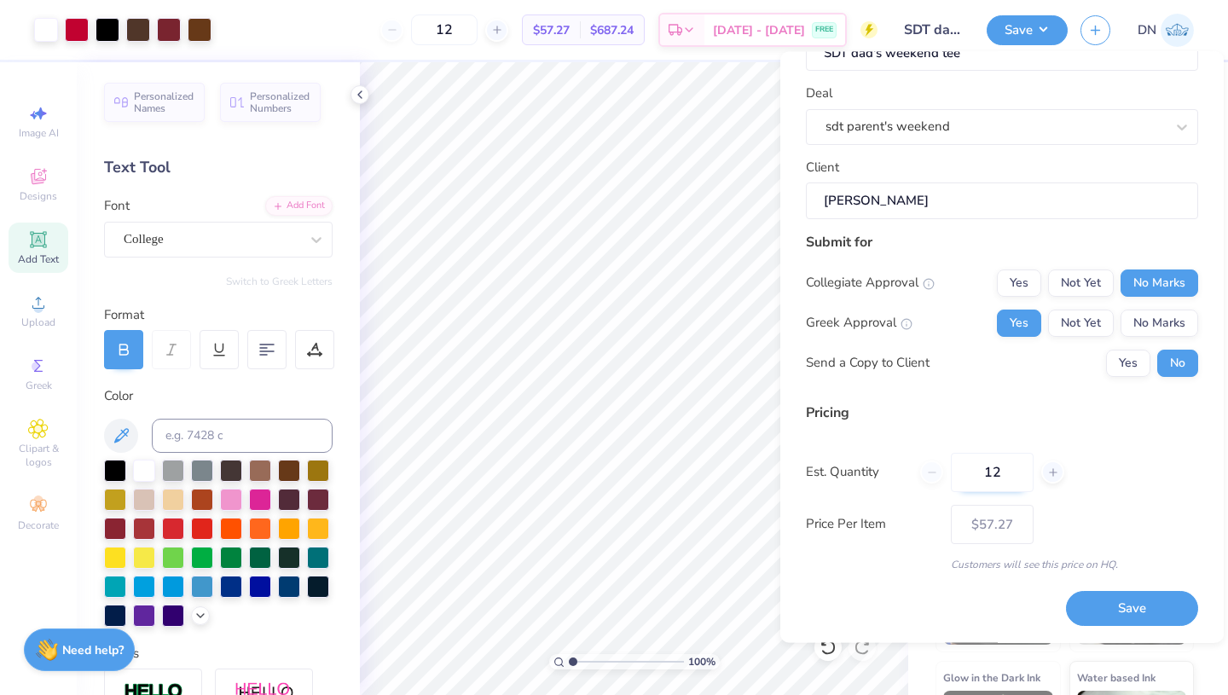
click at [1017, 472] on input "12" at bounding box center [992, 472] width 83 height 39
type input "1"
type input "24"
type input "$37.41"
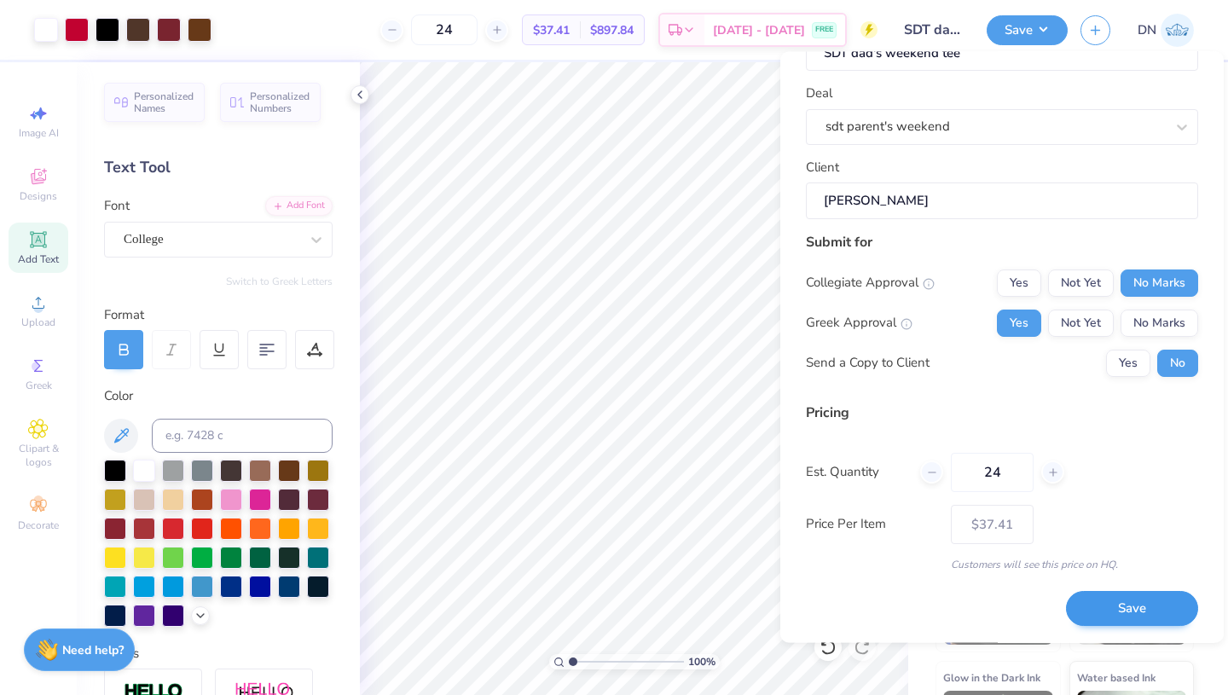
type input "24"
click at [1117, 604] on button "Save" at bounding box center [1132, 609] width 132 height 35
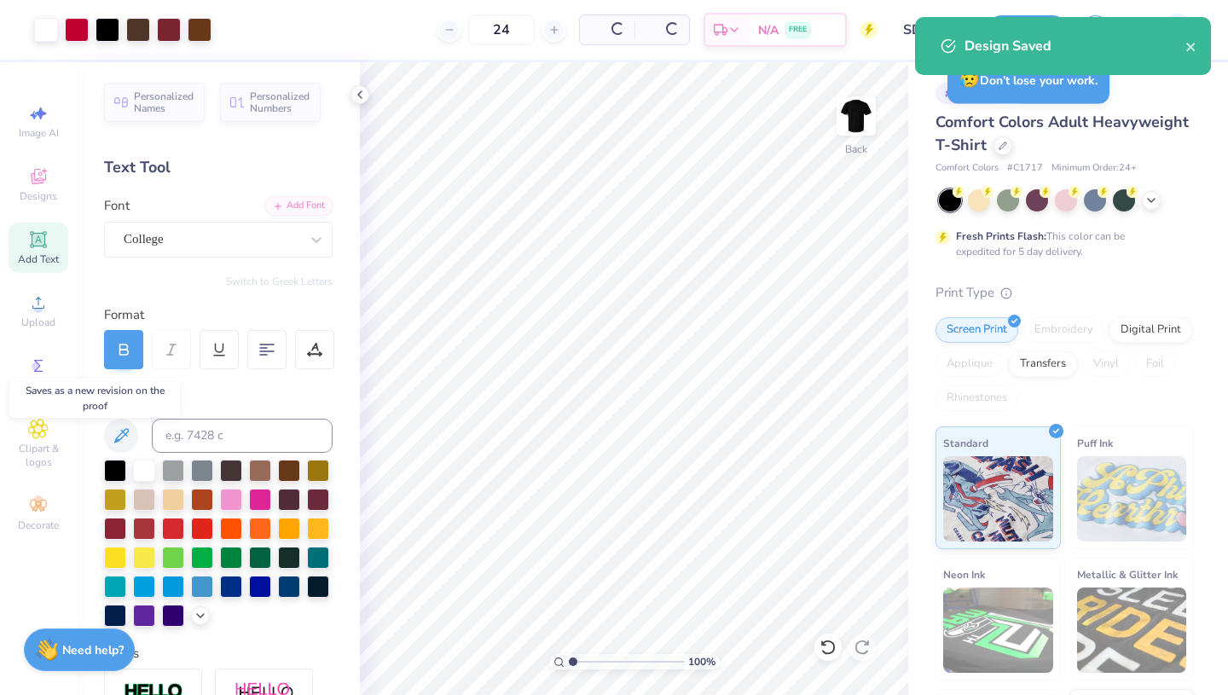
type input "$37.41"
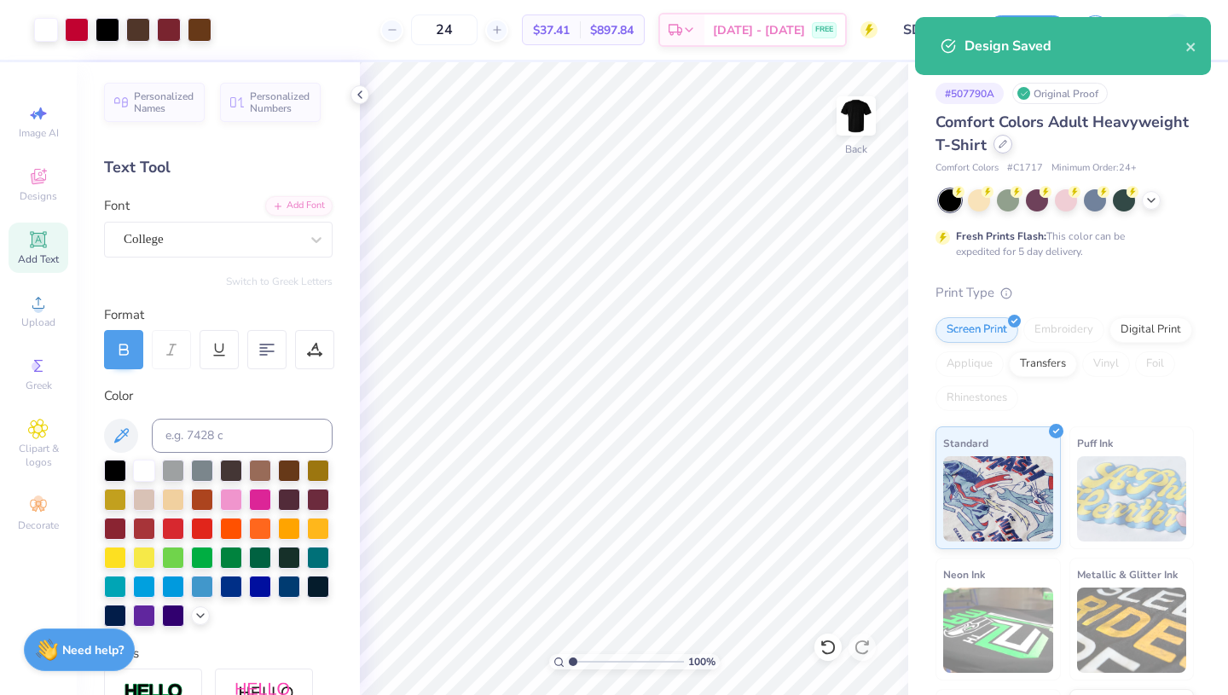
click at [1003, 149] on div at bounding box center [1002, 144] width 19 height 19
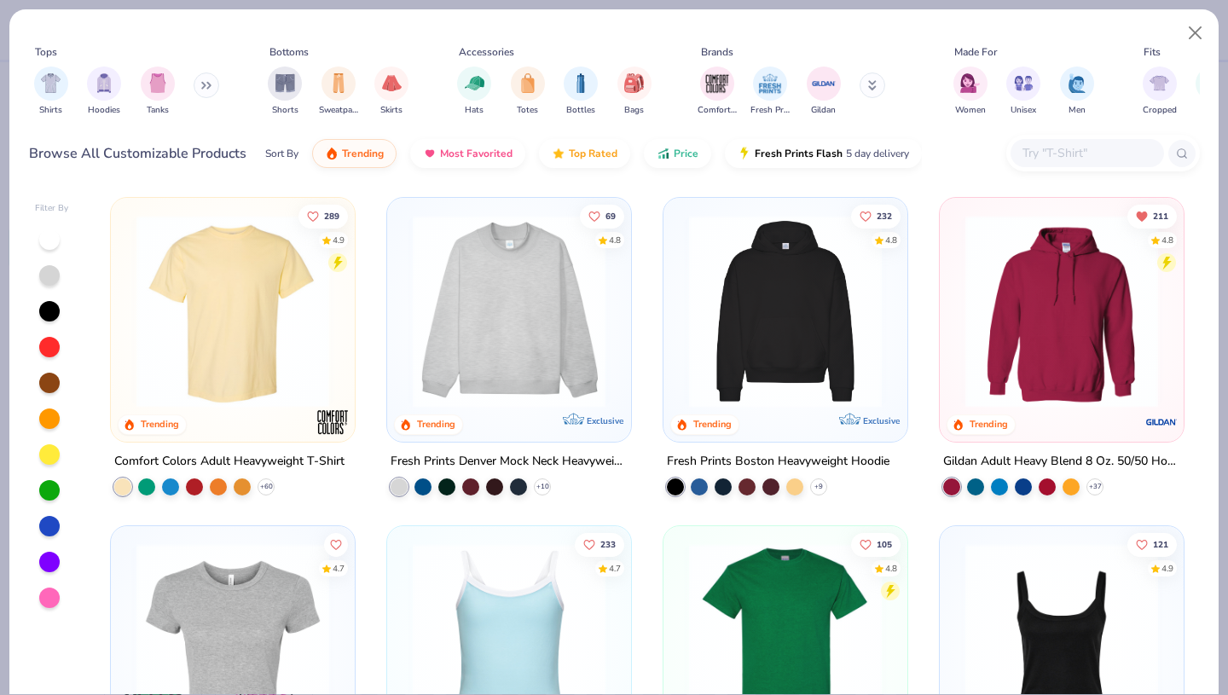
click at [526, 337] on img at bounding box center [509, 311] width 210 height 193
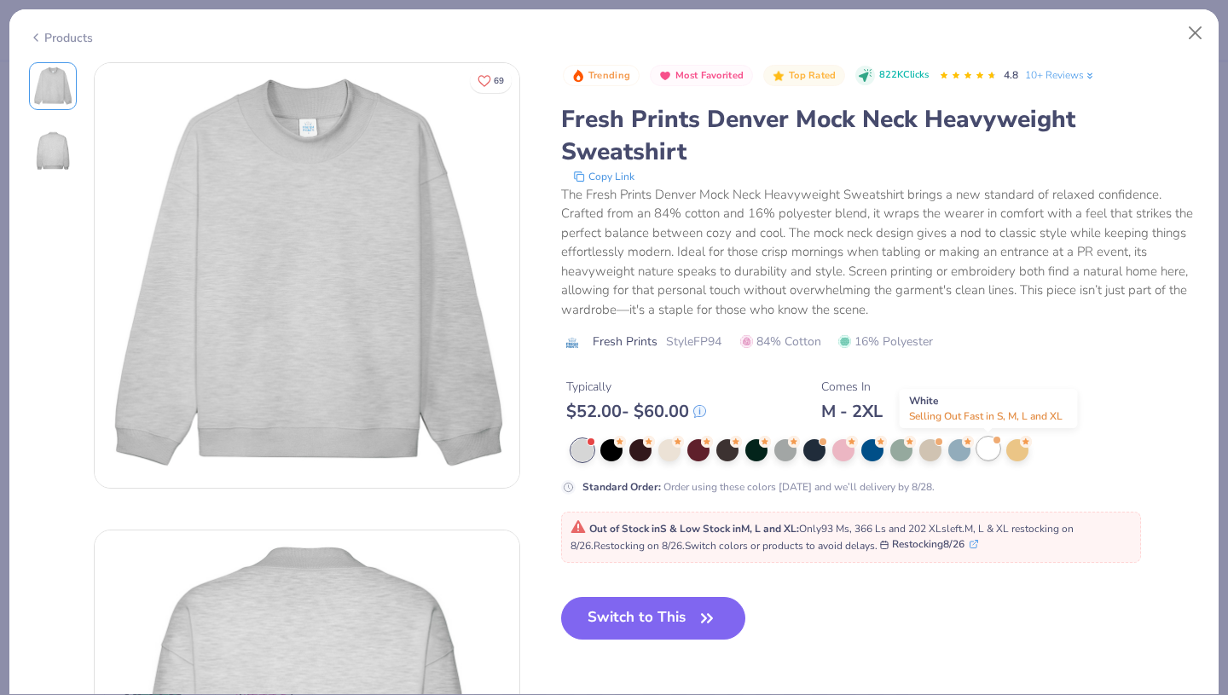
click at [982, 448] on div at bounding box center [988, 448] width 22 height 22
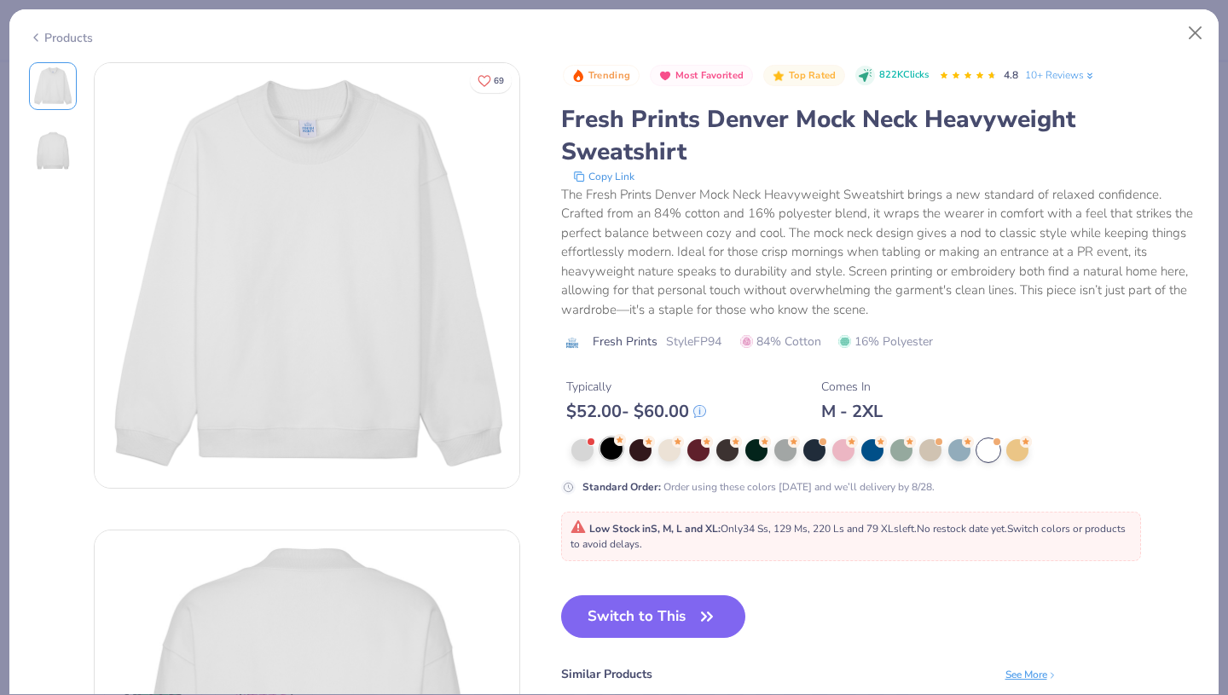
click at [604, 452] on div at bounding box center [611, 448] width 22 height 22
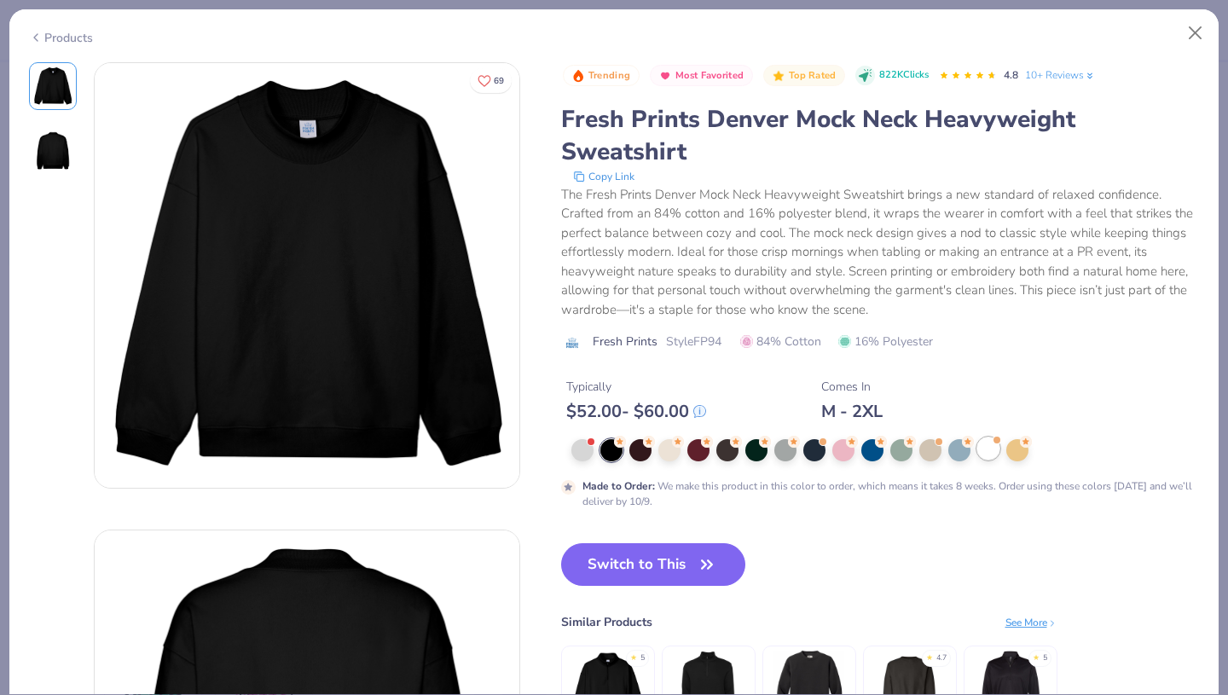
click at [984, 450] on div at bounding box center [988, 448] width 22 height 22
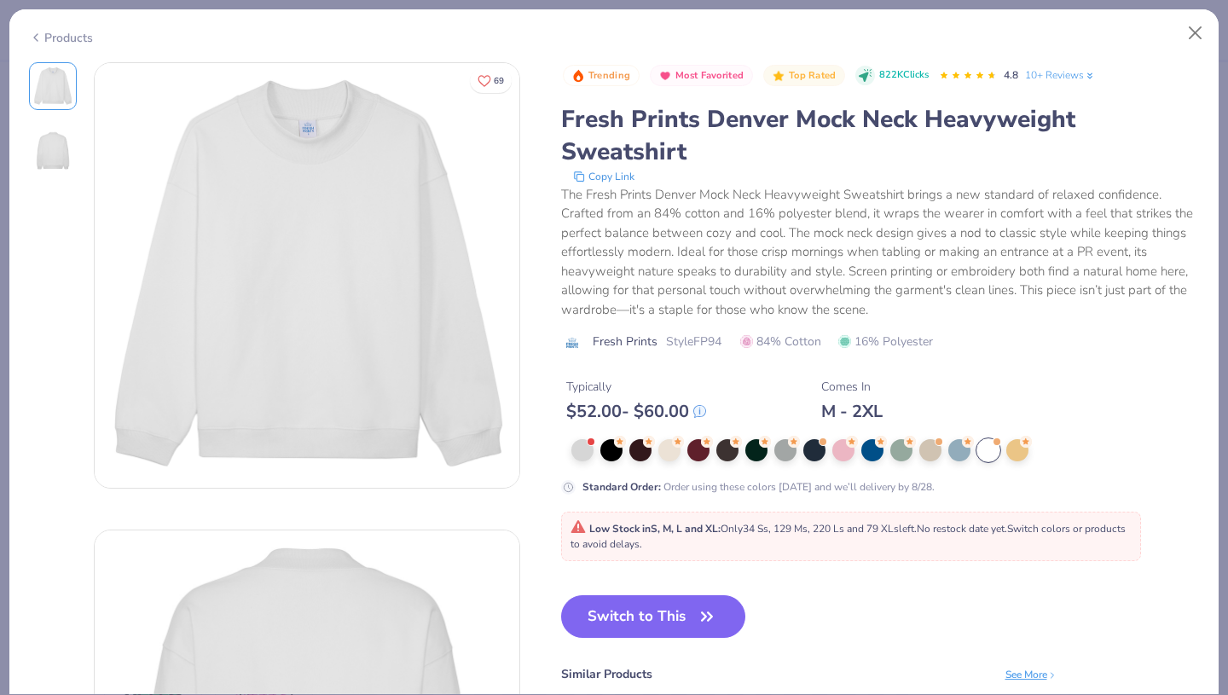
click at [696, 607] on icon "button" at bounding box center [707, 617] width 24 height 24
type input "50"
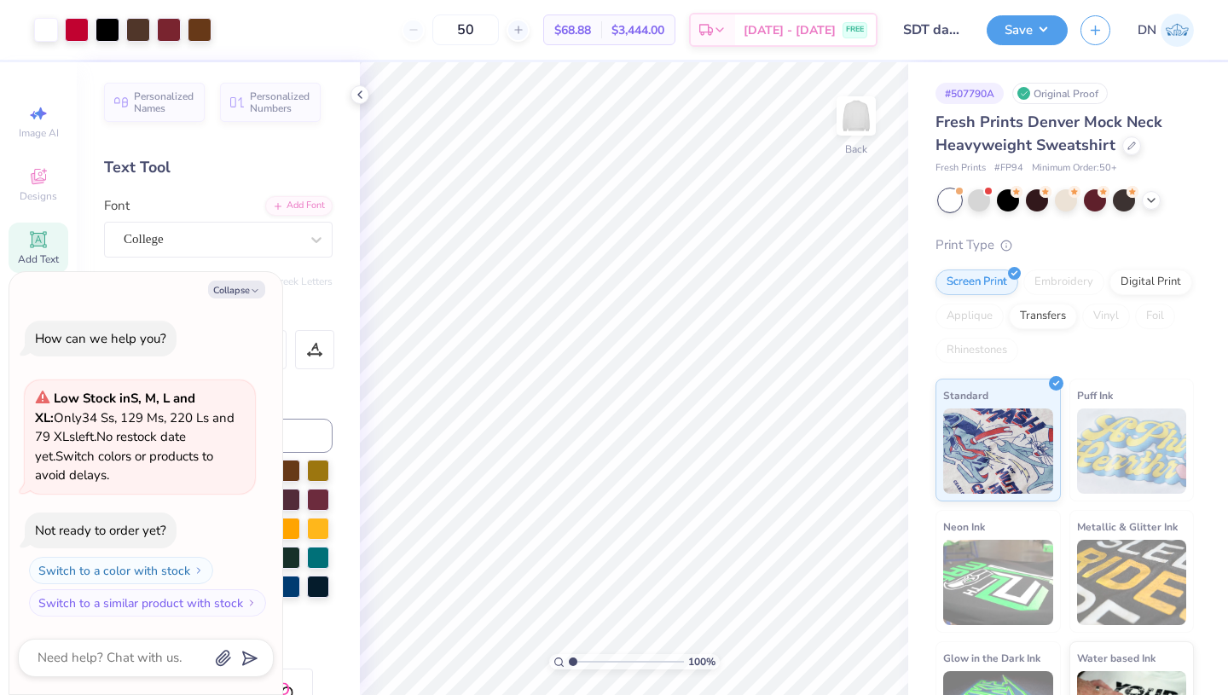
click at [754, 312] on div "100 % Back" at bounding box center [634, 378] width 548 height 633
type textarea "x"
type input "3.11"
type input "2.47"
type input "5.32"
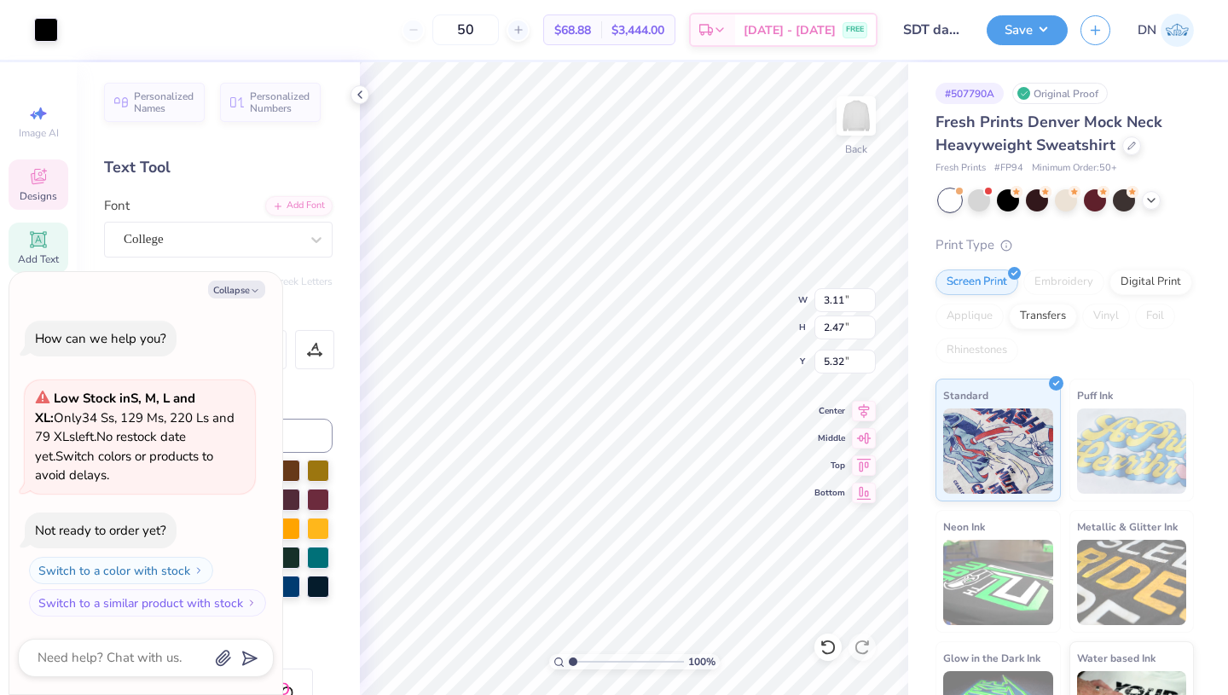
type textarea "x"
type input "0.48"
type input "0.38"
type input "7.41"
click at [824, 644] on icon at bounding box center [828, 647] width 17 height 17
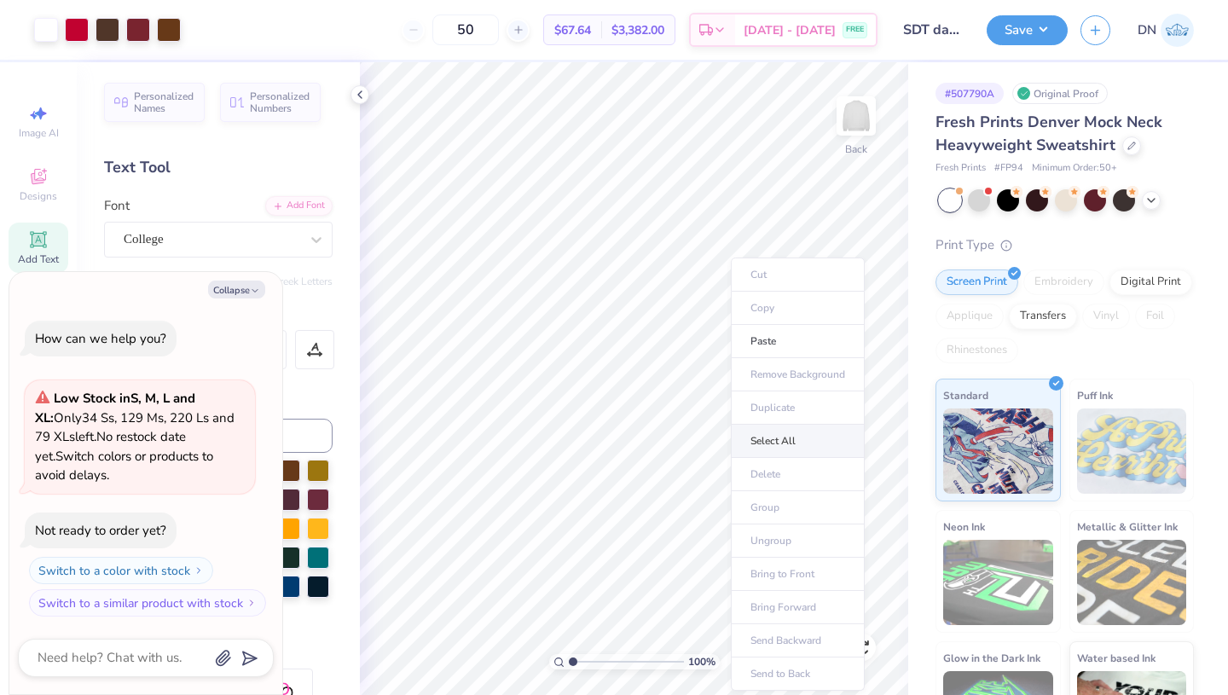
click at [768, 446] on li "Select All" at bounding box center [798, 441] width 134 height 33
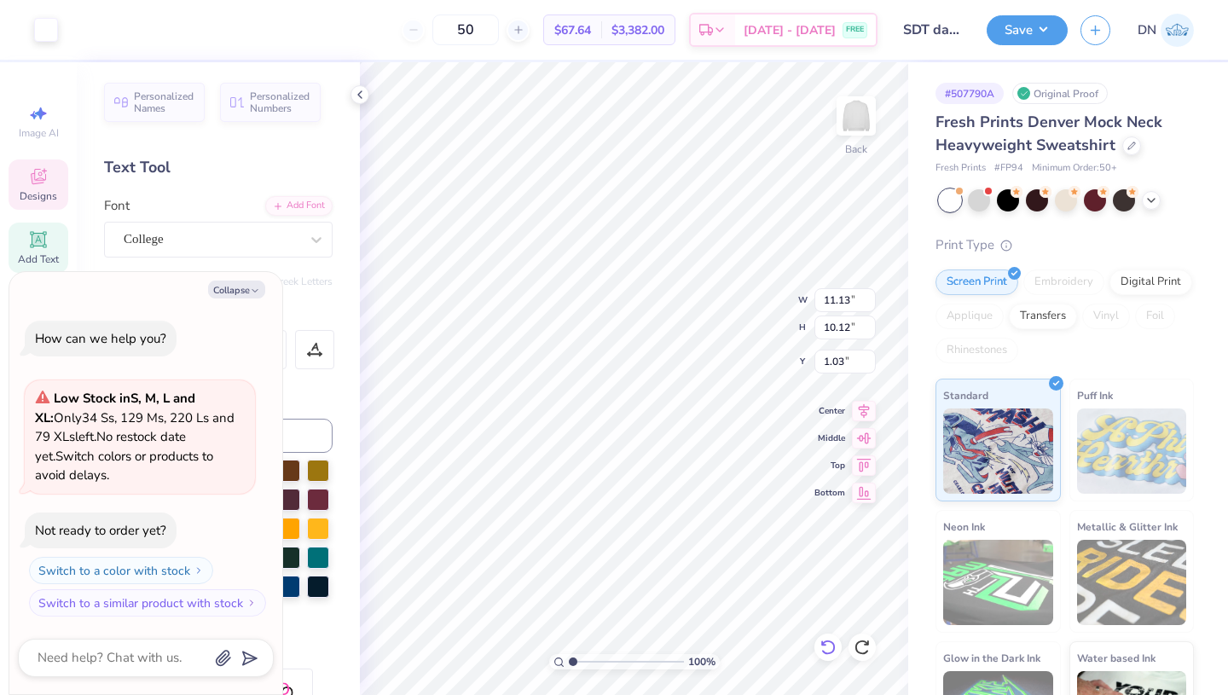
click at [827, 655] on icon at bounding box center [828, 647] width 17 height 17
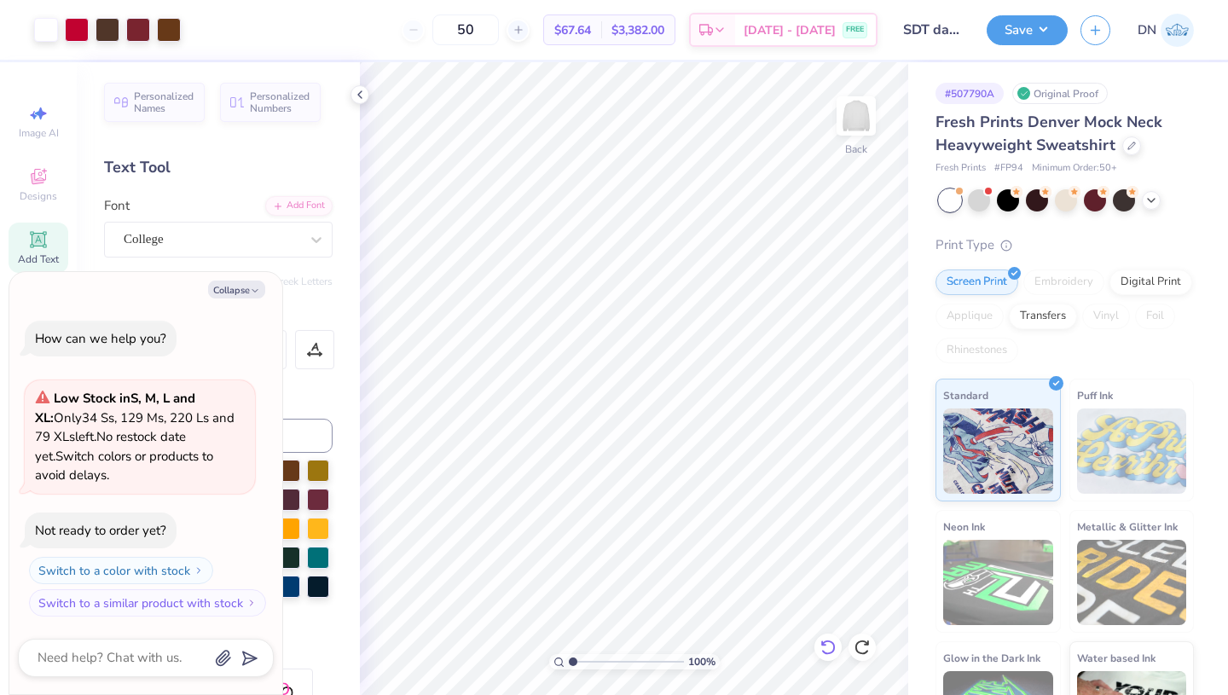
click at [826, 642] on icon at bounding box center [828, 647] width 17 height 17
click at [821, 650] on icon at bounding box center [828, 647] width 17 height 17
click at [826, 643] on icon at bounding box center [828, 647] width 17 height 17
click at [825, 646] on icon at bounding box center [828, 647] width 17 height 17
click at [825, 645] on icon at bounding box center [823, 642] width 3 height 3
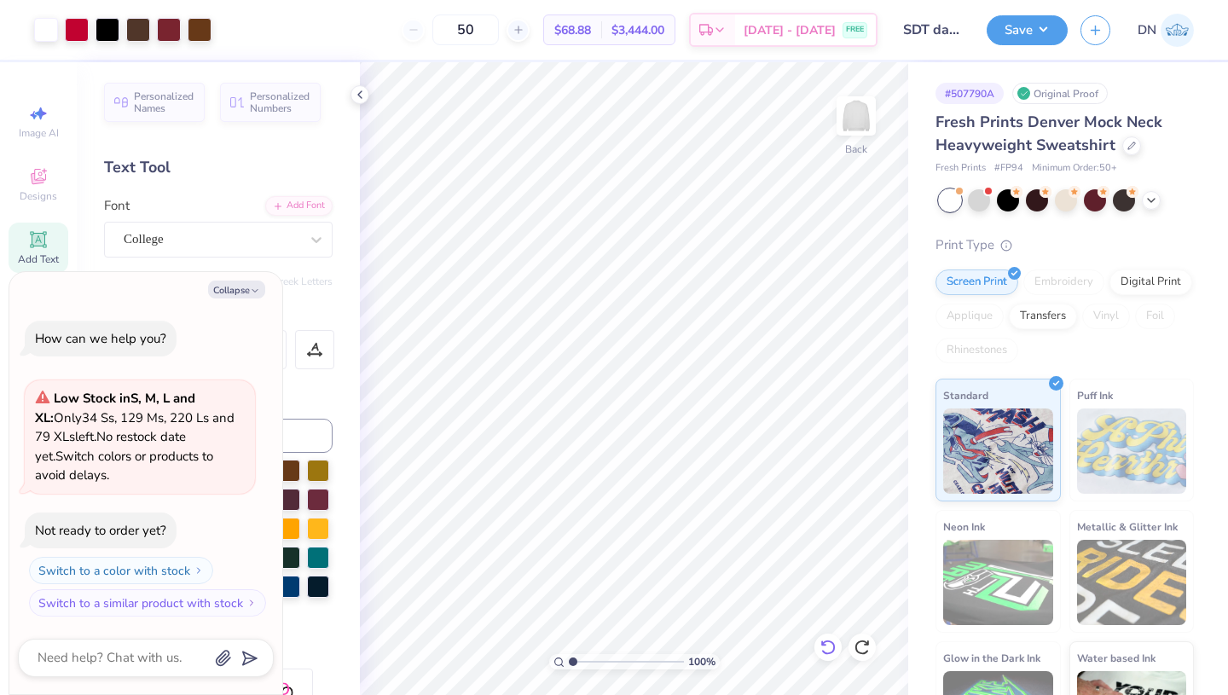
click at [829, 649] on icon at bounding box center [828, 647] width 17 height 17
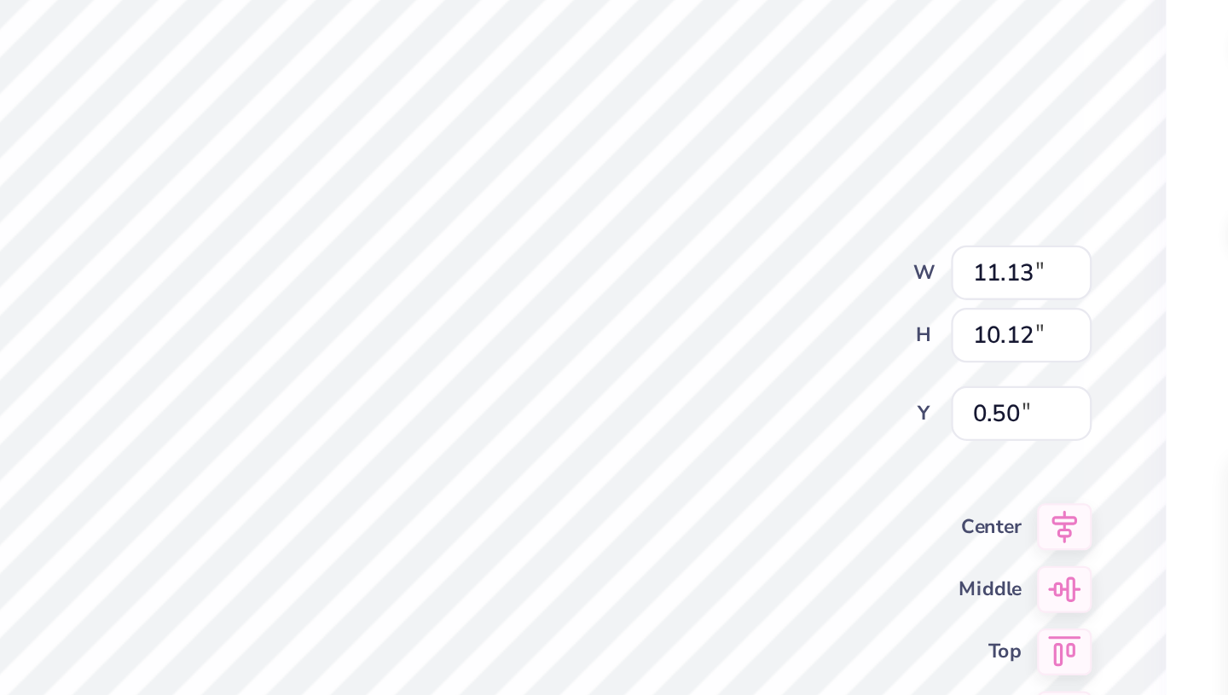
type textarea "x"
type input "3.11"
type input "2.47"
type input "4.79"
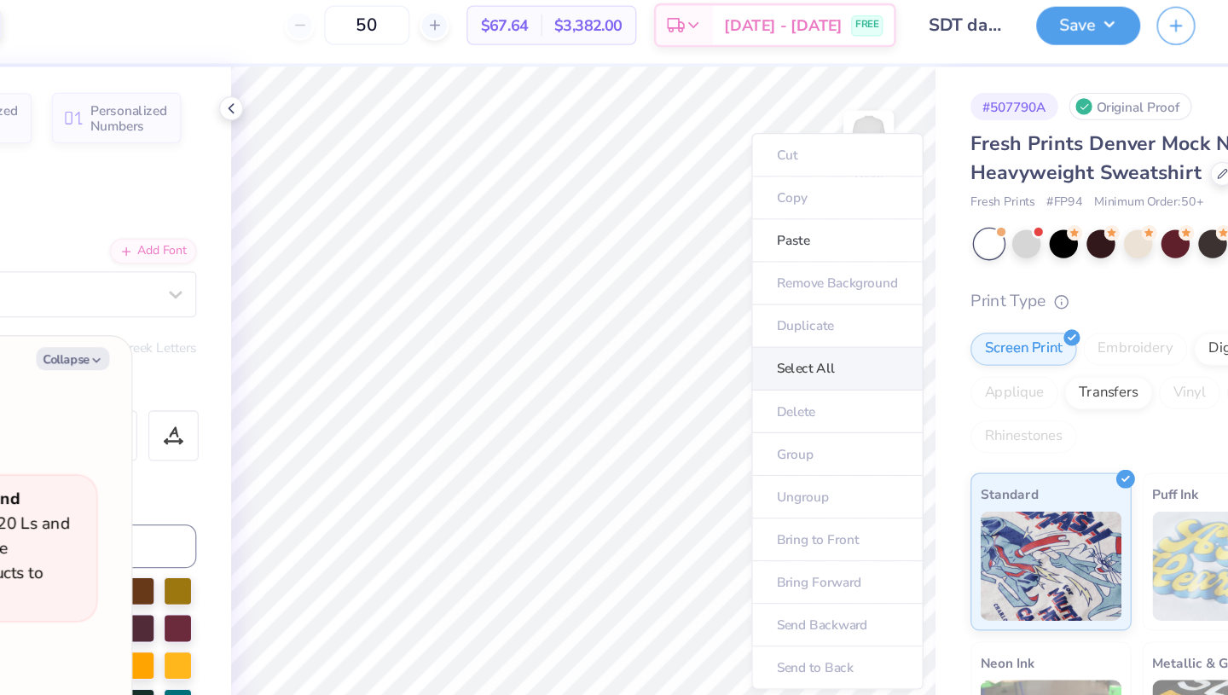
click at [815, 292] on li "Select All" at bounding box center [832, 297] width 134 height 33
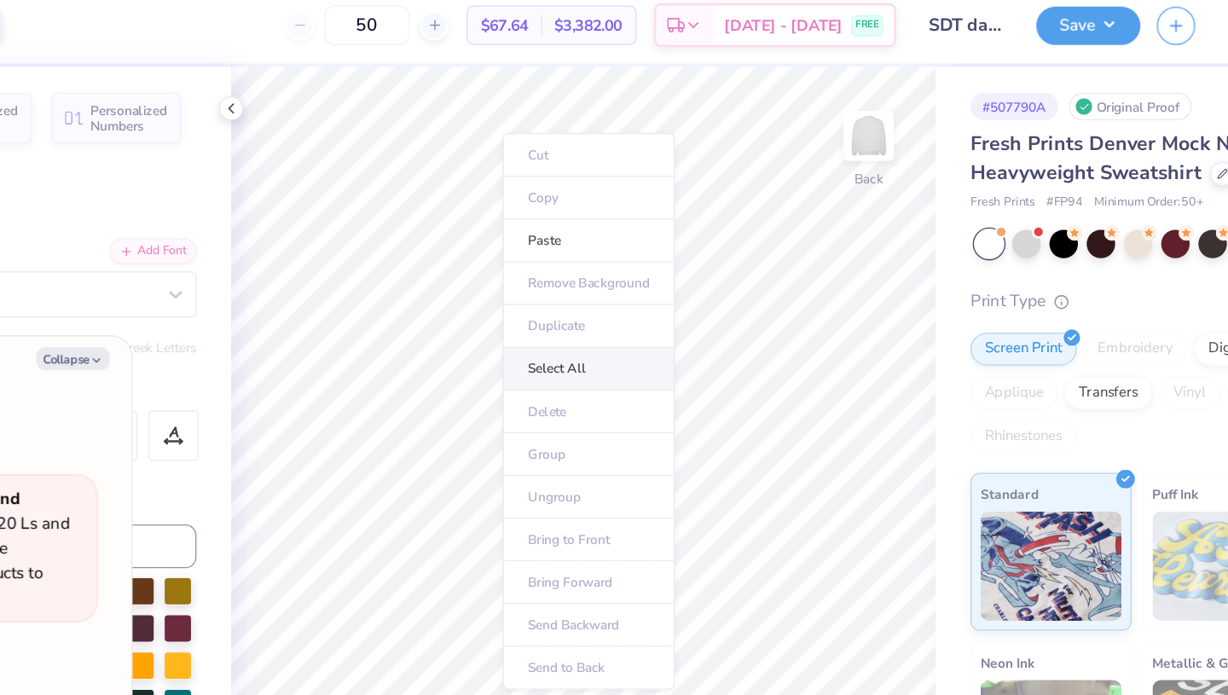
click at [592, 301] on li "Select All" at bounding box center [638, 297] width 134 height 33
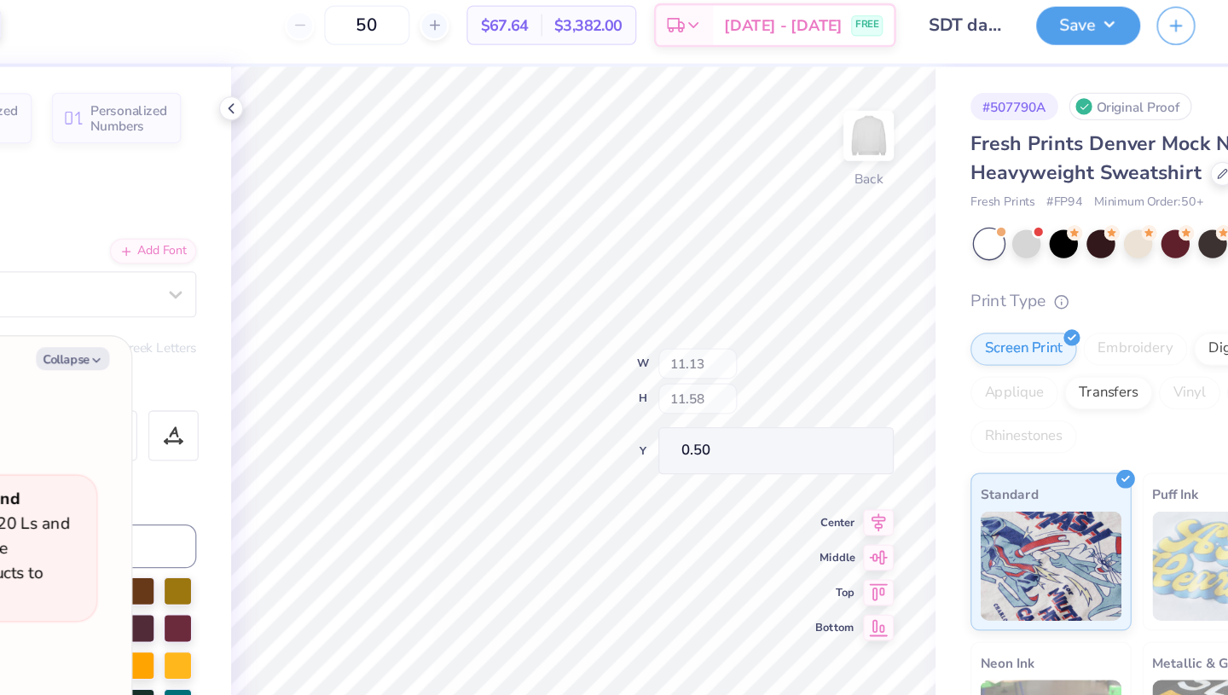
type textarea "x"
type input "7.81"
type input "8.13"
type input "3.95"
type textarea "x"
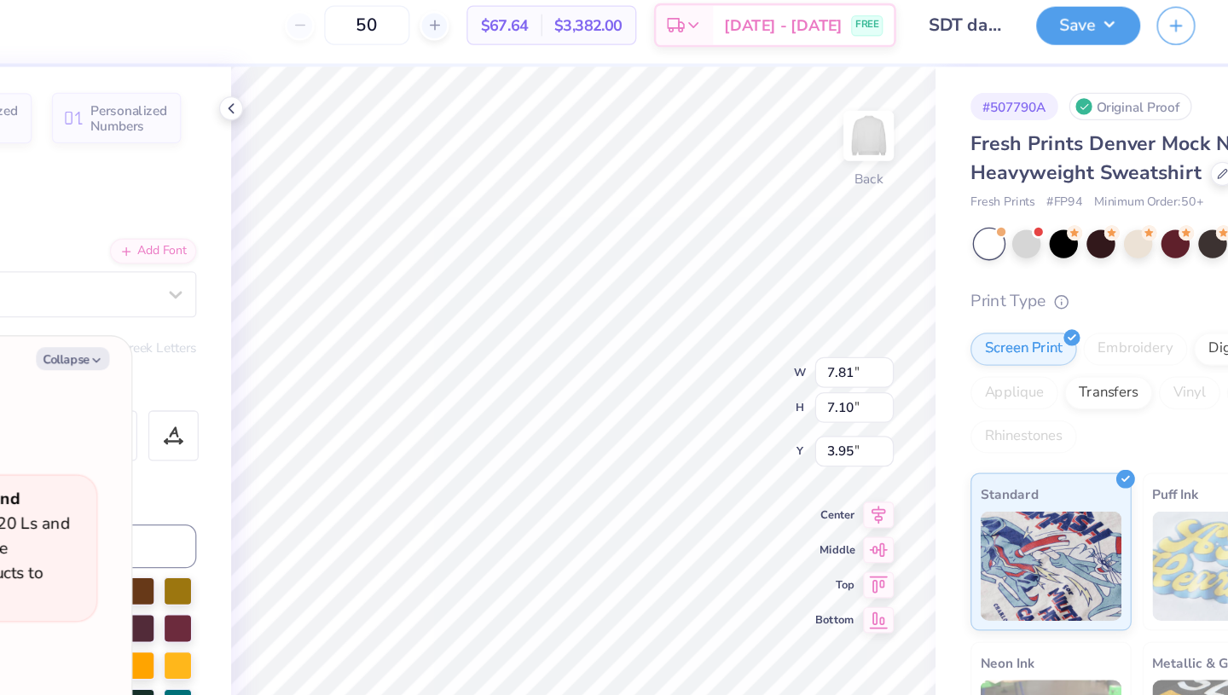
type input "3.93"
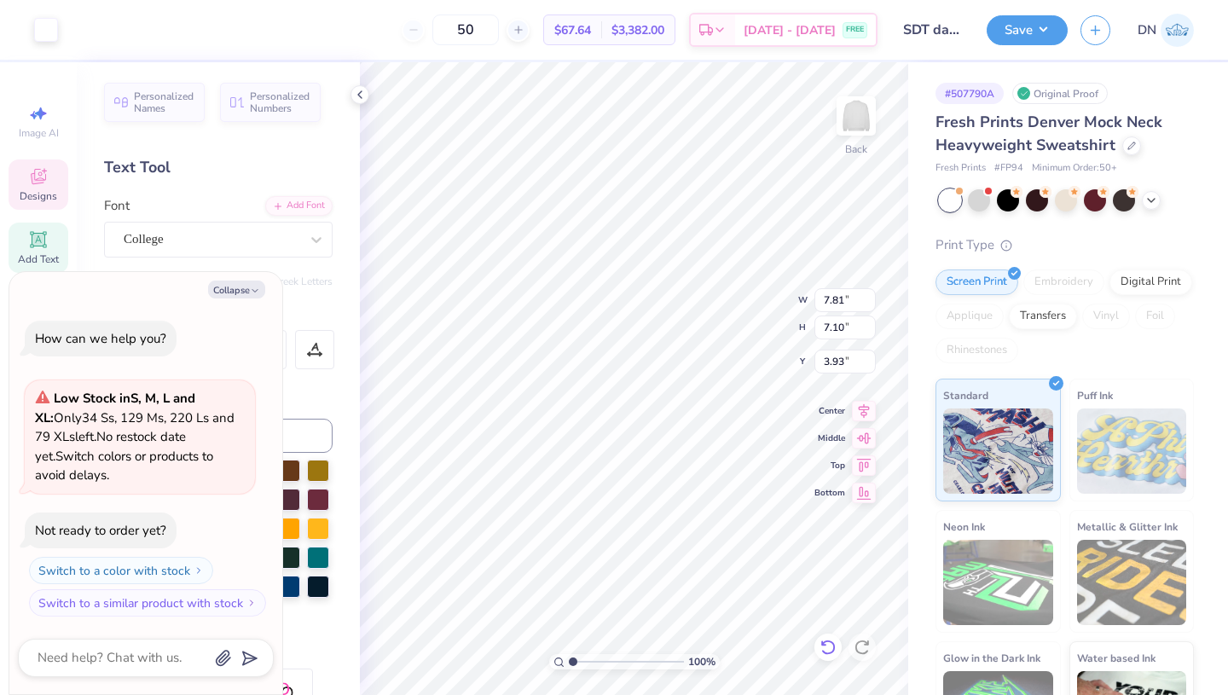
click at [825, 643] on icon at bounding box center [828, 647] width 17 height 17
type textarea "x"
type input "3.95"
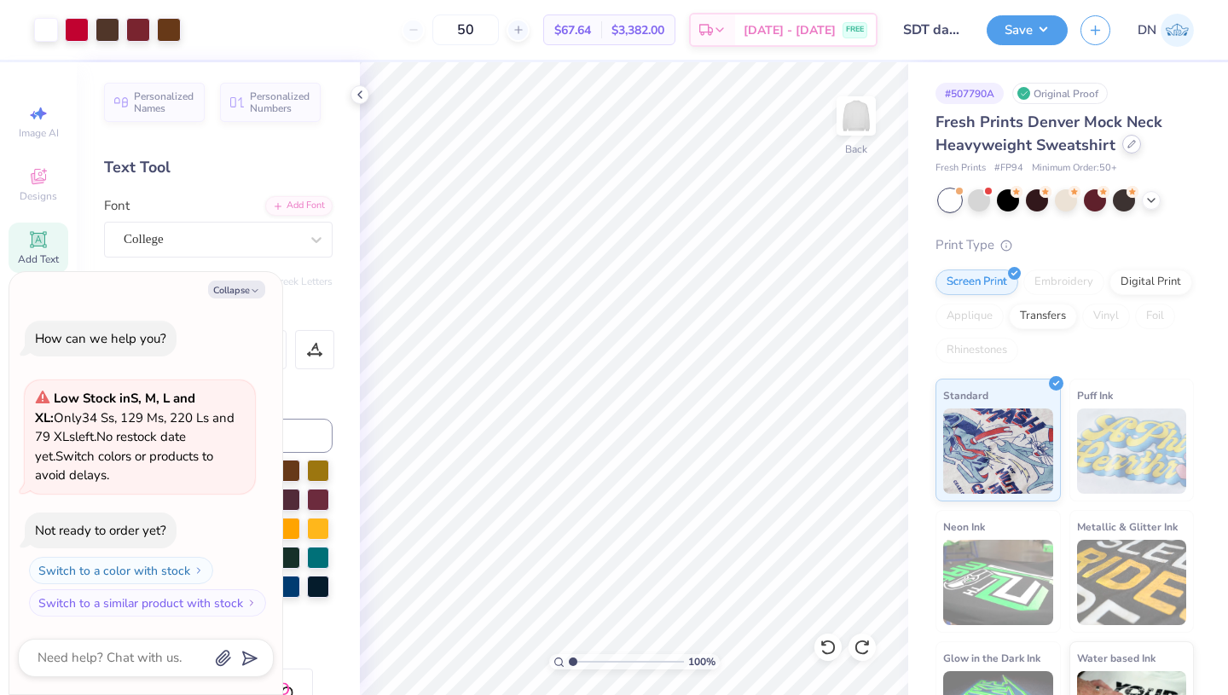
click at [1129, 148] on div at bounding box center [1131, 144] width 19 height 19
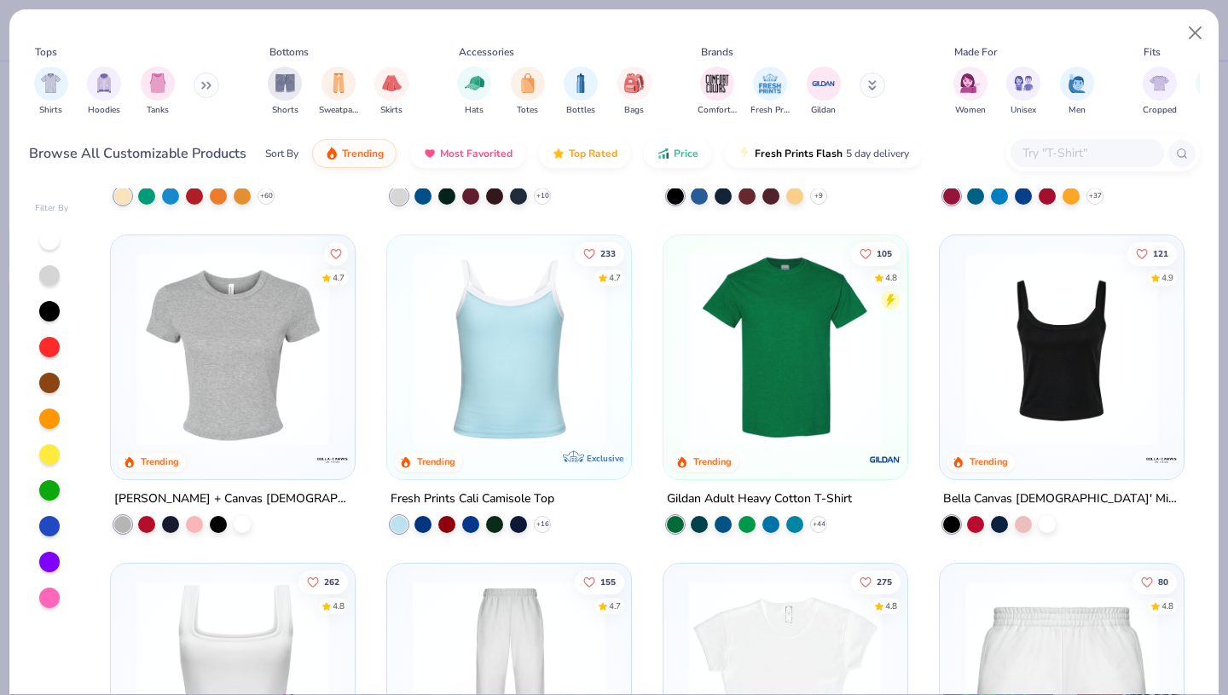
scroll to position [497, 0]
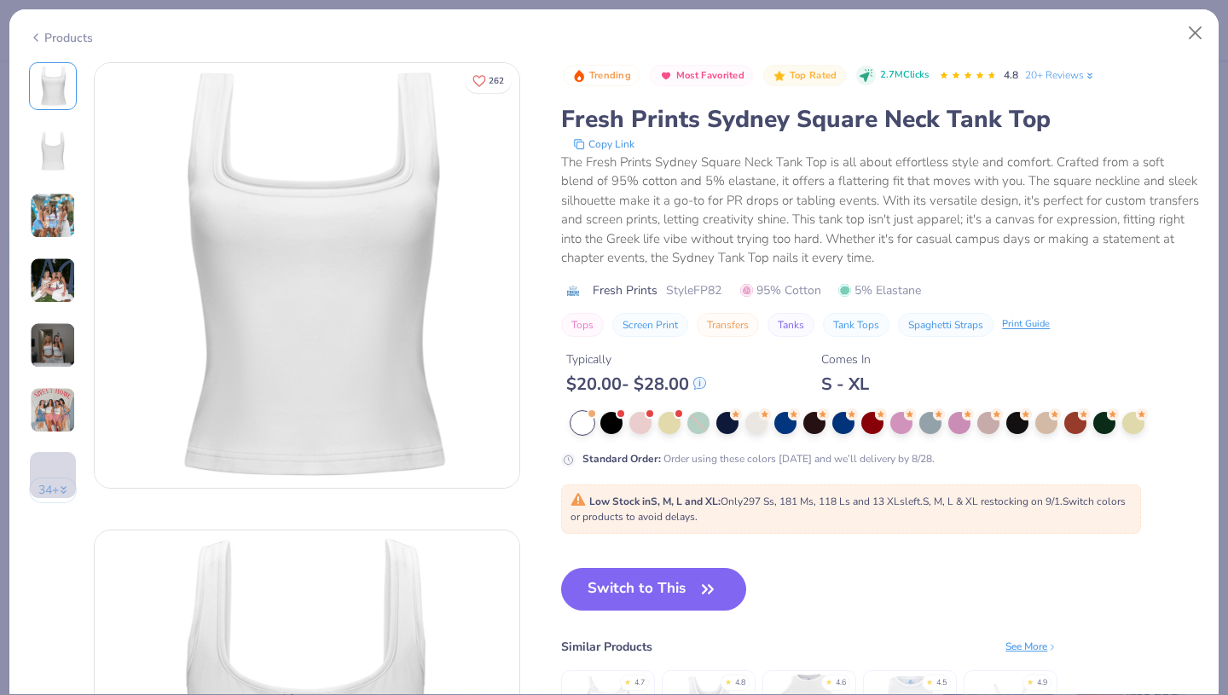
click at [612, 585] on button "Switch to This" at bounding box center [653, 589] width 185 height 43
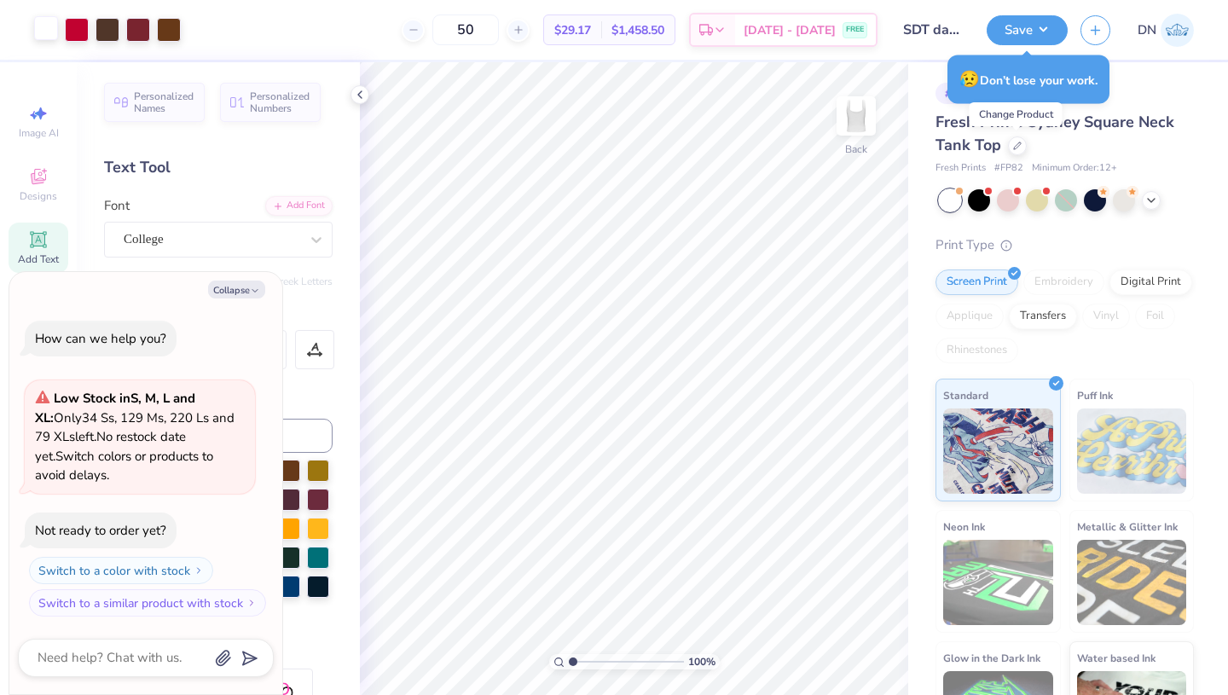
click at [49, 36] on div at bounding box center [46, 28] width 24 height 24
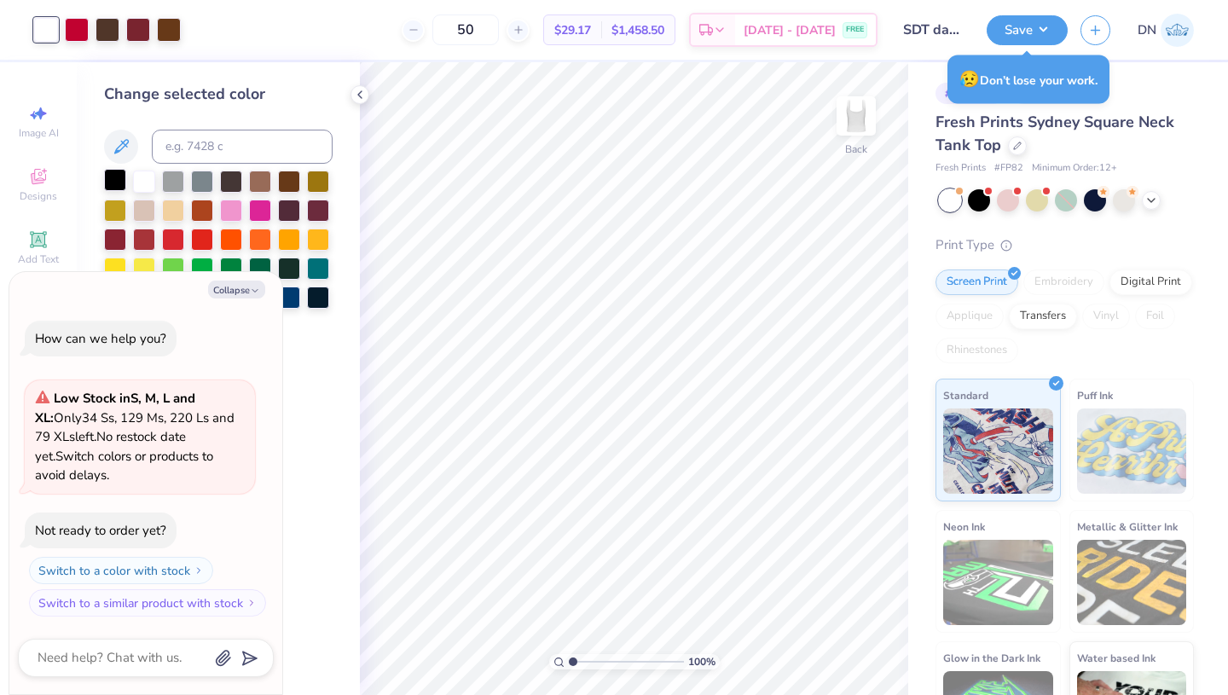
click at [116, 182] on div at bounding box center [115, 180] width 22 height 22
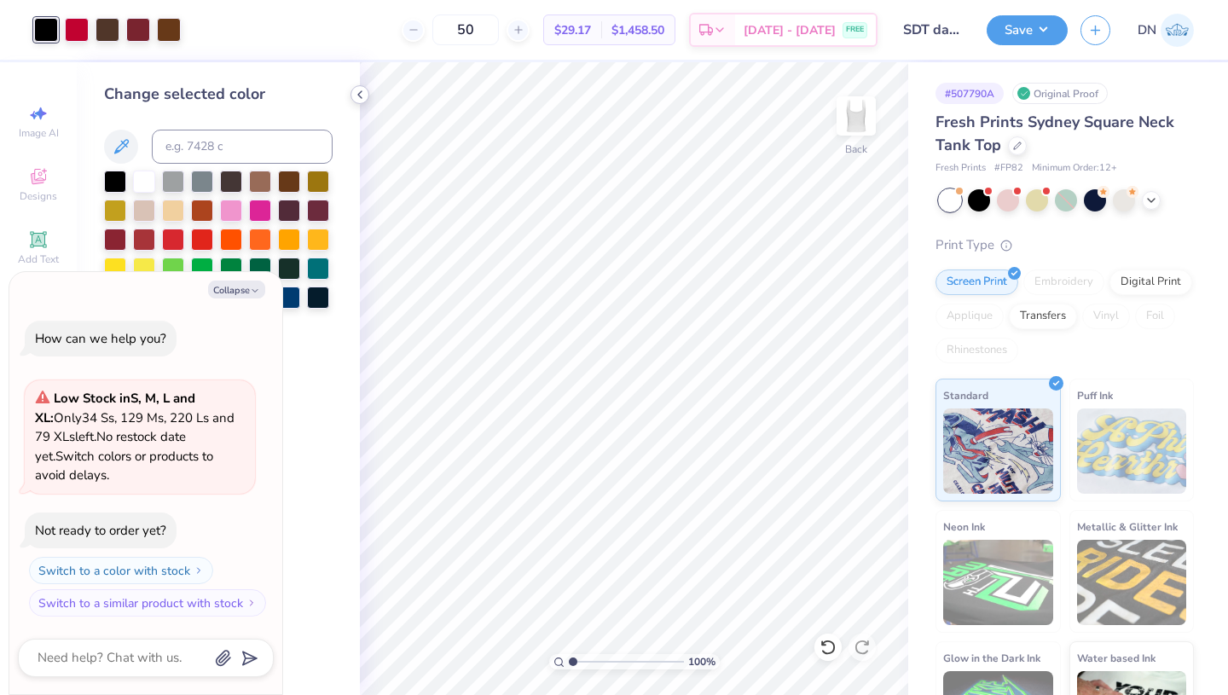
click at [359, 96] on icon at bounding box center [360, 95] width 14 height 14
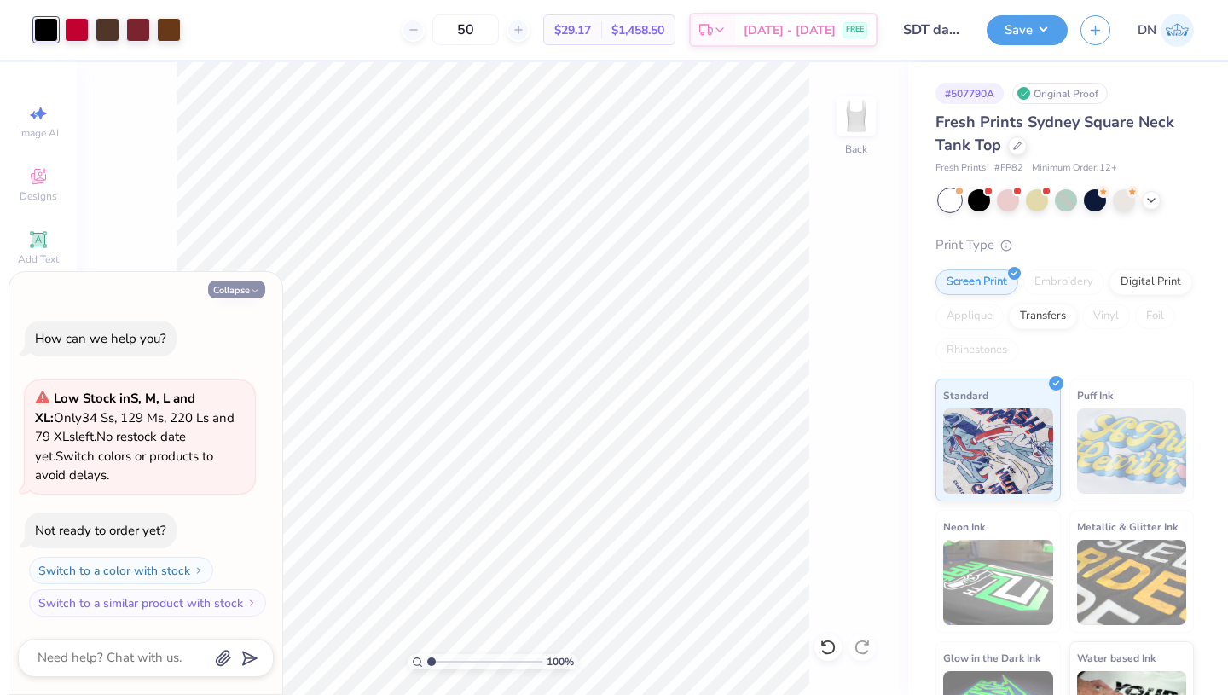
click at [254, 291] on polyline "button" at bounding box center [254, 290] width 5 height 3
type textarea "x"
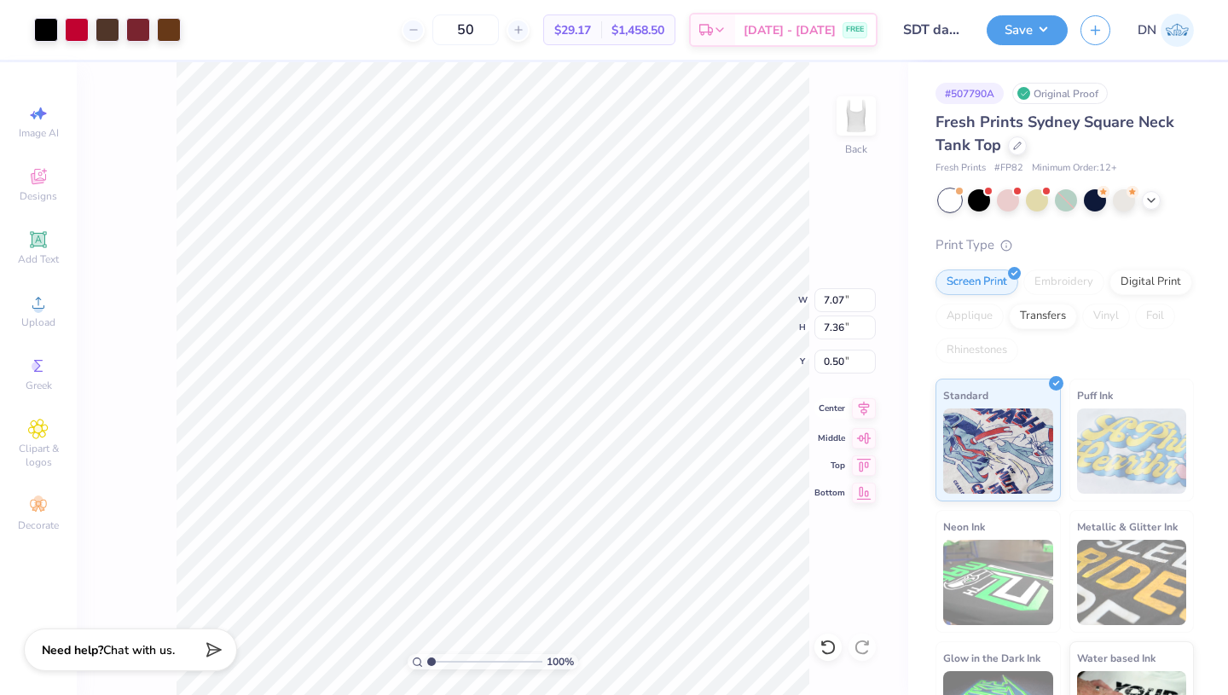
click at [863, 406] on icon at bounding box center [864, 408] width 11 height 14
click at [1043, 26] on button "Save" at bounding box center [1027, 28] width 81 height 30
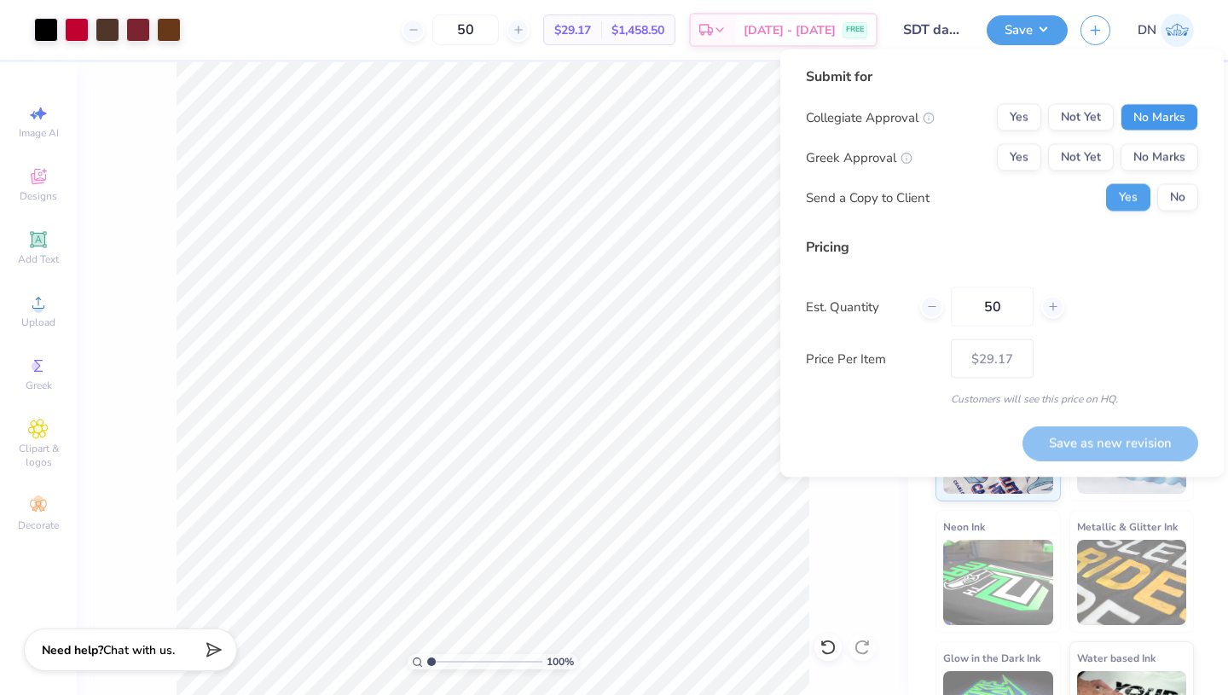
click at [1147, 114] on button "No Marks" at bounding box center [1160, 117] width 78 height 27
click at [1020, 160] on button "Yes" at bounding box center [1019, 157] width 44 height 27
click at [1178, 198] on button "No" at bounding box center [1177, 197] width 41 height 27
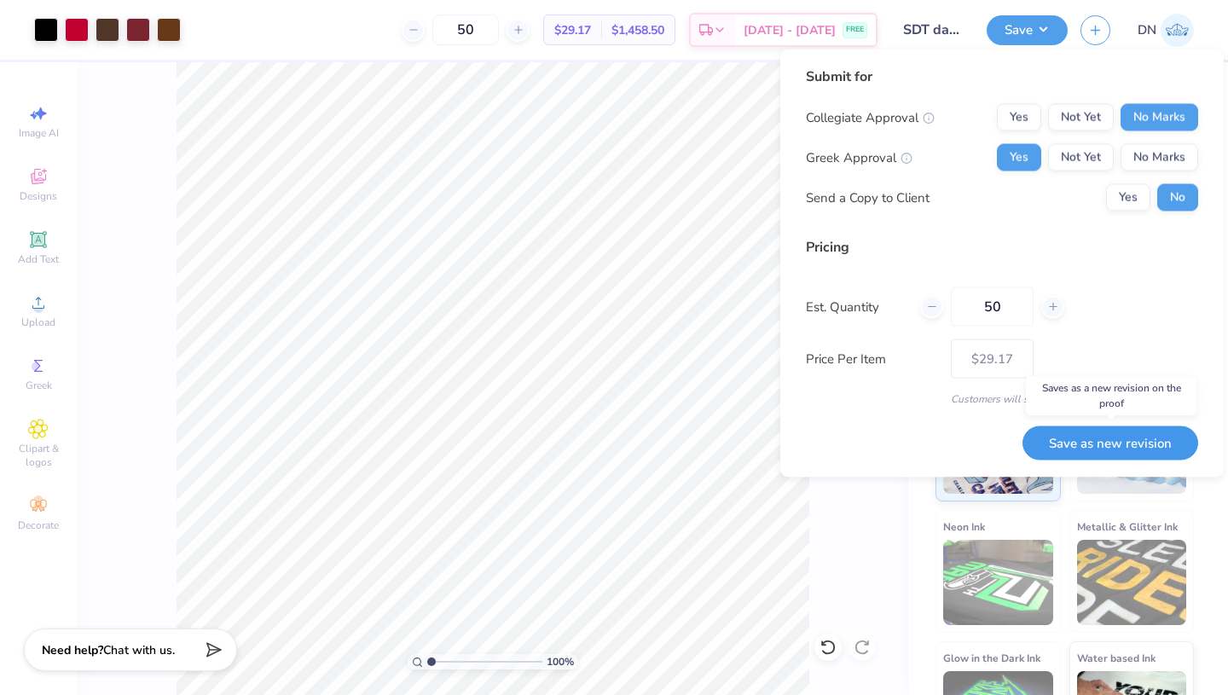
click at [1065, 443] on button "Save as new revision" at bounding box center [1110, 443] width 176 height 35
type input "$29.17"
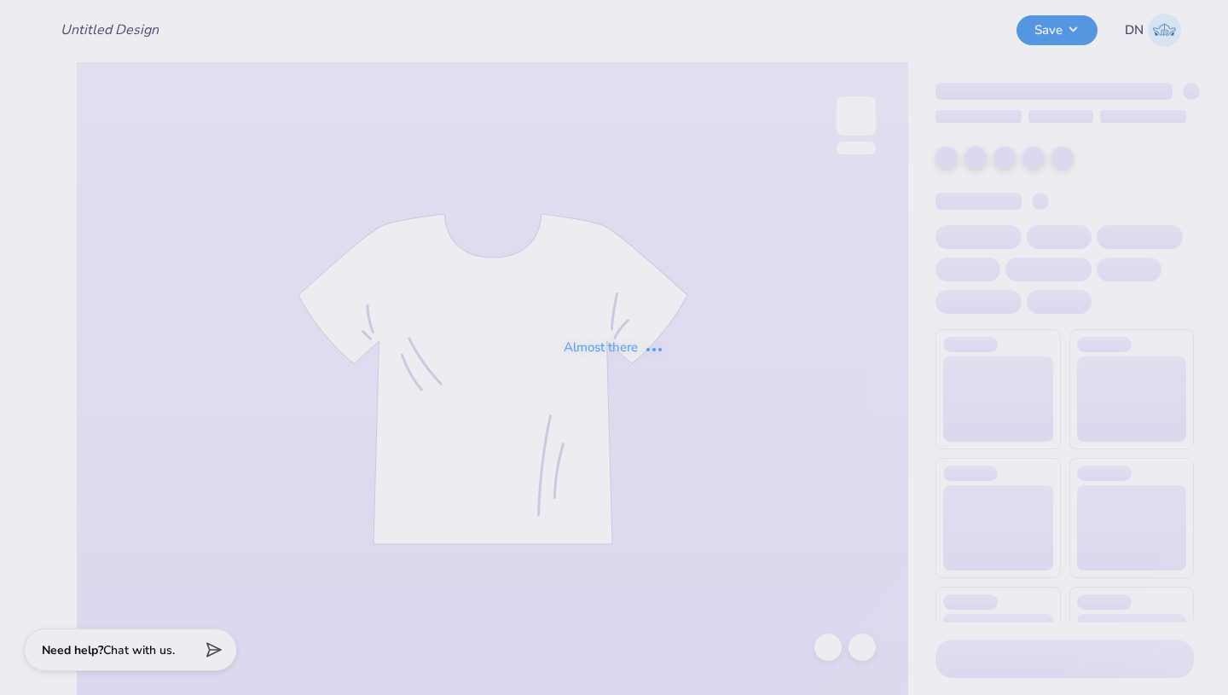
type input "SDT dad's weekend tee"
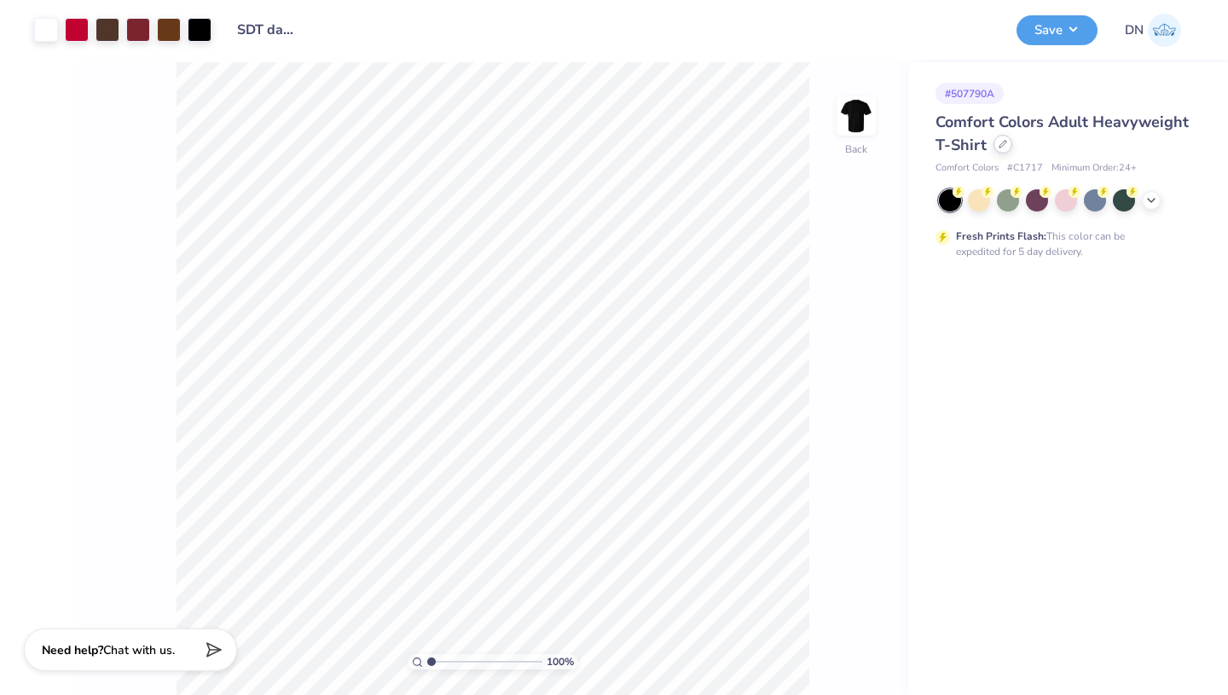
click at [1007, 146] on div at bounding box center [1002, 144] width 19 height 19
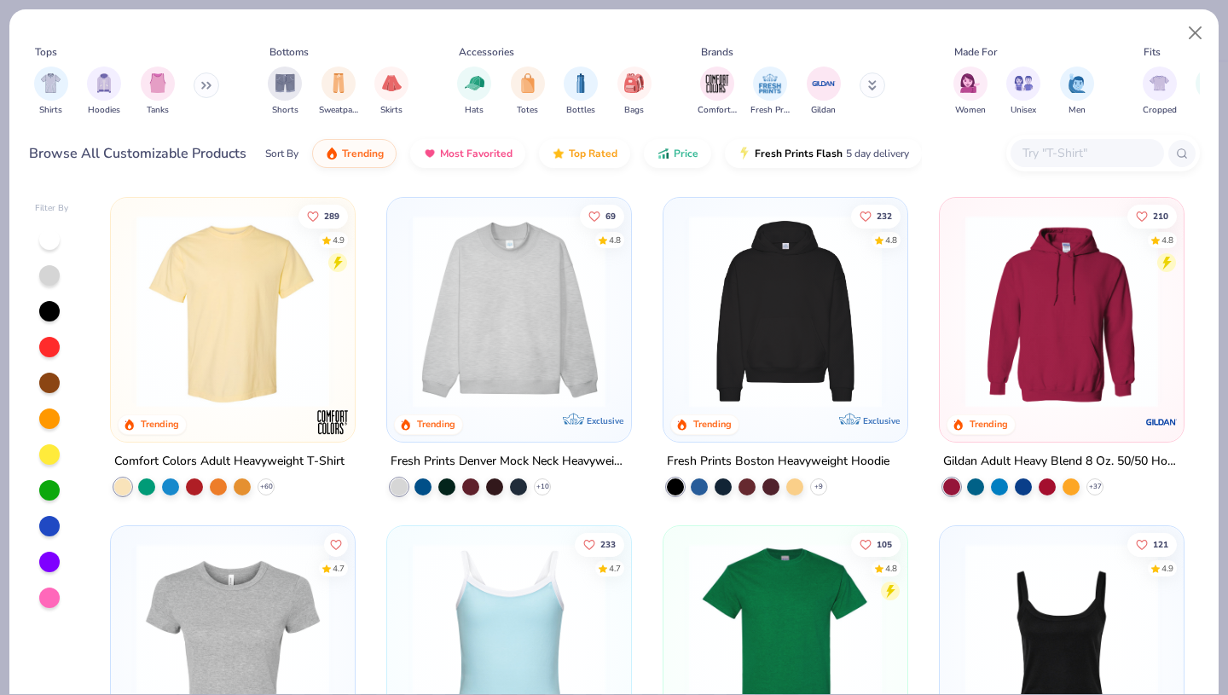
click at [1045, 151] on input "text" at bounding box center [1086, 153] width 131 height 20
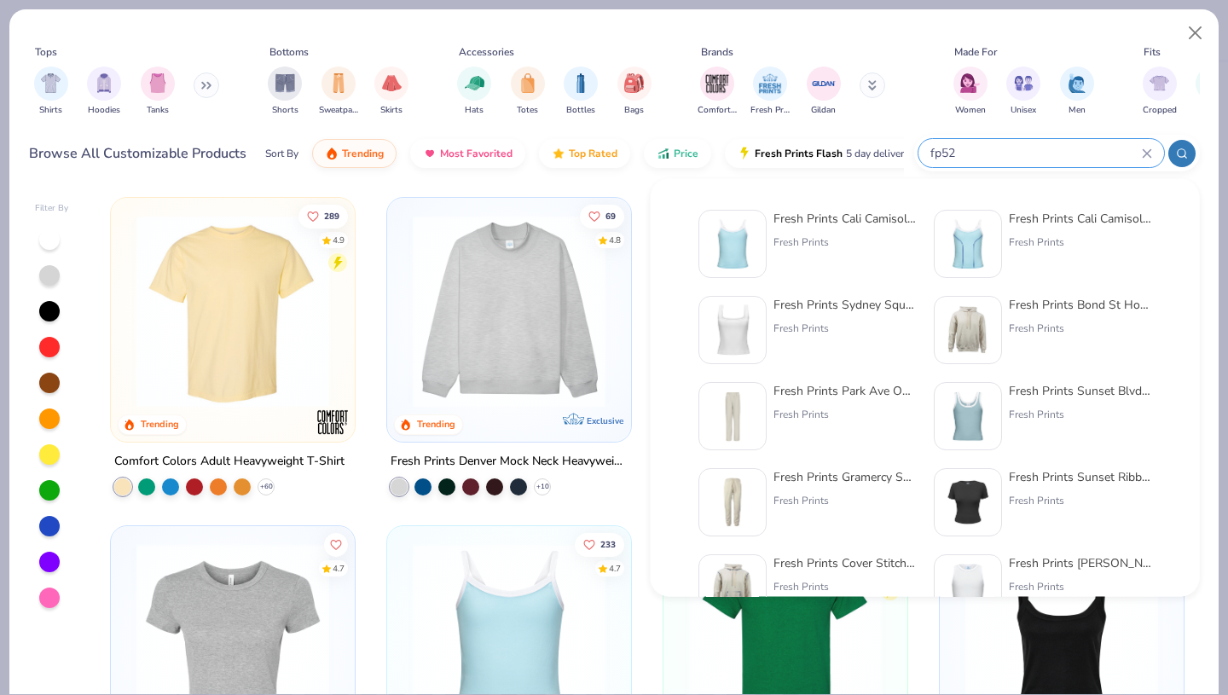
type input "fp52"
click at [733, 245] on img at bounding box center [732, 243] width 53 height 53
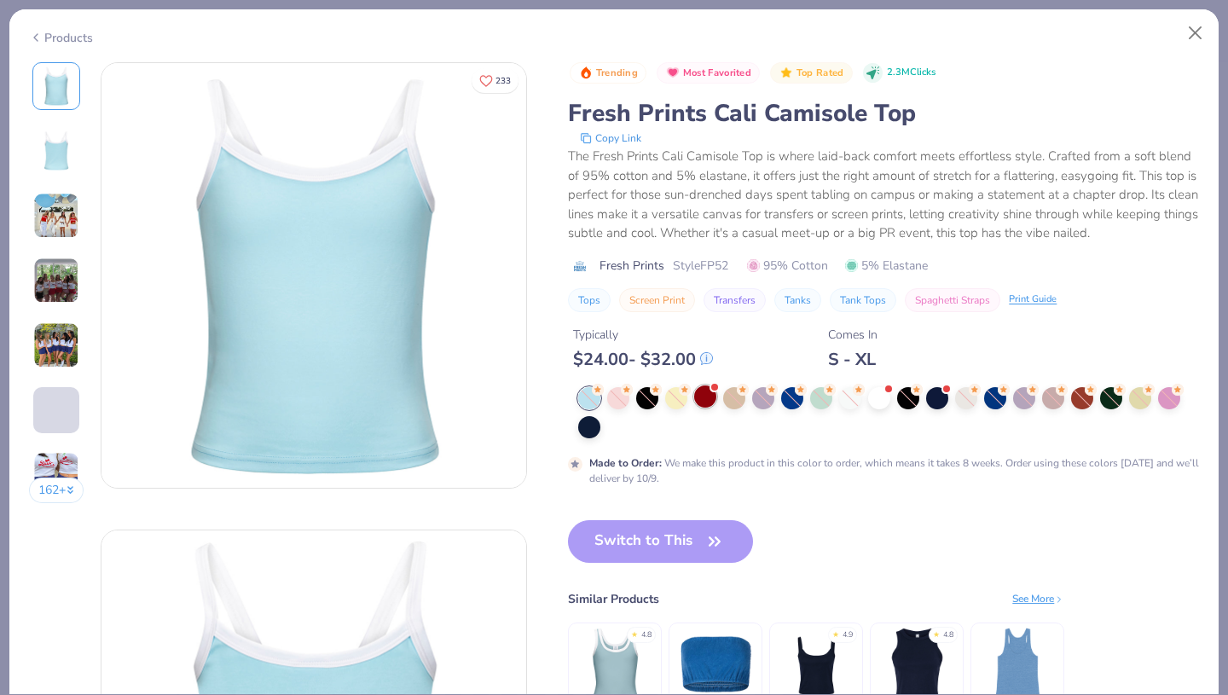
click at [700, 391] on div at bounding box center [705, 396] width 22 height 22
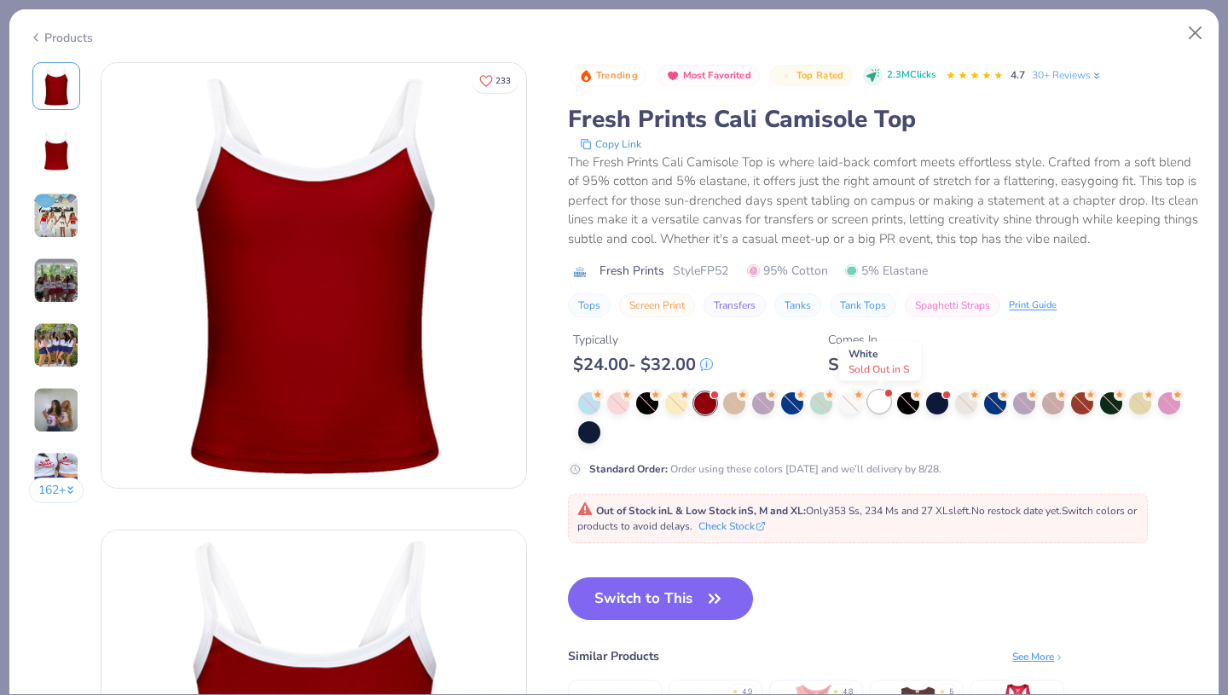
click at [879, 397] on div at bounding box center [879, 402] width 22 height 22
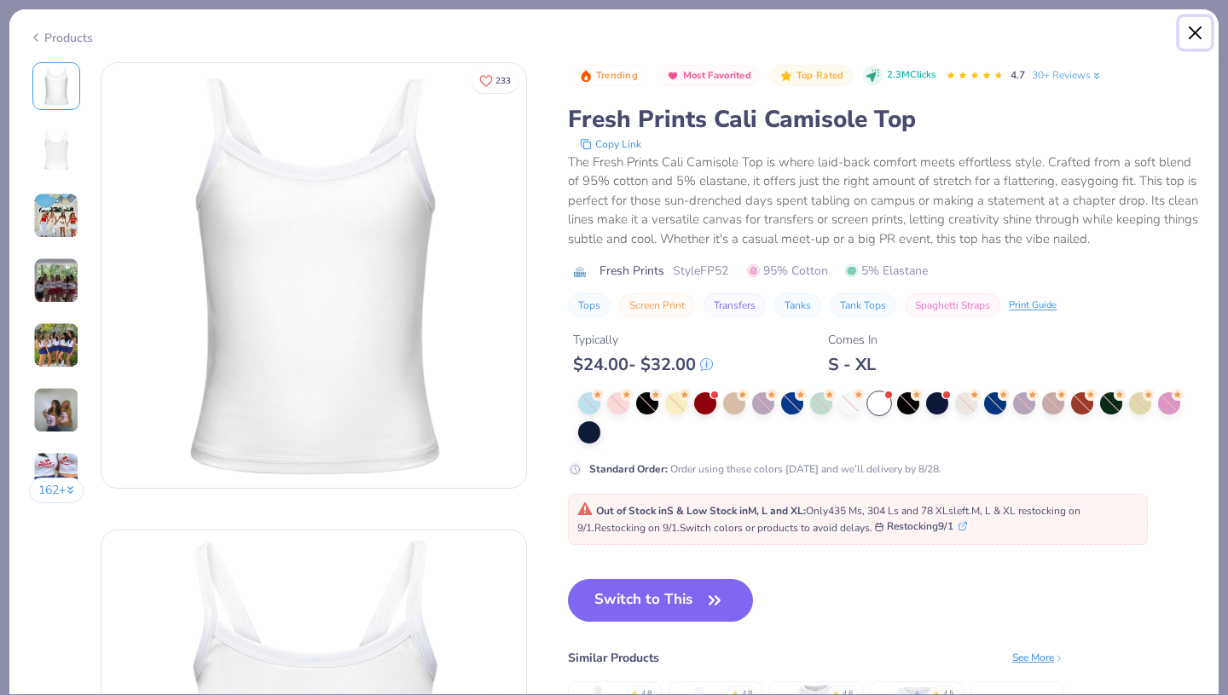
click at [1192, 32] on button "Close" at bounding box center [1195, 33] width 32 height 32
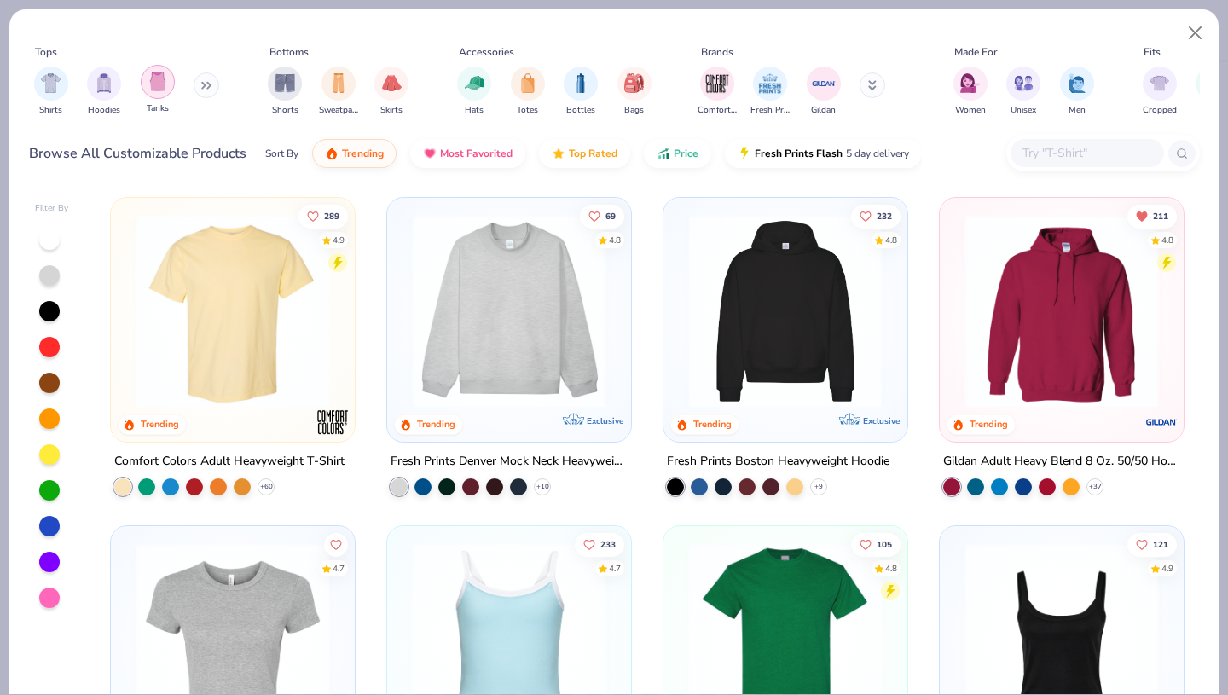
click at [150, 87] on img "filter for Tanks" at bounding box center [157, 82] width 19 height 20
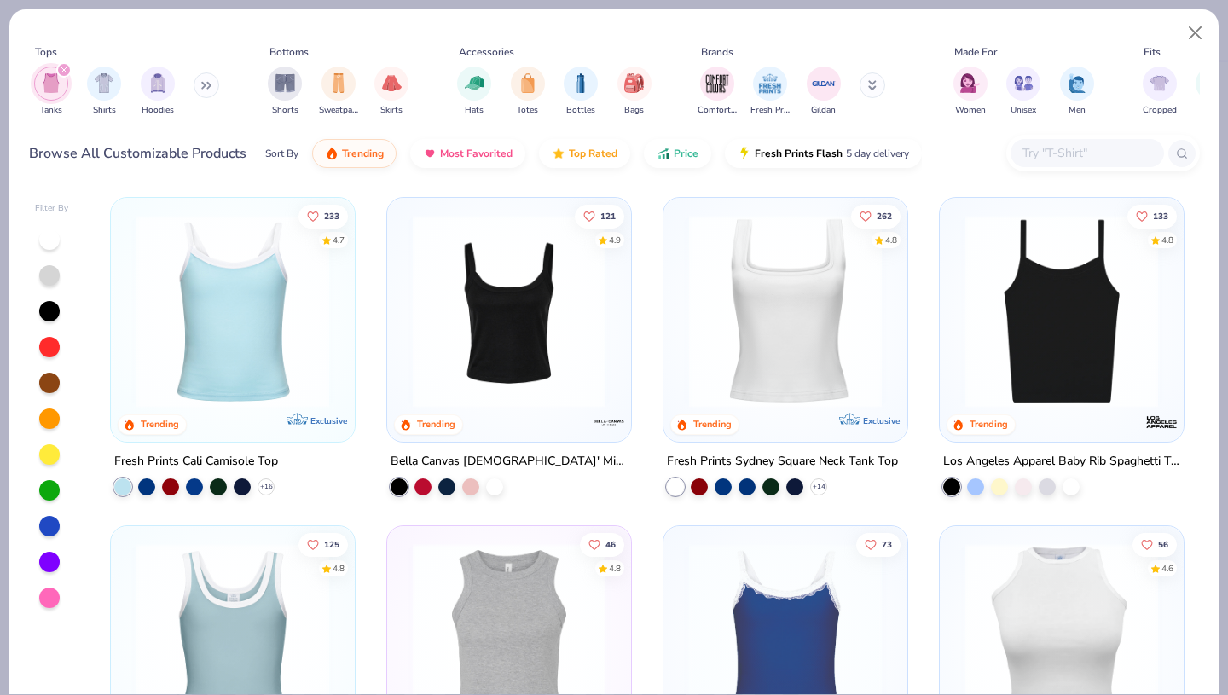
scroll to position [18, 0]
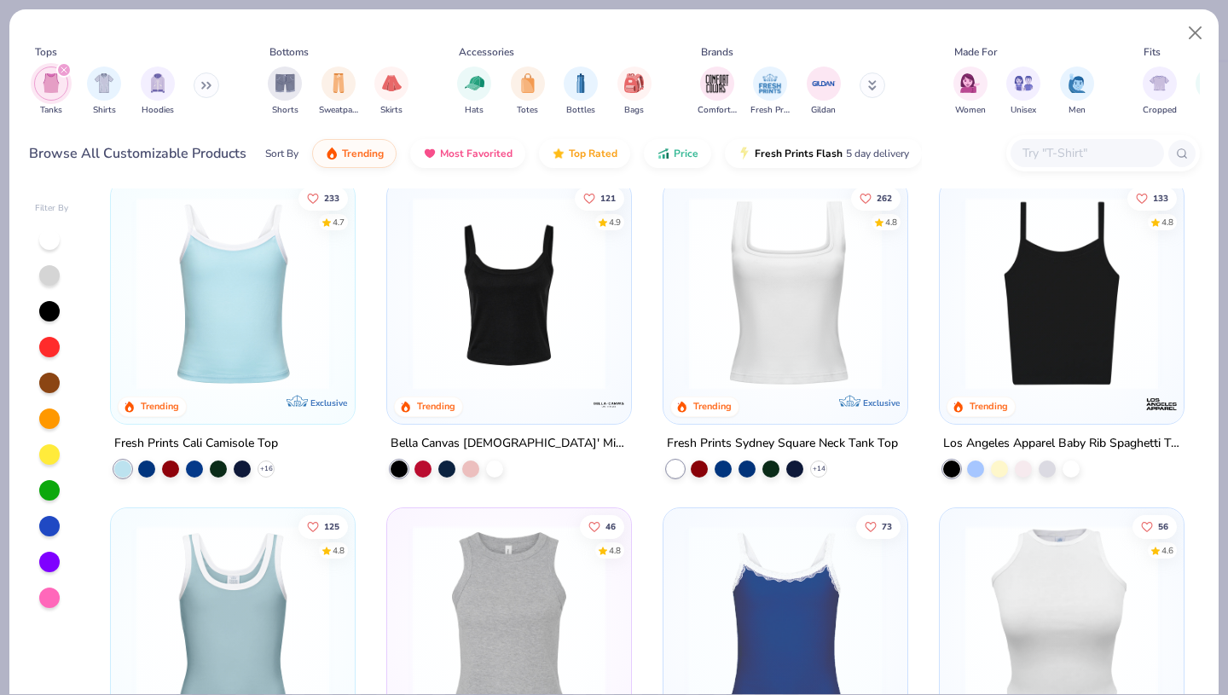
click at [737, 257] on img at bounding box center [786, 293] width 210 height 193
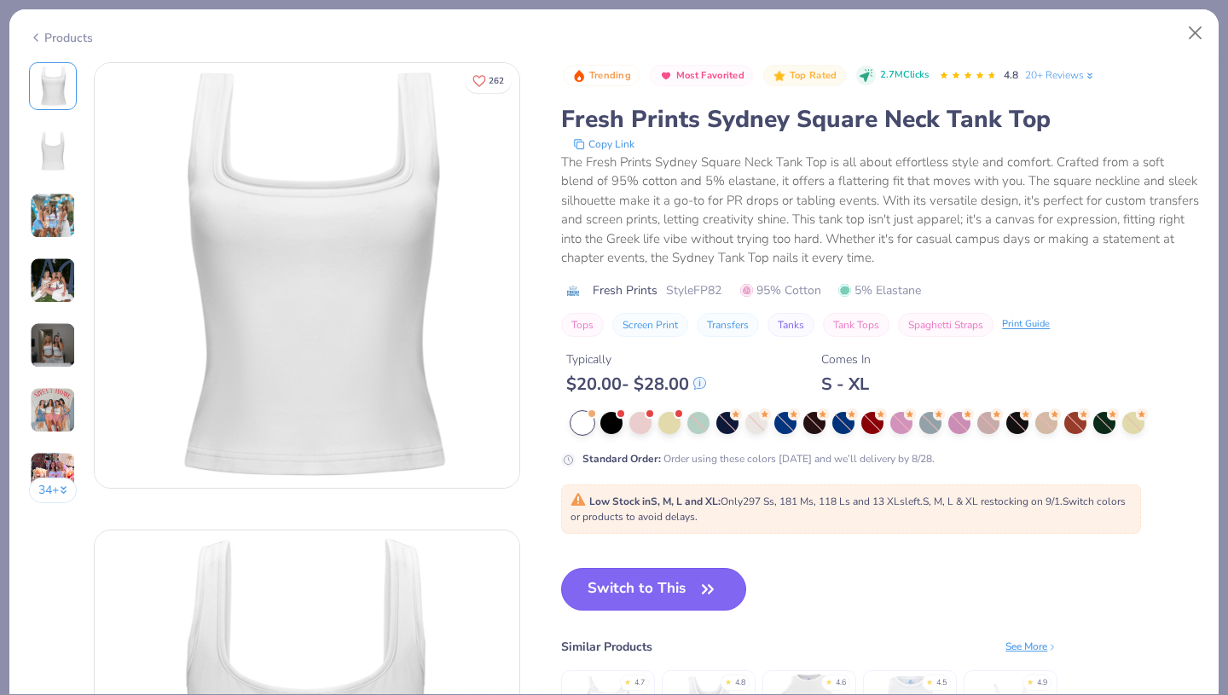
click at [691, 588] on button "Switch to This" at bounding box center [653, 589] width 185 height 43
click at [704, 586] on icon "button" at bounding box center [708, 589] width 10 height 8
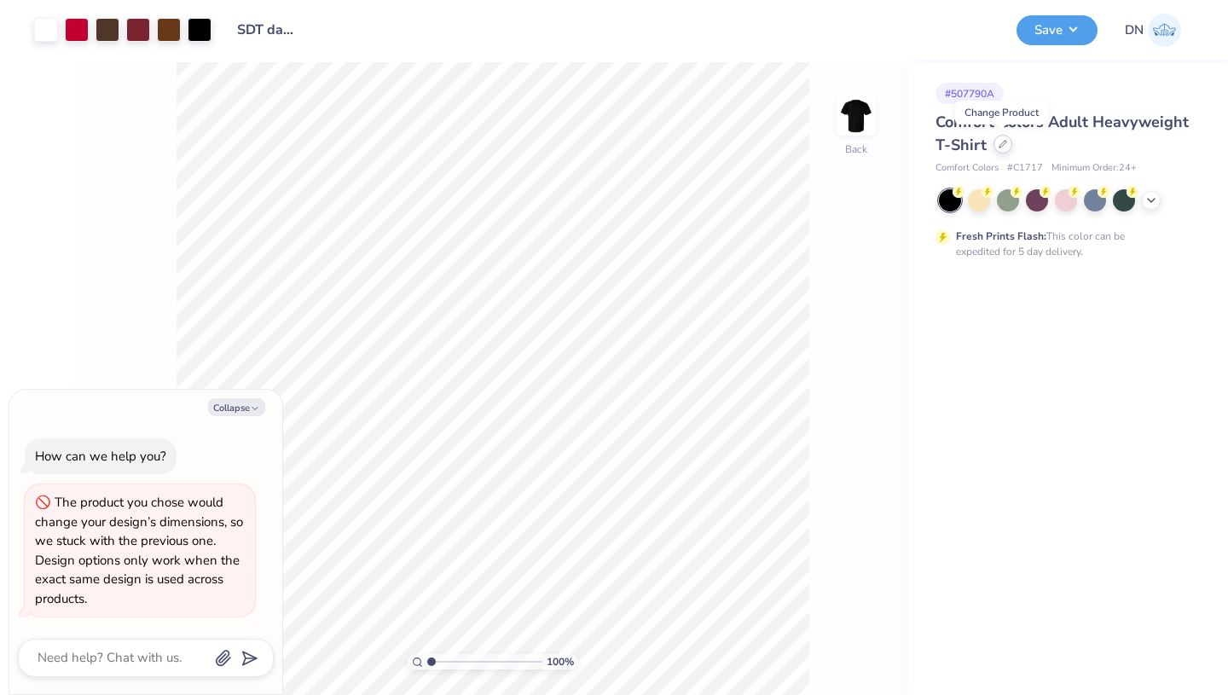
click at [1004, 143] on icon at bounding box center [1002, 144] width 7 height 7
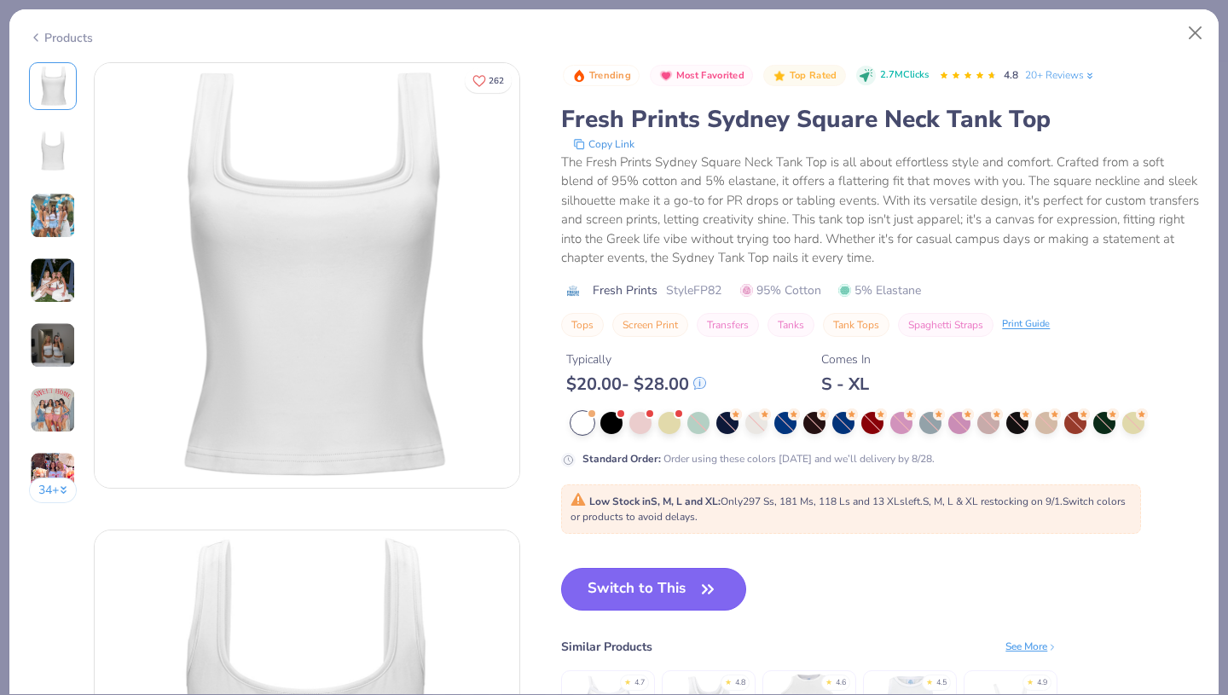
click at [677, 589] on button "Switch to This" at bounding box center [653, 589] width 185 height 43
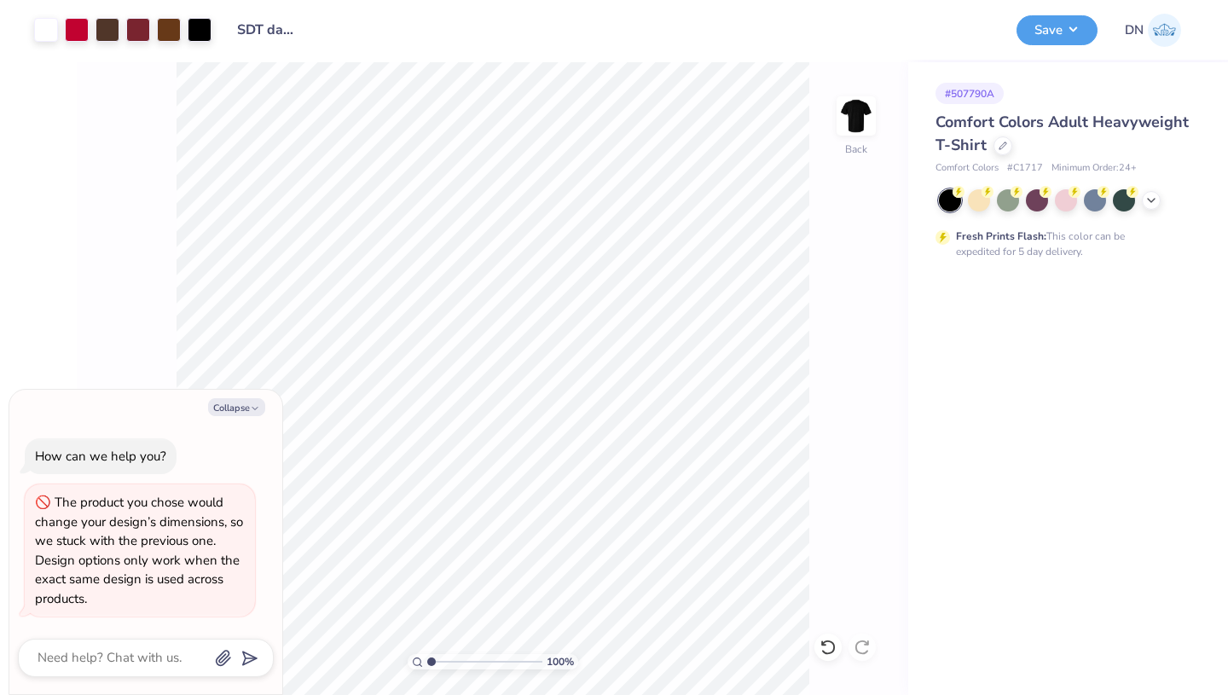
type textarea "x"
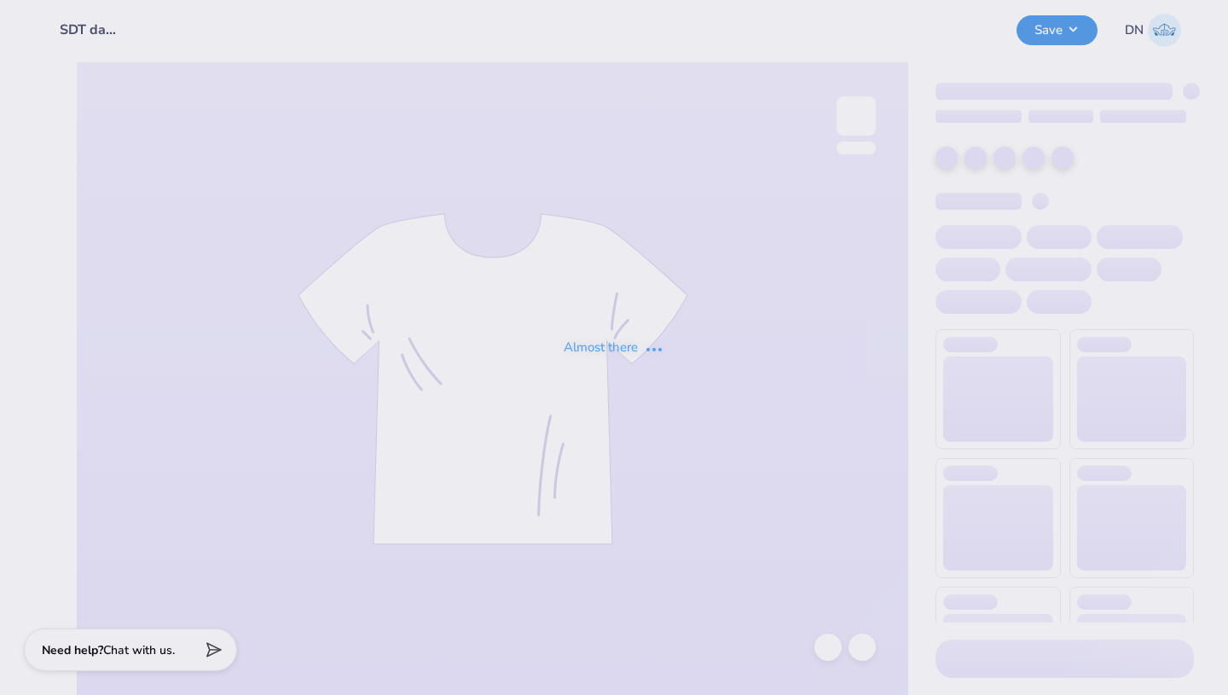
type input "SDT dad's weekend tee"
